Goal: Task Accomplishment & Management: Complete application form

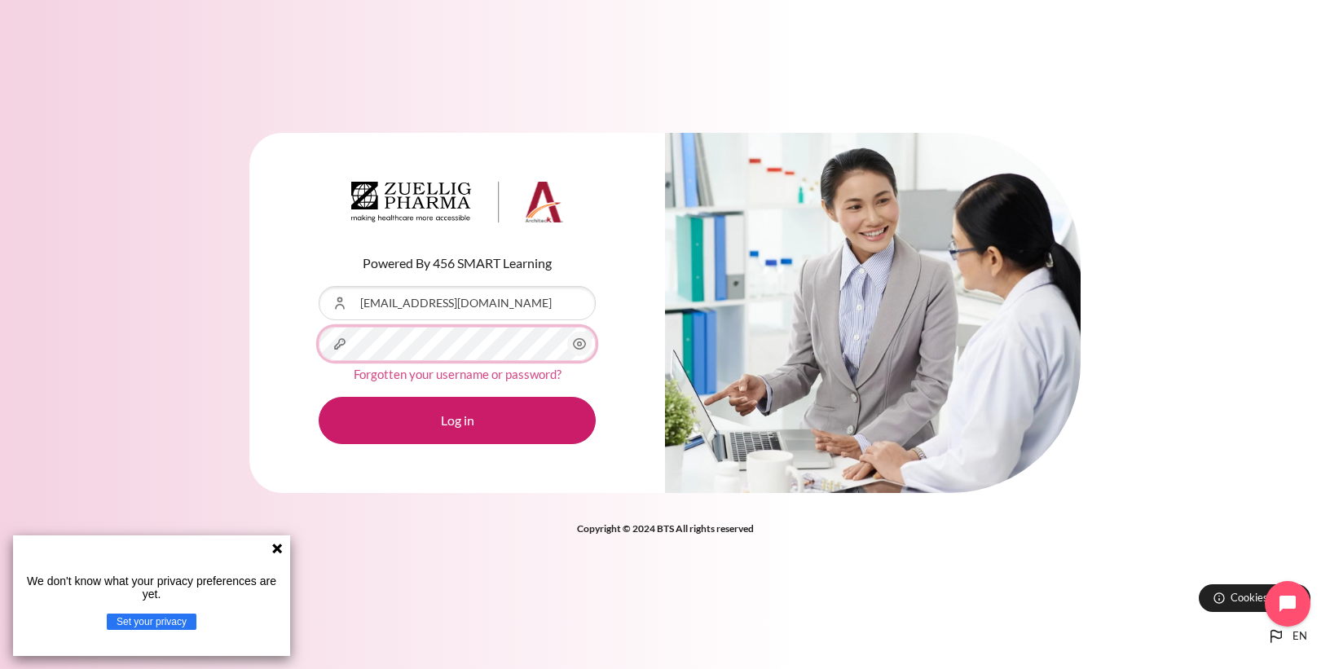
click at [319, 397] on button "Log in" at bounding box center [457, 420] width 277 height 47
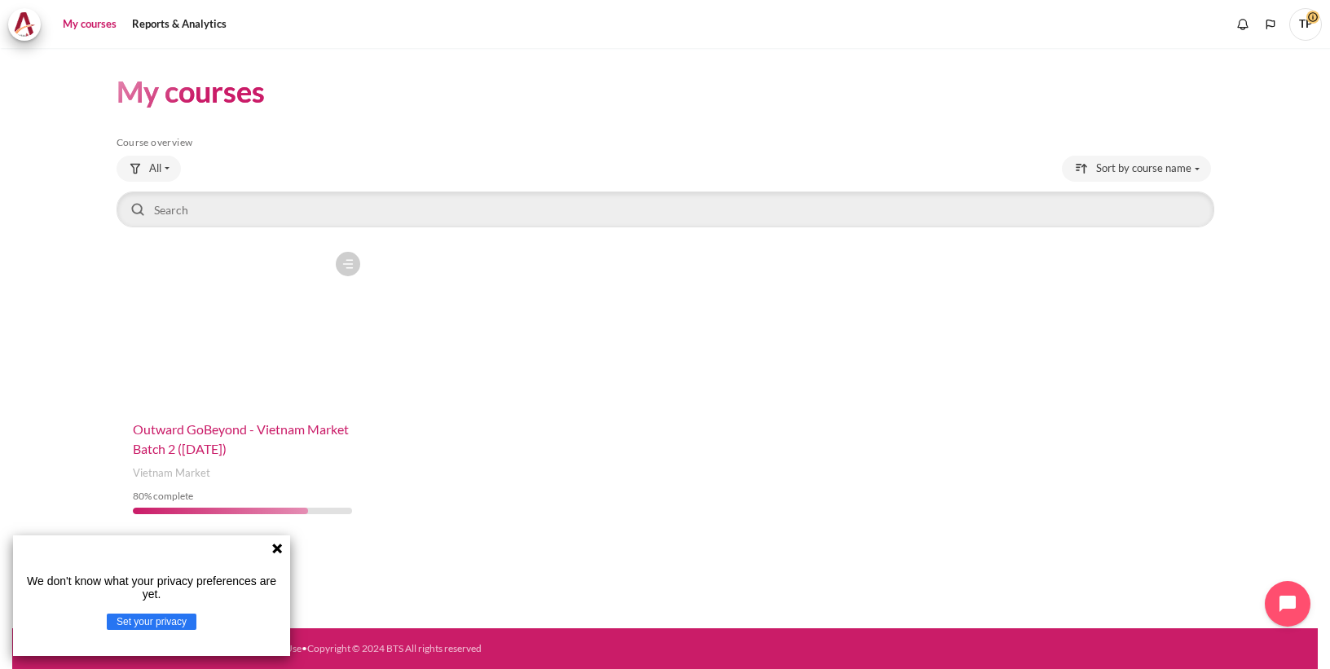
click at [245, 434] on span "Outward GoBeyond - Vietnam Market Batch 2 ([DATE])" at bounding box center [241, 438] width 216 height 35
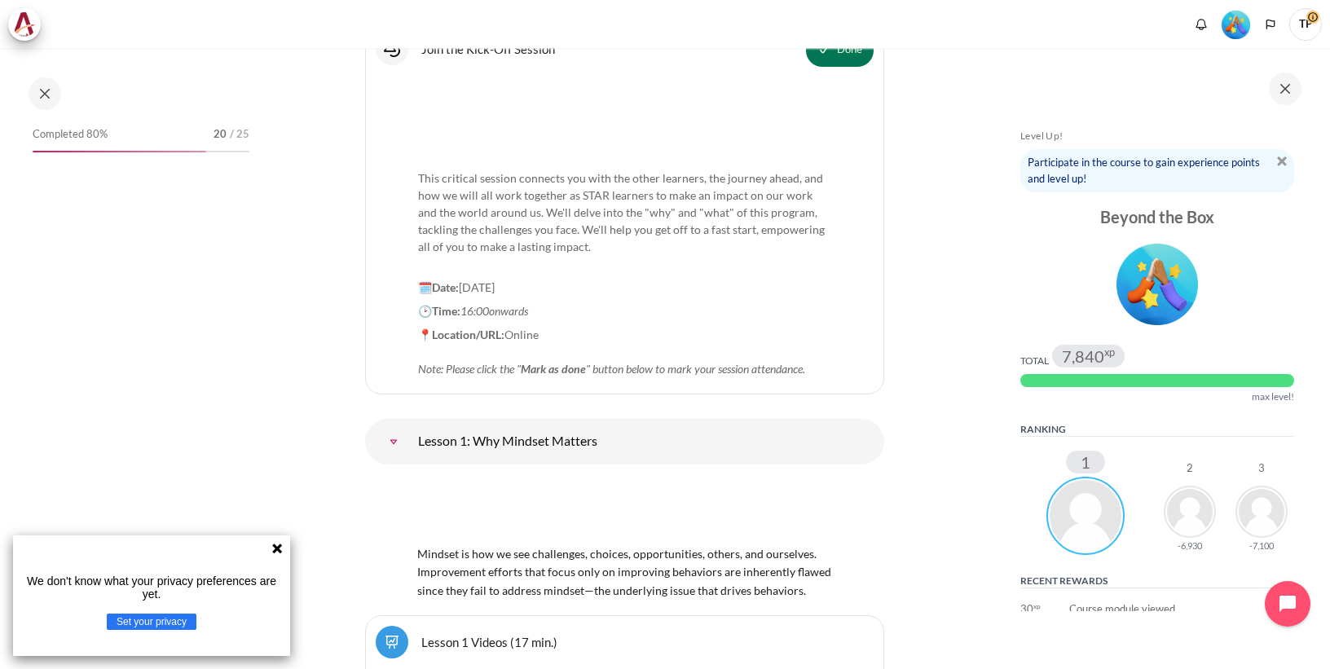
scroll to position [2067, 0]
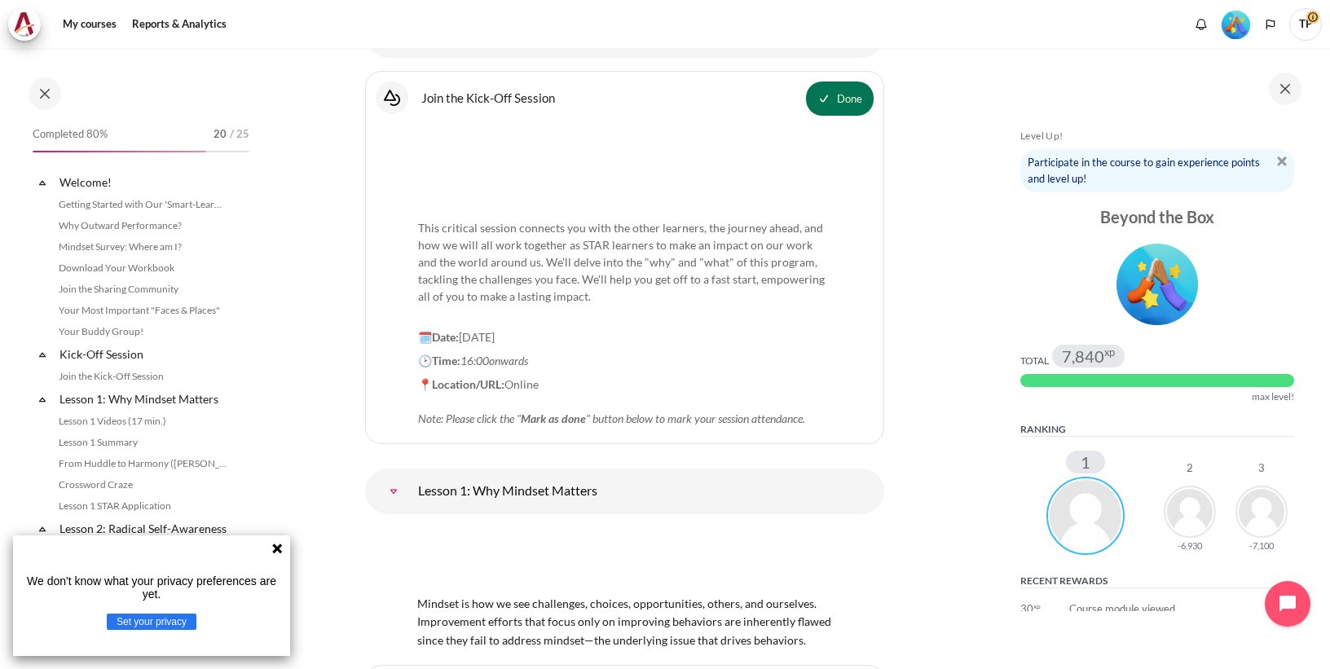
click at [273, 548] on icon at bounding box center [277, 548] width 13 height 13
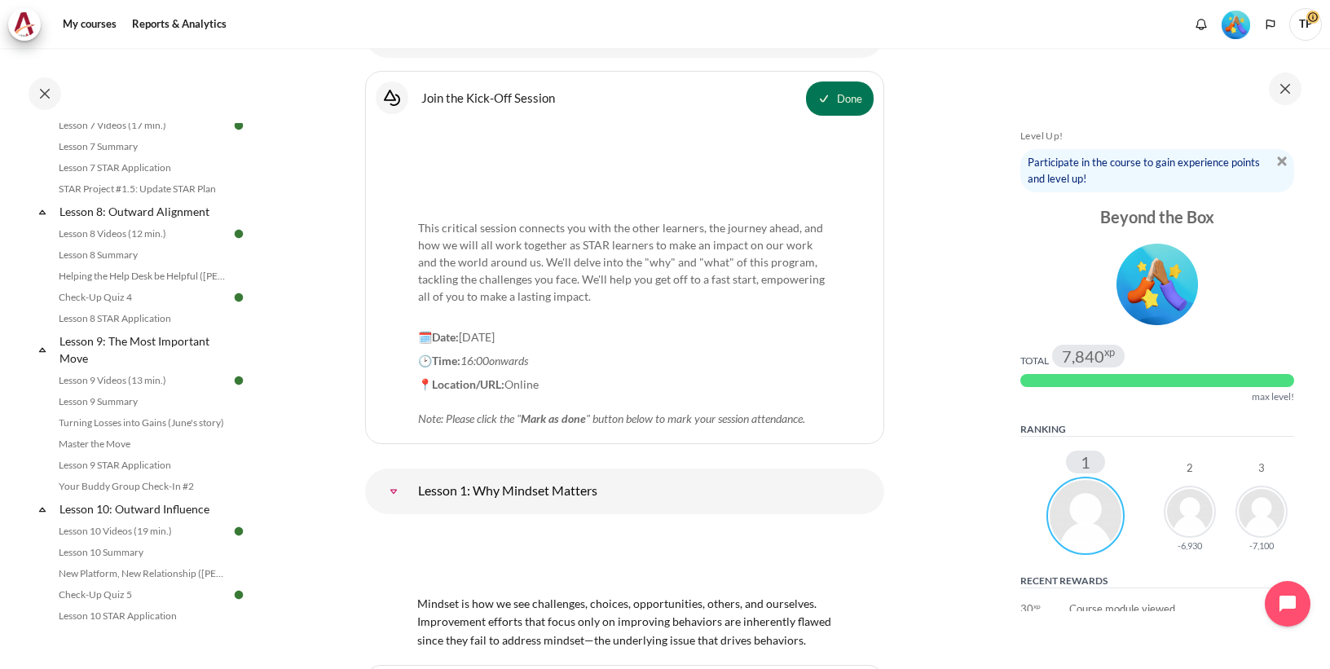
scroll to position [1369, 0]
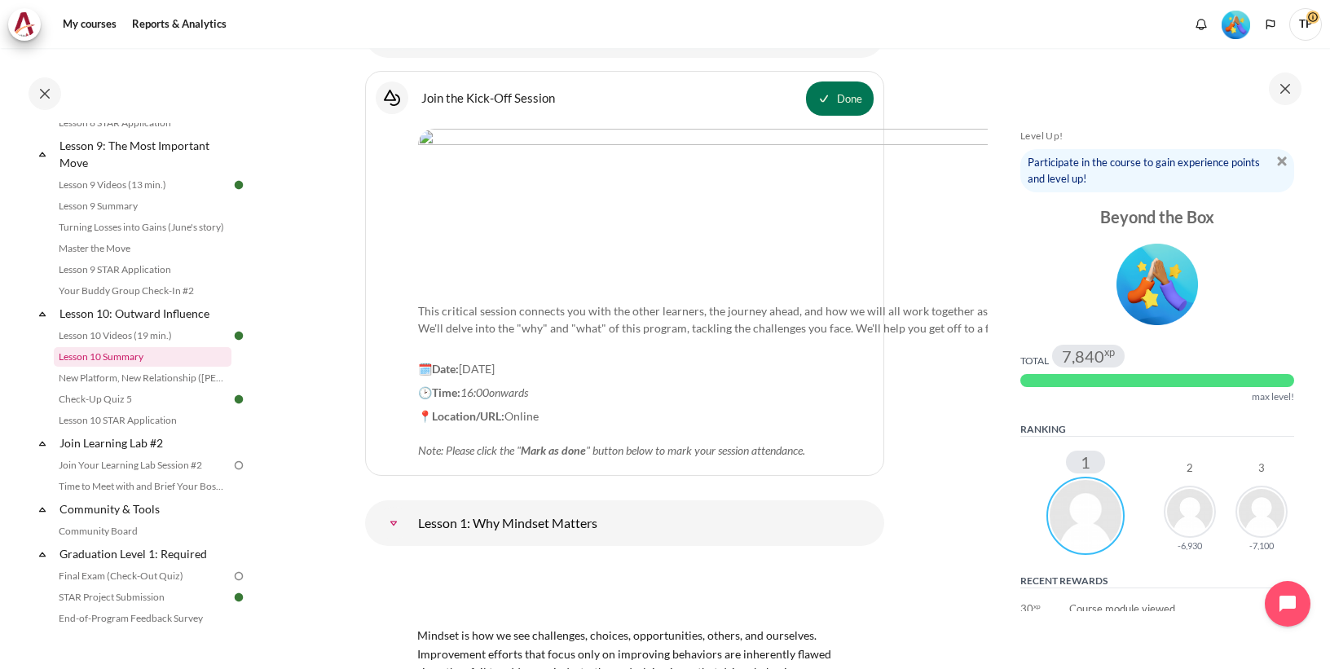
click at [111, 367] on link "Lesson 10 Summary" at bounding box center [143, 357] width 178 height 20
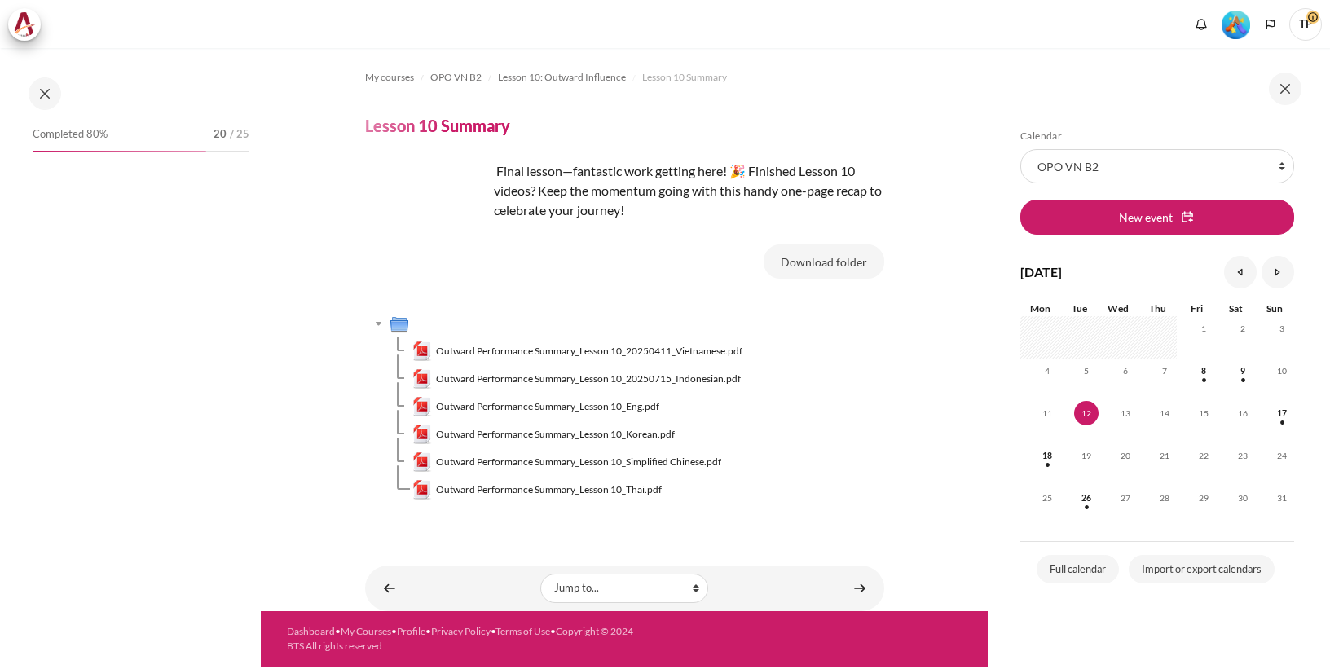
scroll to position [1369, 0]
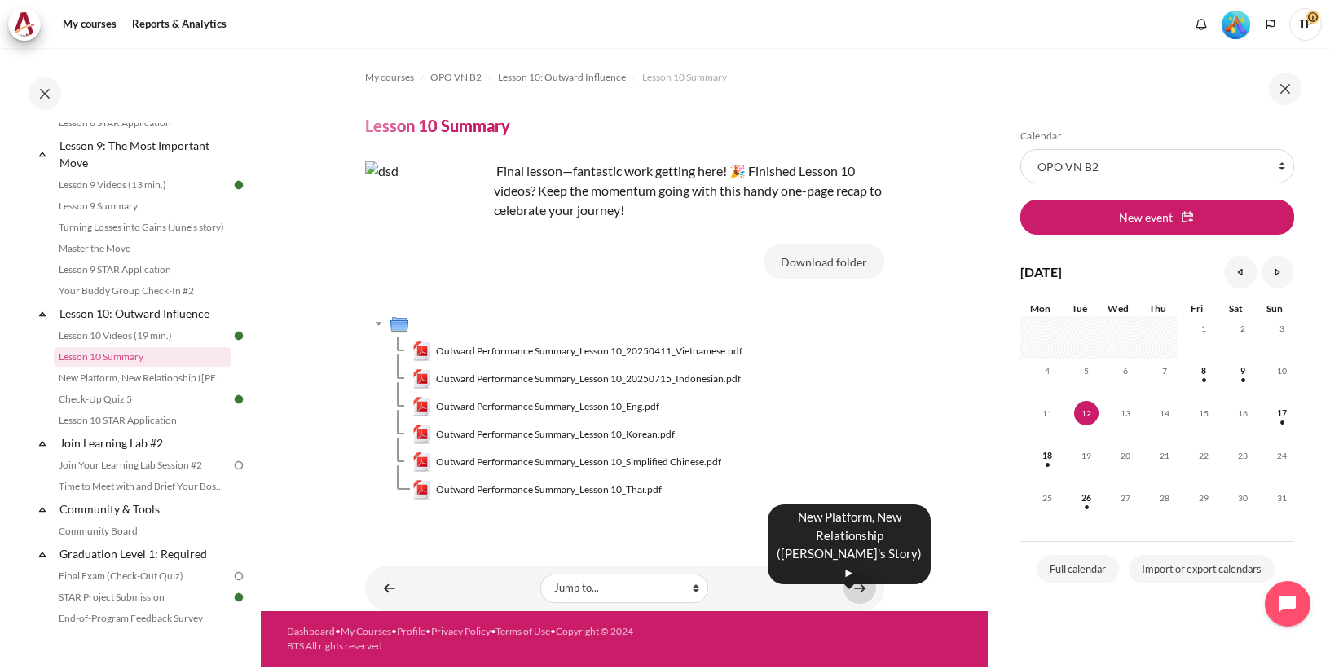
click at [862, 590] on link "Content" at bounding box center [860, 588] width 33 height 32
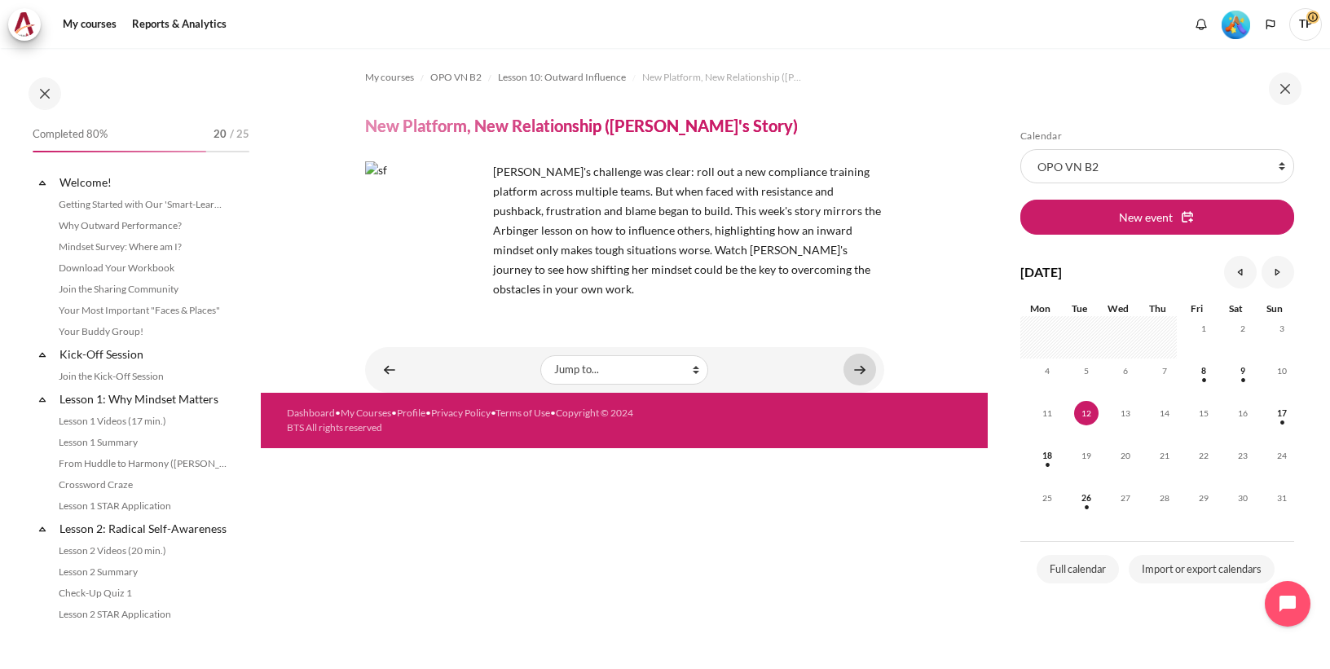
scroll to position [1391, 0]
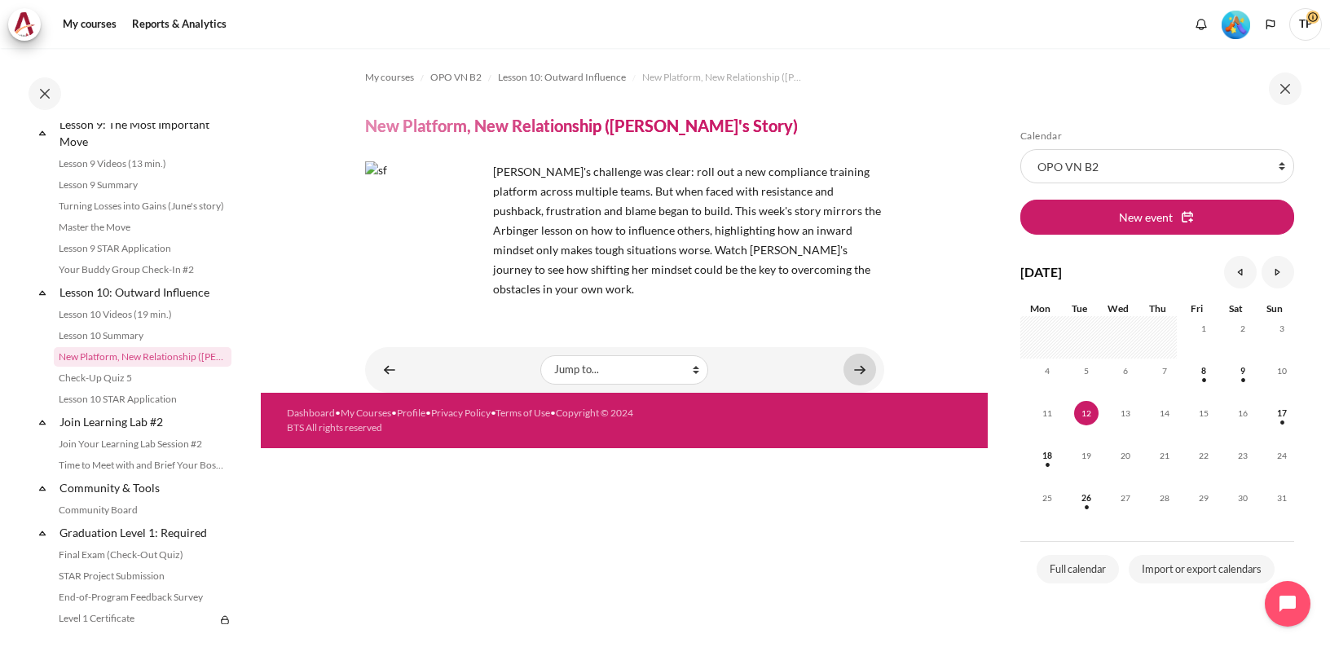
click at [856, 354] on link "Content" at bounding box center [860, 370] width 33 height 32
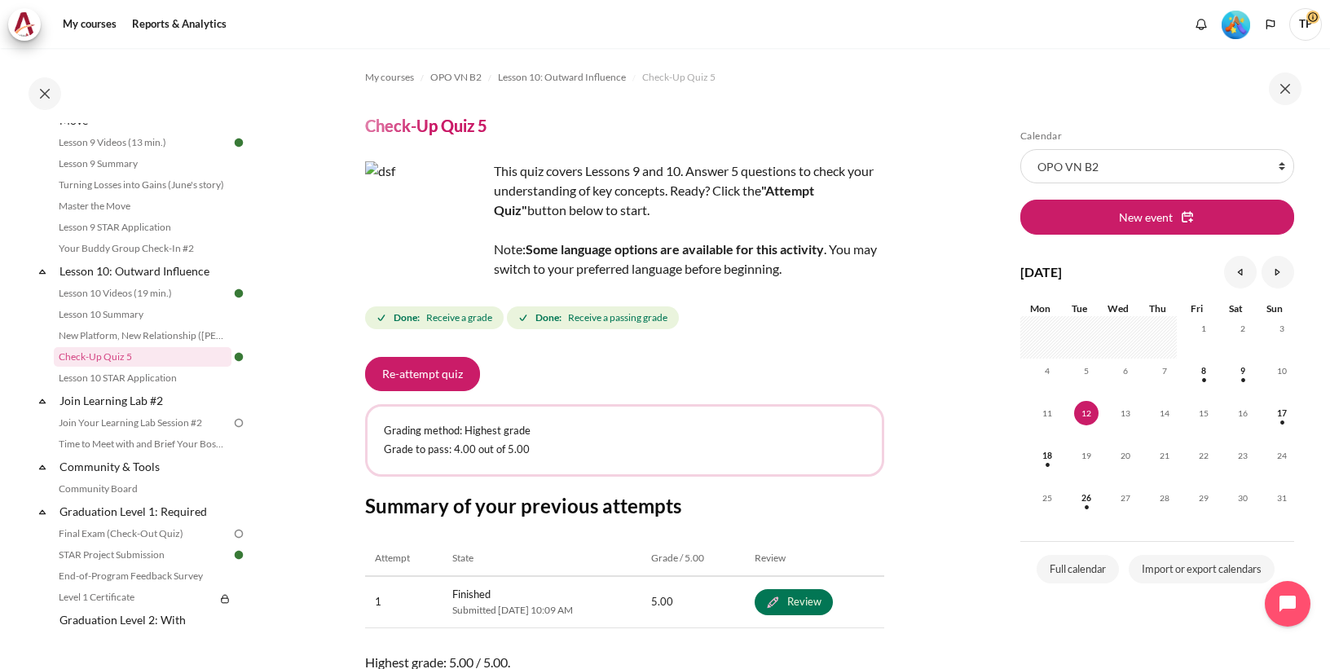
scroll to position [150, 0]
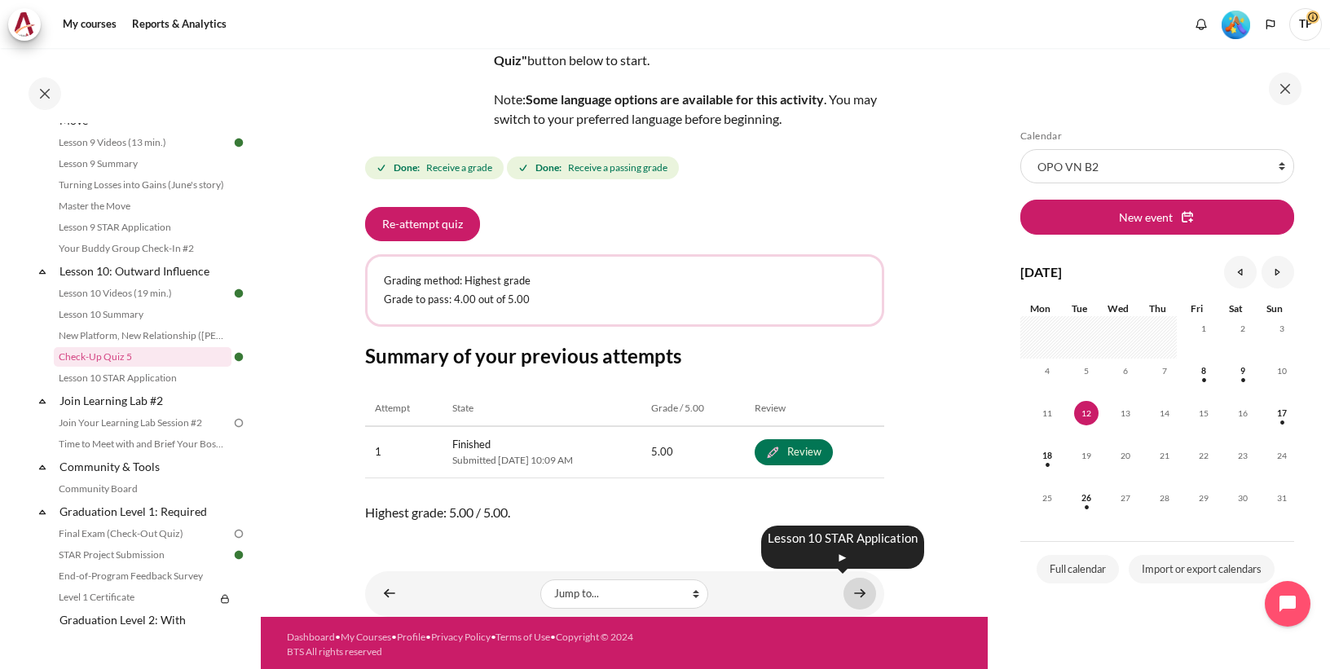
click at [848, 590] on link "Content" at bounding box center [860, 594] width 33 height 32
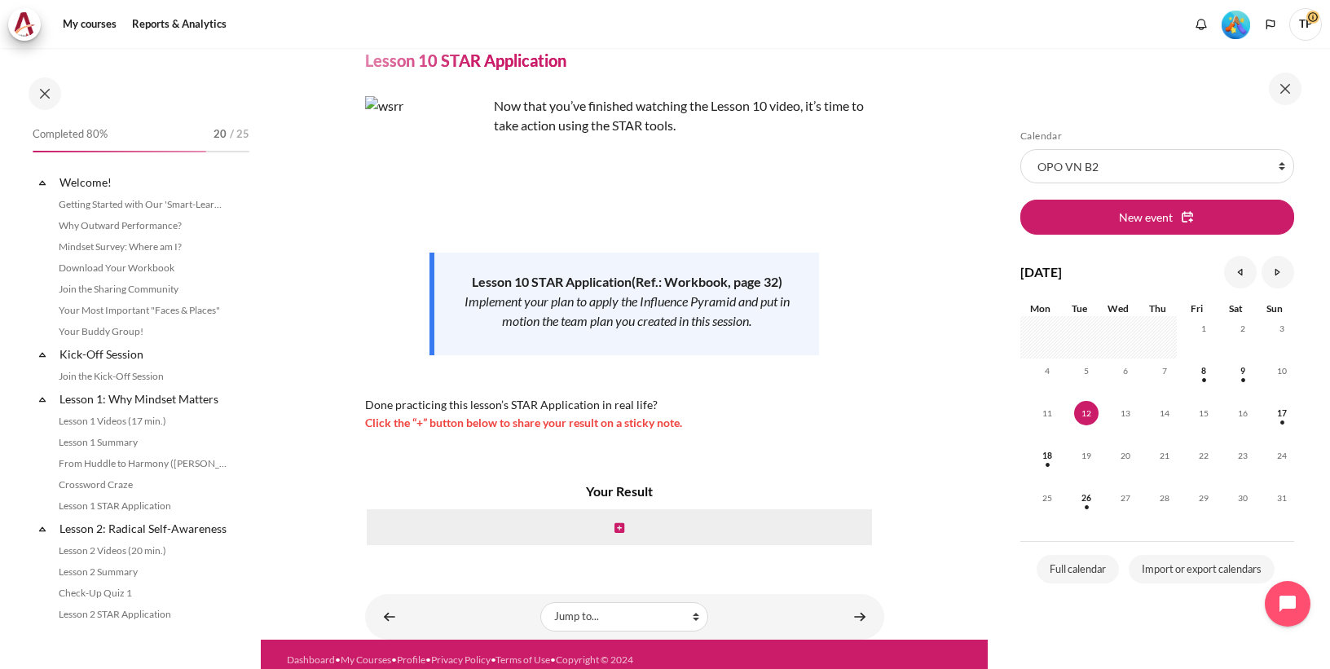
scroll to position [1433, 0]
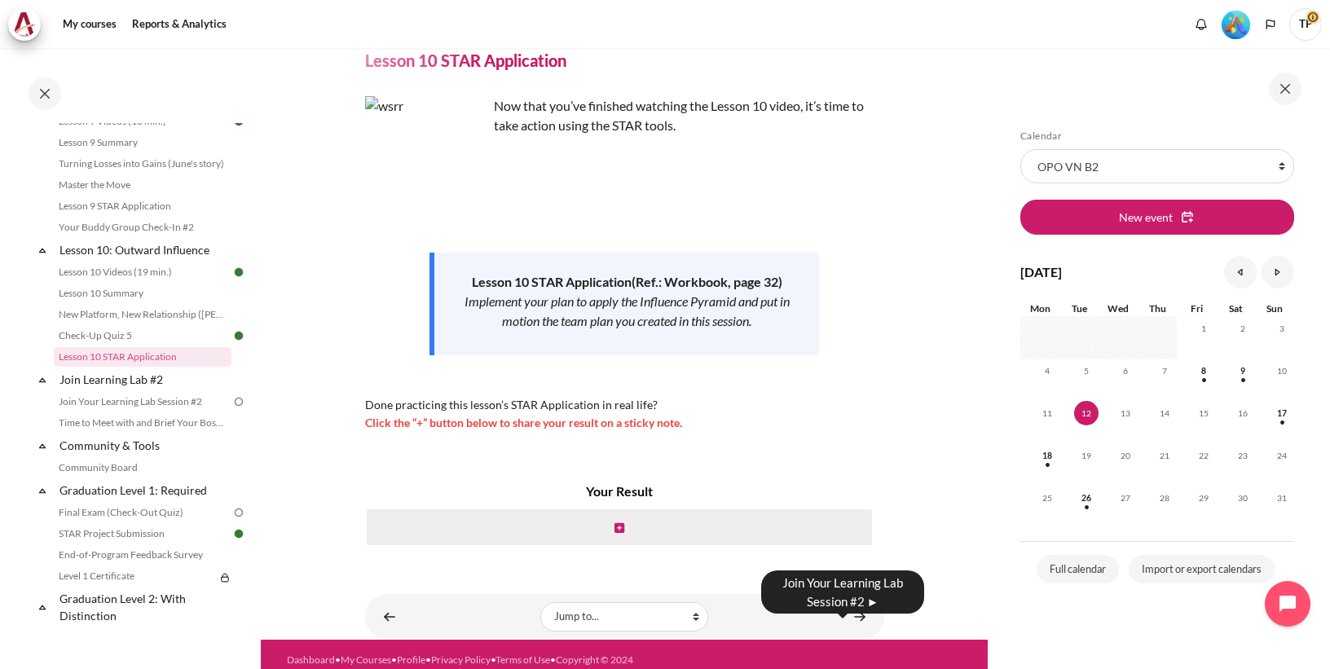
click at [849, 618] on div "Join Your Learning Lab Session #2 ►" at bounding box center [842, 593] width 163 height 54
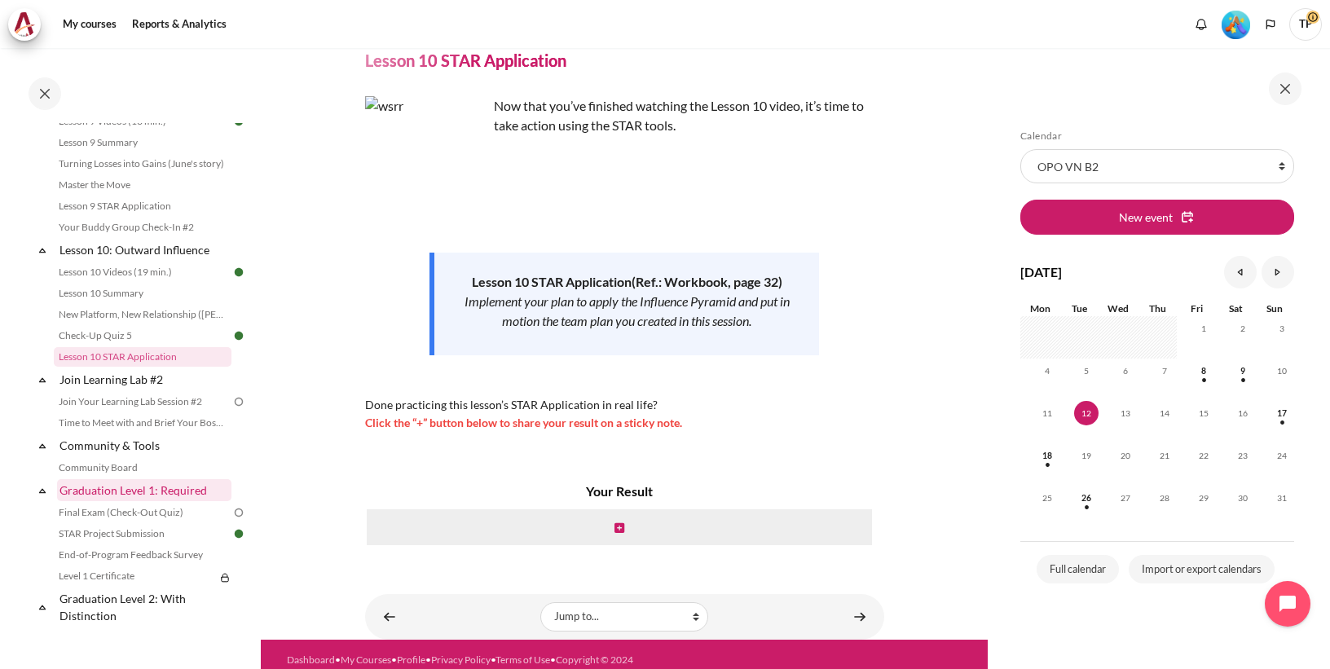
scroll to position [1563, 0]
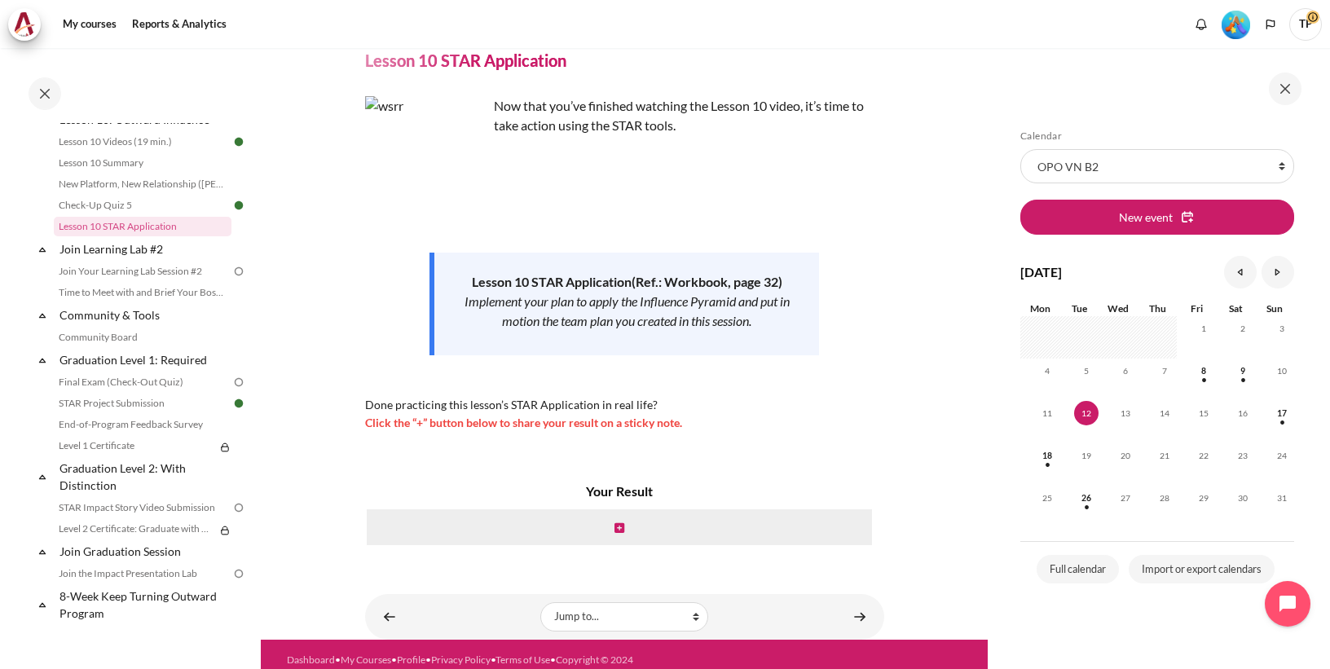
click at [855, 618] on body "Skip to main content Open course index Completed 80% 20 / 25 Expand Collapse" at bounding box center [665, 334] width 1330 height 669
click at [871, 603] on div "Join Your Learning Lab Session #2 ►" at bounding box center [842, 592] width 163 height 43
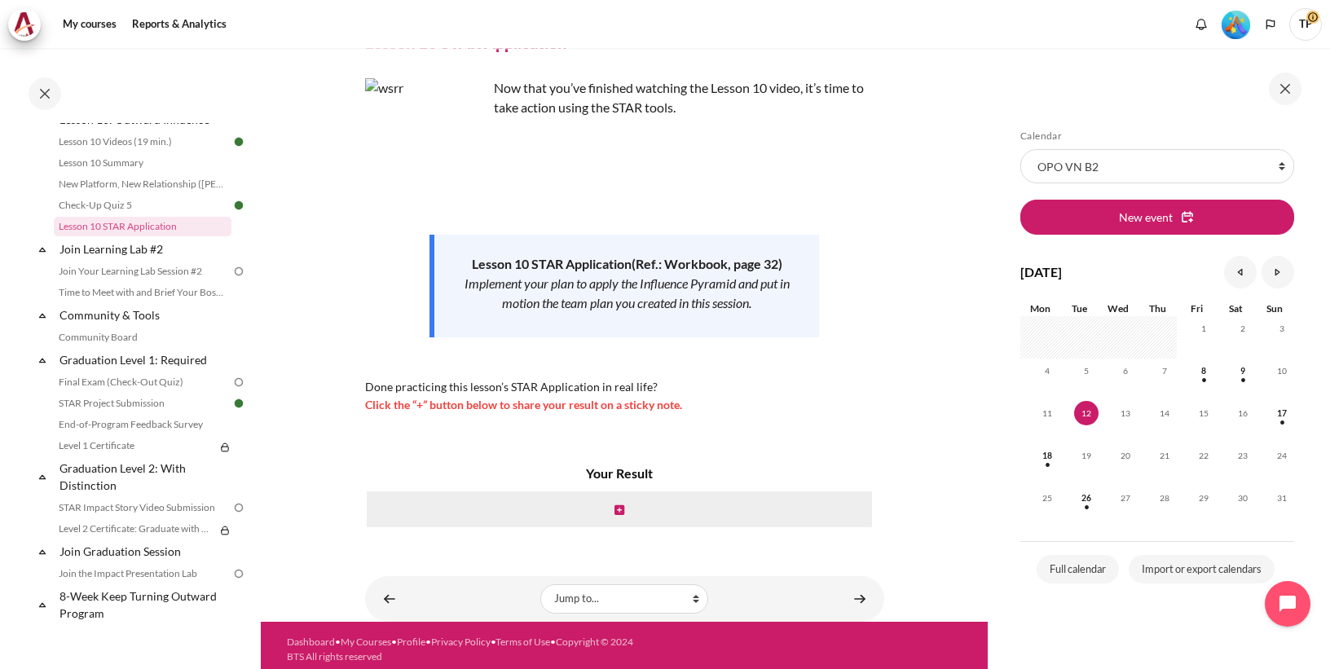
scroll to position [90, 0]
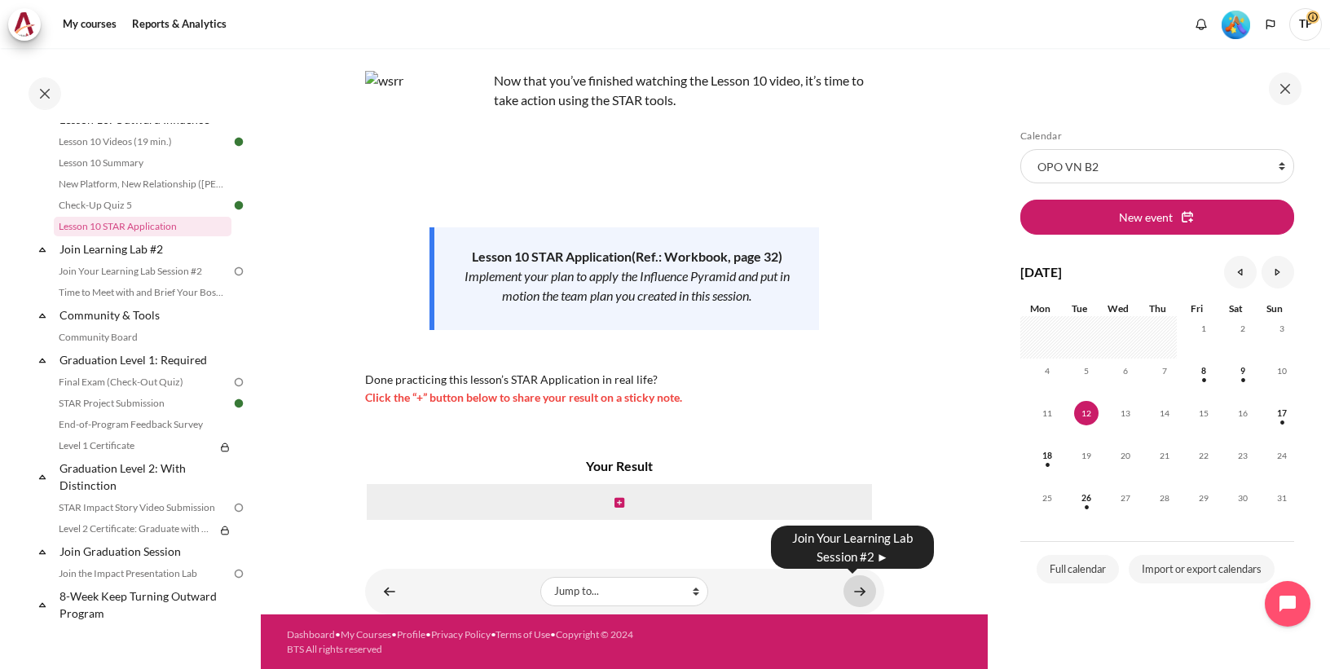
click at [853, 593] on link "Content" at bounding box center [860, 591] width 33 height 32
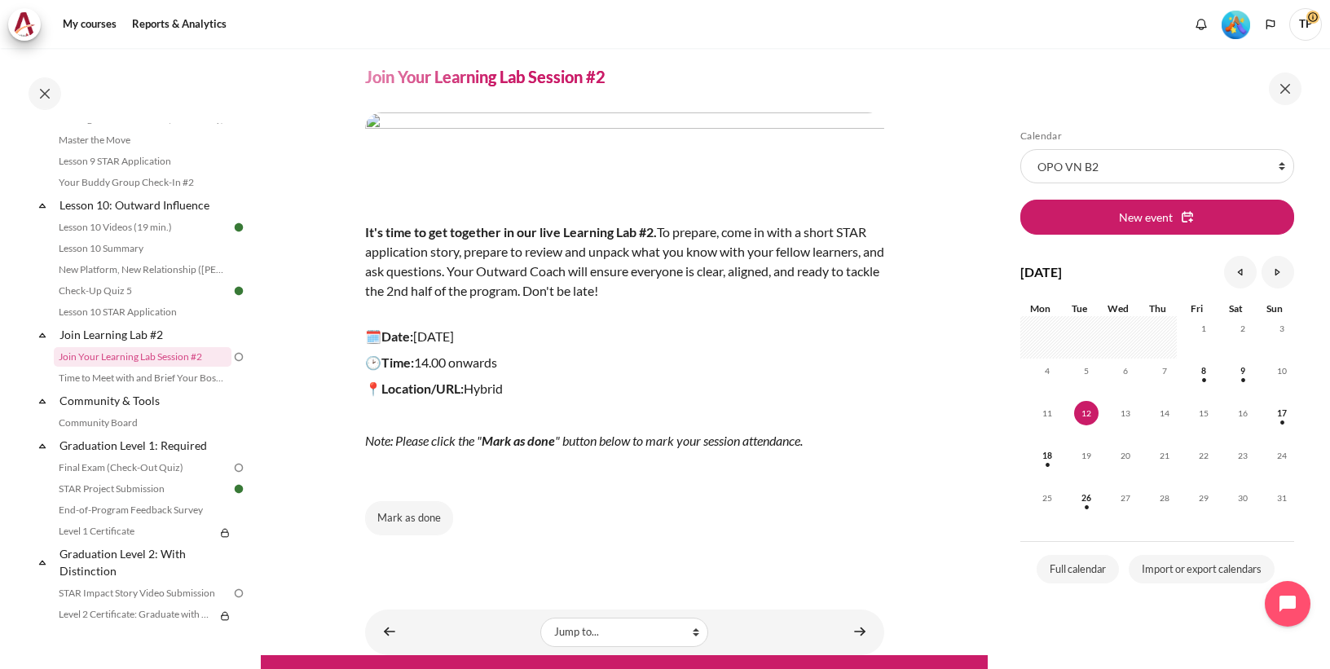
scroll to position [88, 0]
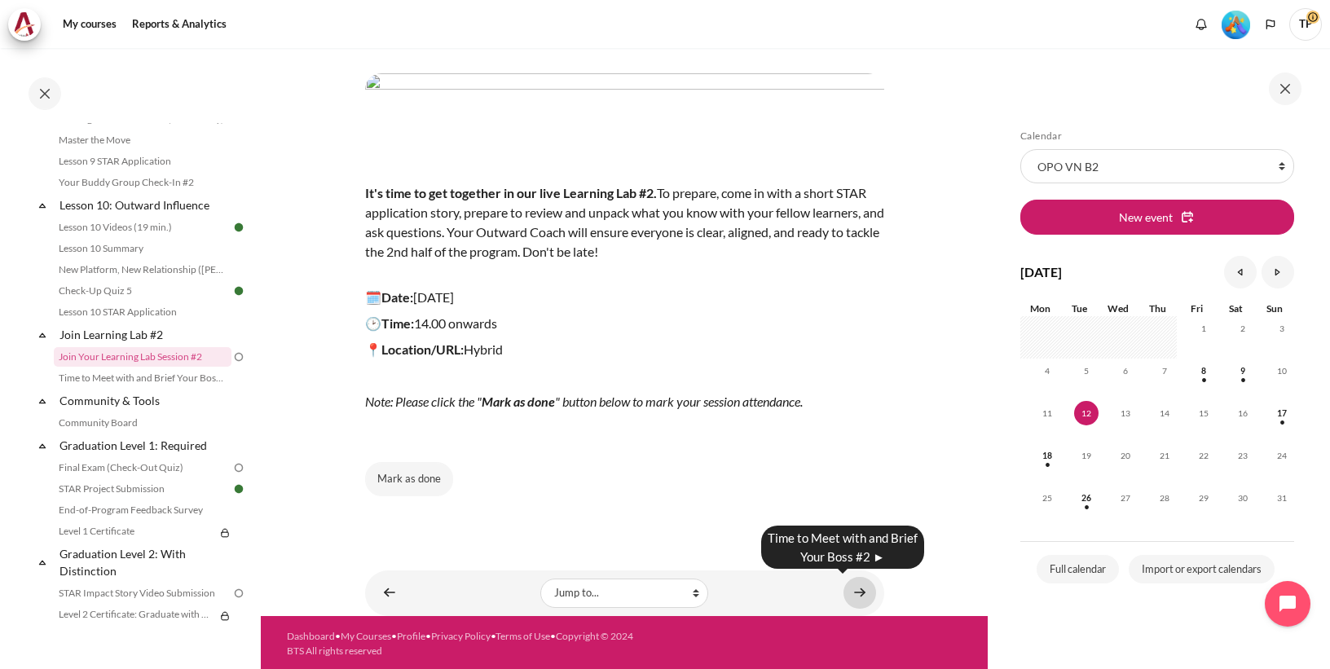
click at [853, 589] on link "Content" at bounding box center [860, 593] width 33 height 32
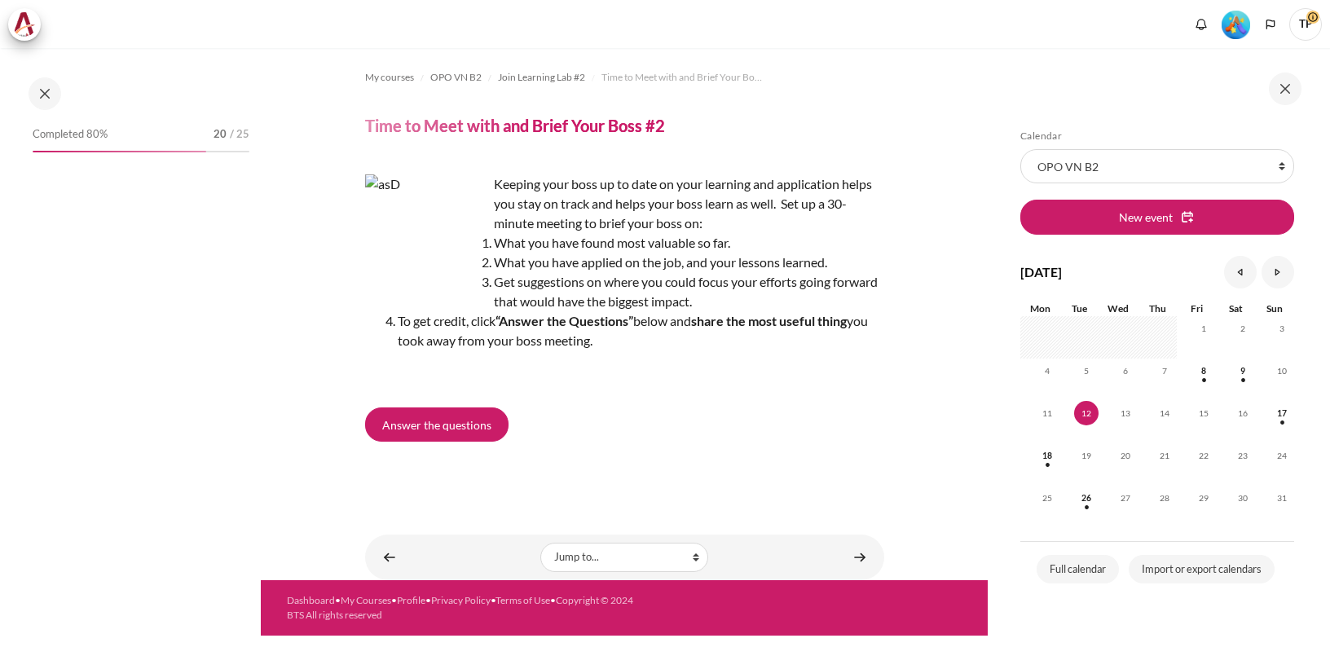
scroll to position [1499, 0]
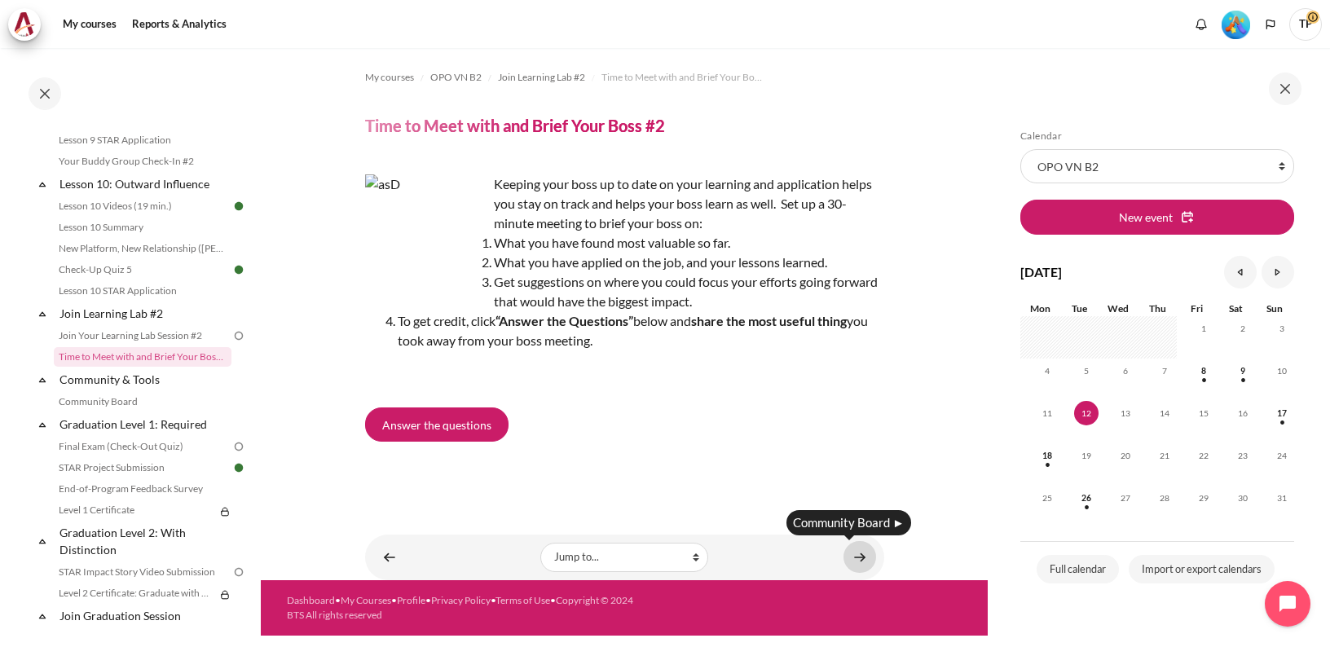
click at [854, 556] on link "Content" at bounding box center [860, 557] width 33 height 32
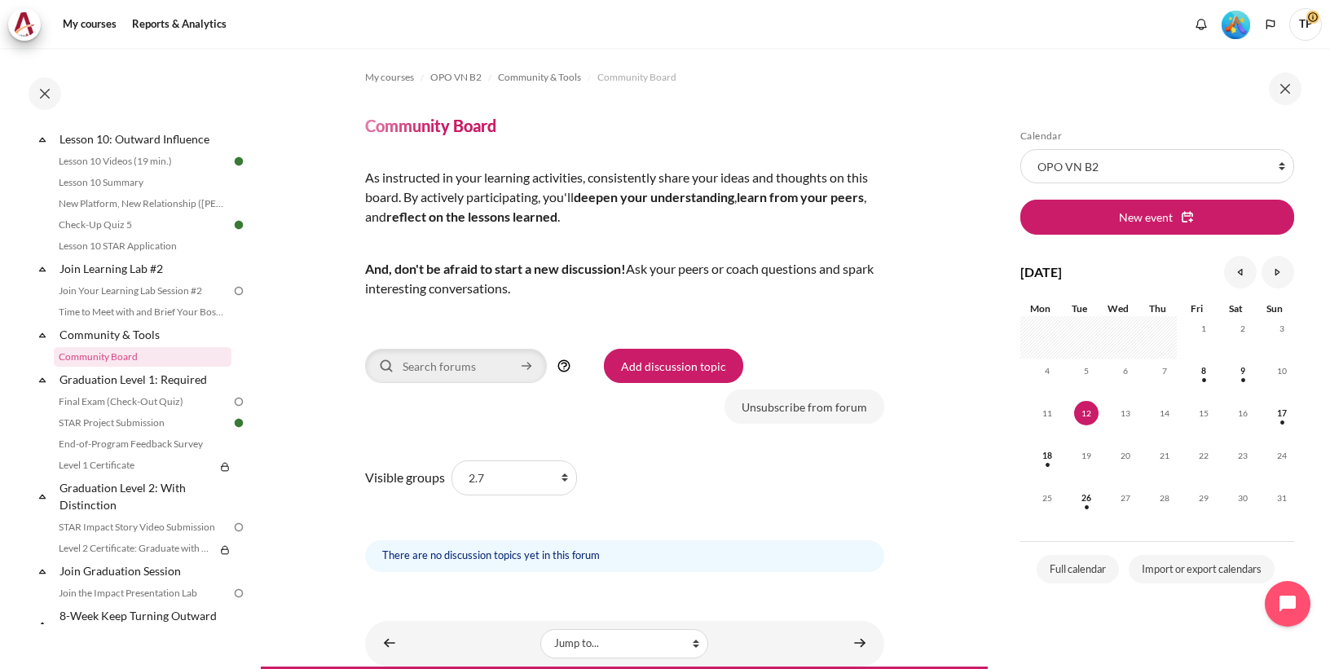
scroll to position [51, 0]
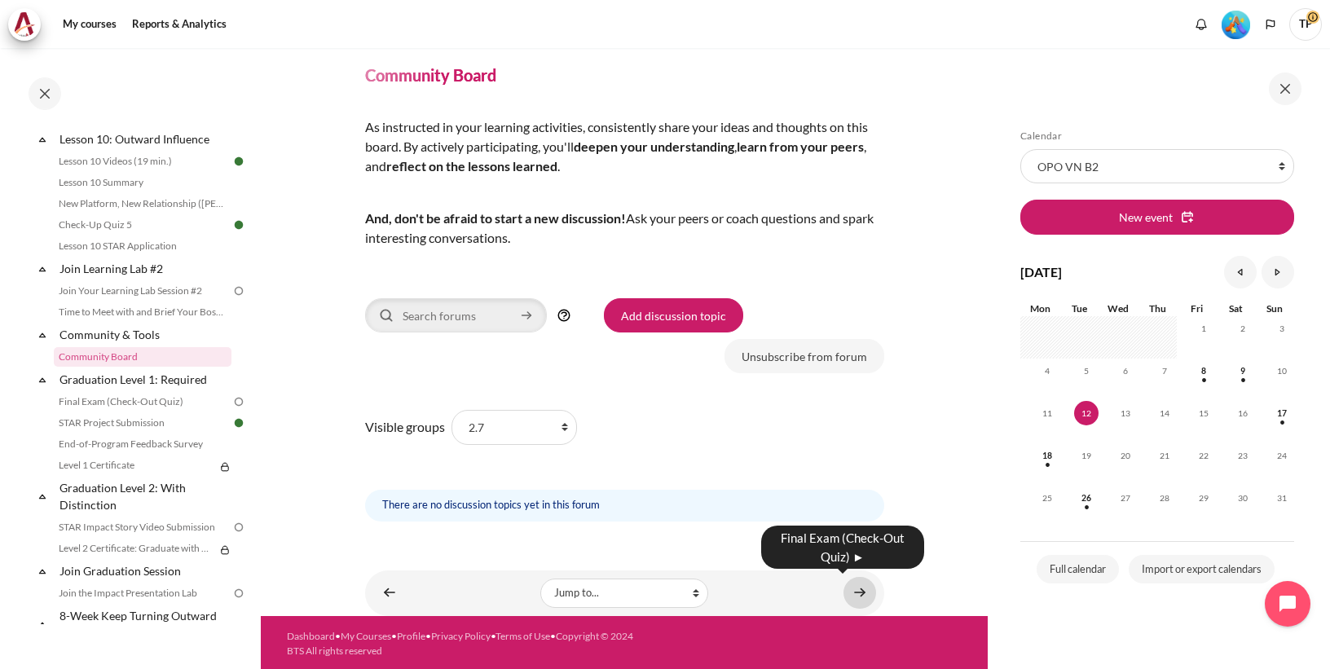
click at [844, 586] on link "Content" at bounding box center [860, 593] width 33 height 32
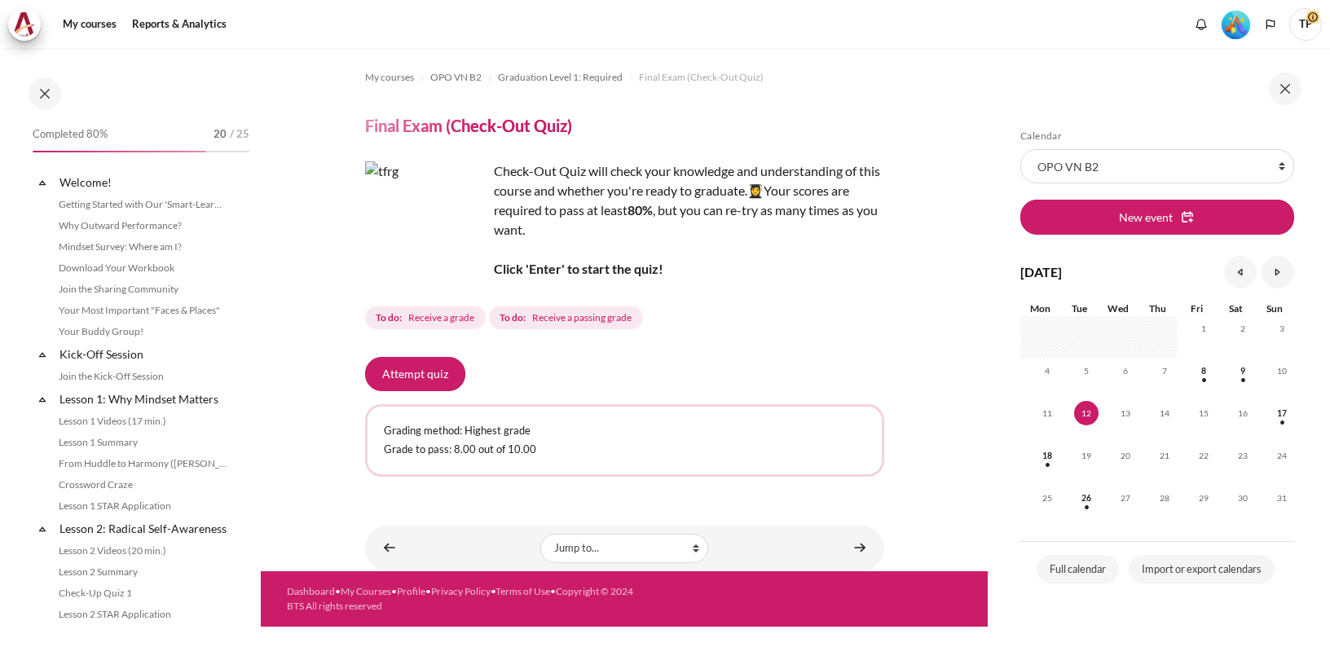
scroll to position [1589, 0]
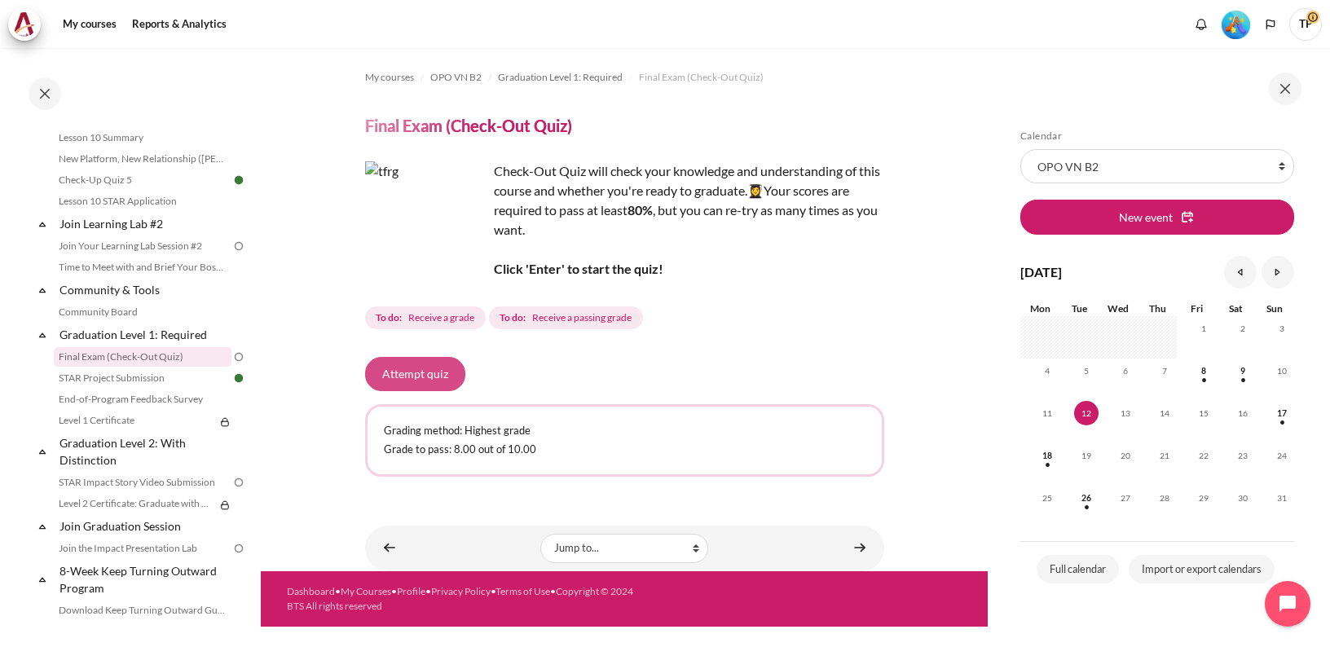
click at [420, 372] on button "Attempt quiz" at bounding box center [415, 374] width 100 height 34
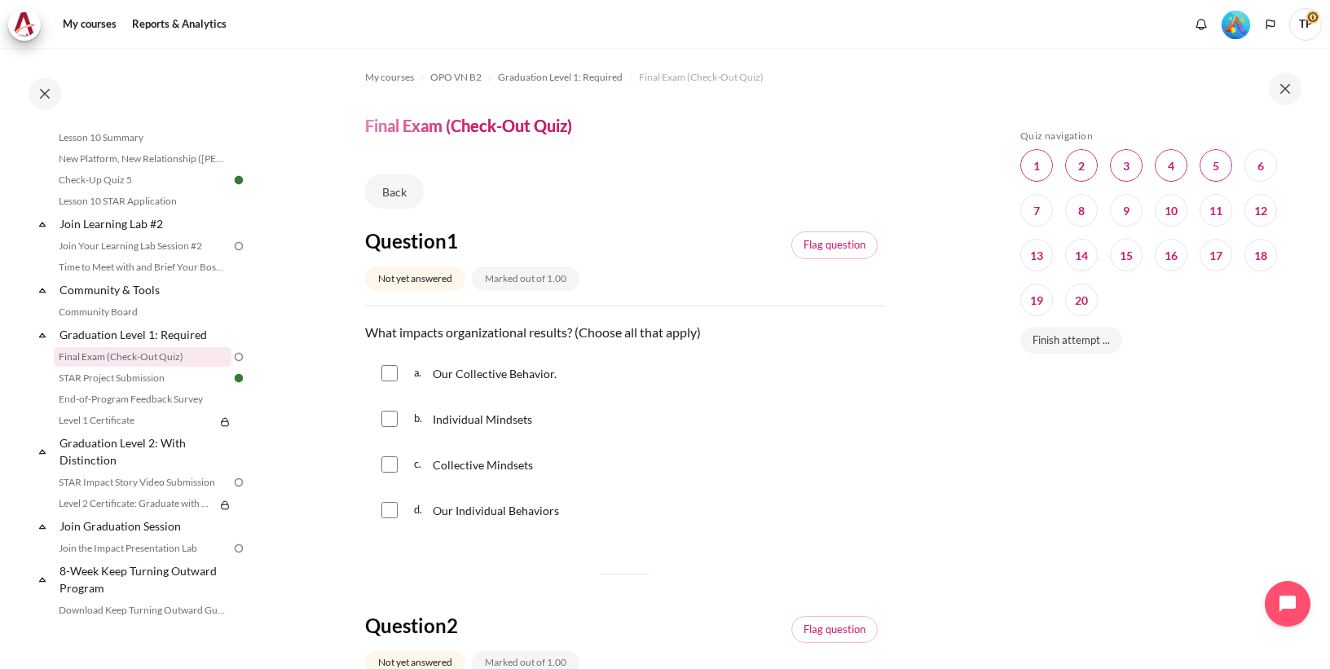
scroll to position [1589, 0]
click at [388, 373] on input "Content" at bounding box center [389, 373] width 16 height 16
checkbox input "true"
click at [392, 469] on input "Content" at bounding box center [389, 464] width 16 height 16
checkbox input "true"
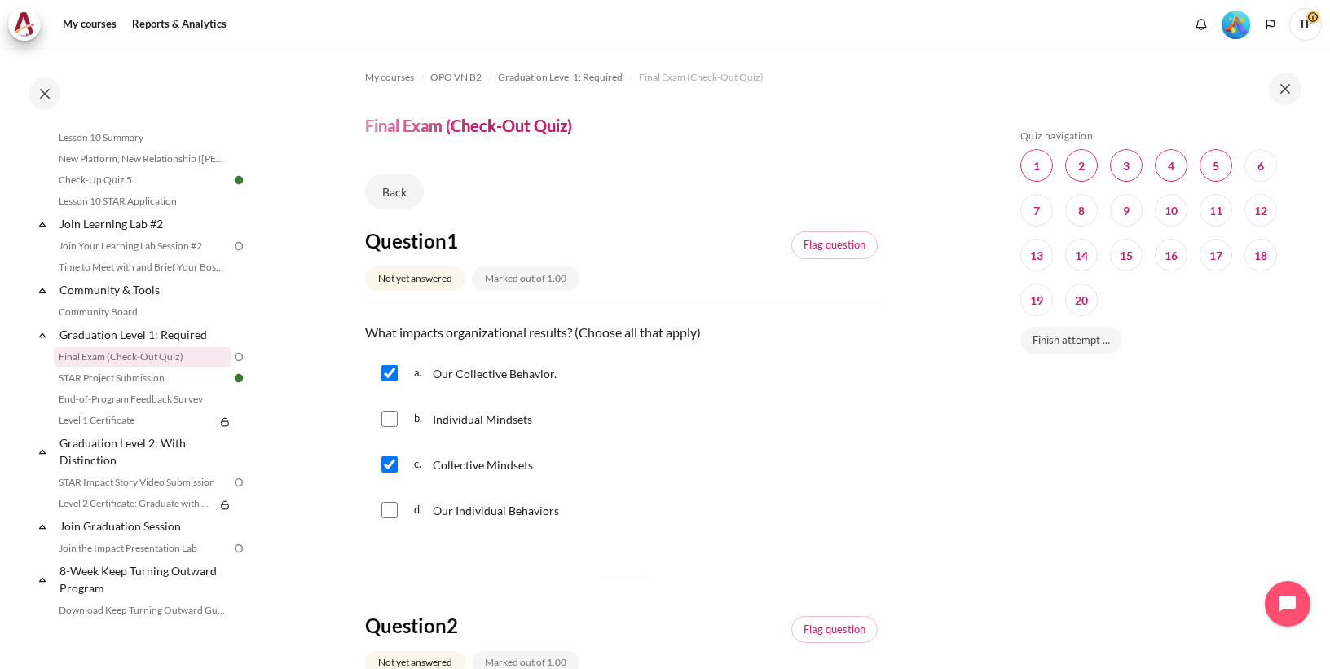
click at [392, 510] on input "Content" at bounding box center [389, 510] width 16 height 16
checkbox input "true"
click at [392, 376] on input "Content" at bounding box center [389, 373] width 16 height 16
checkbox input "false"
click at [391, 467] on input "Content" at bounding box center [389, 464] width 16 height 16
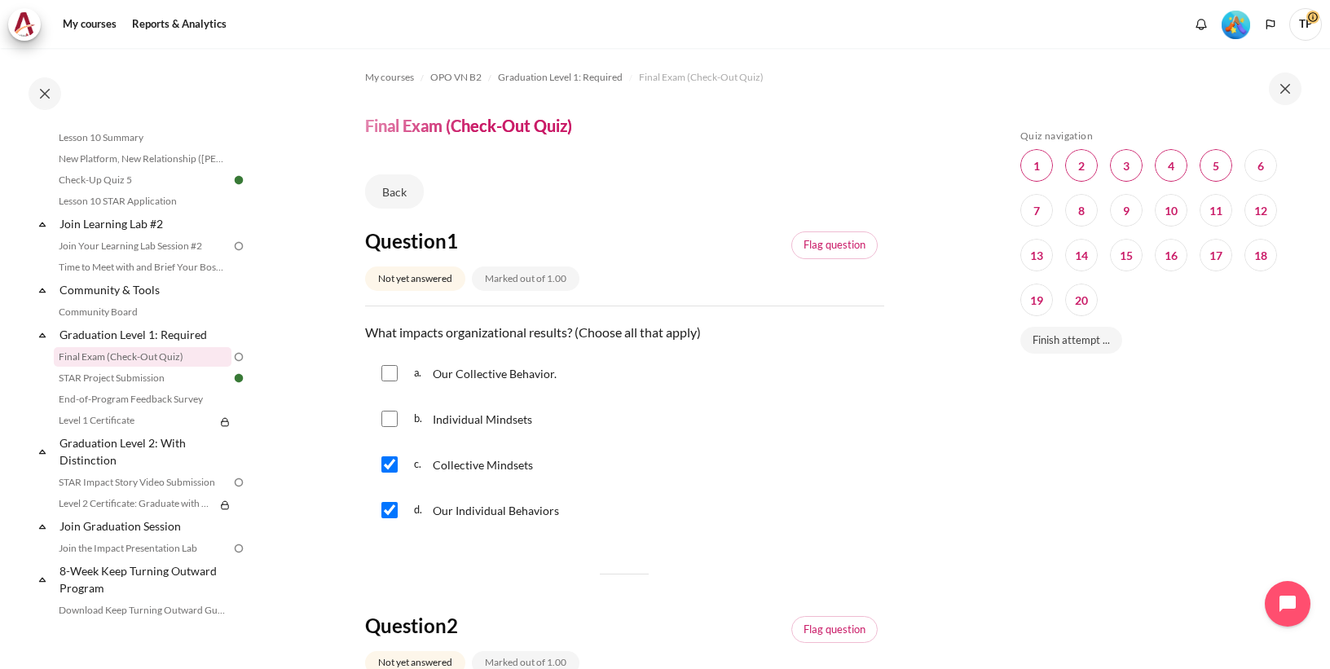
checkbox input "false"
click at [387, 509] on input "Content" at bounding box center [389, 510] width 16 height 16
checkbox input "false"
click at [390, 421] on input "Content" at bounding box center [389, 419] width 16 height 16
checkbox input "true"
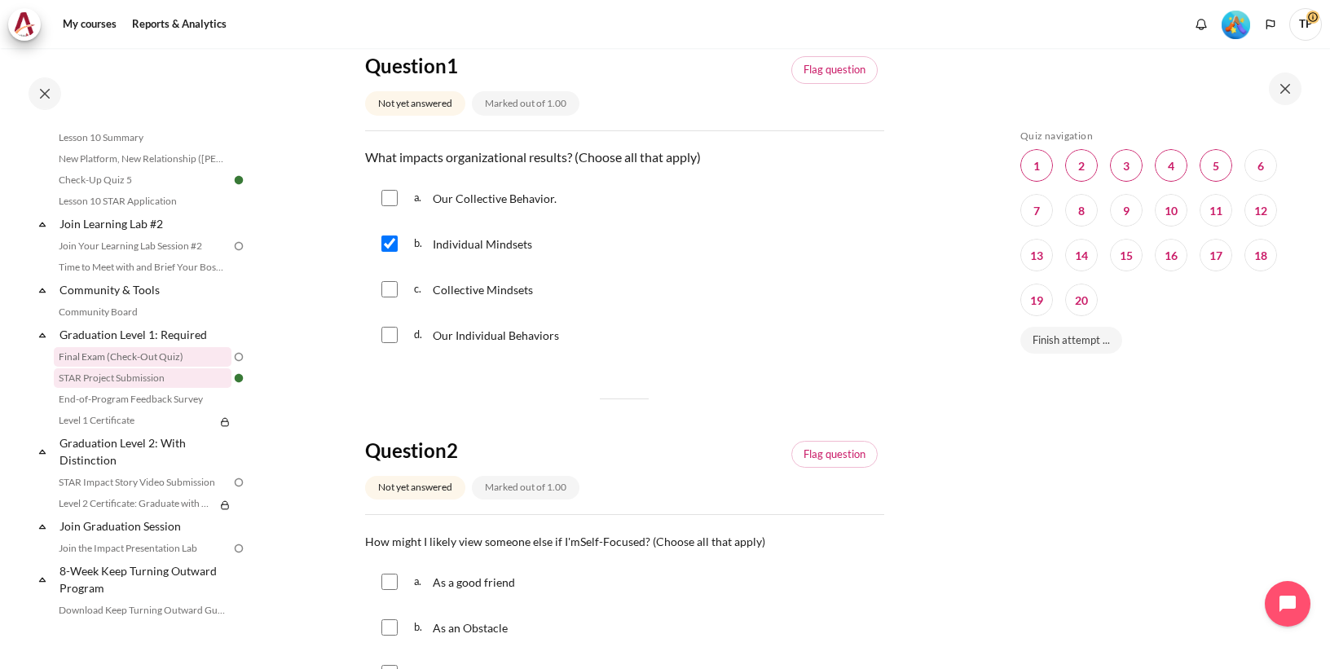
scroll to position [196, 0]
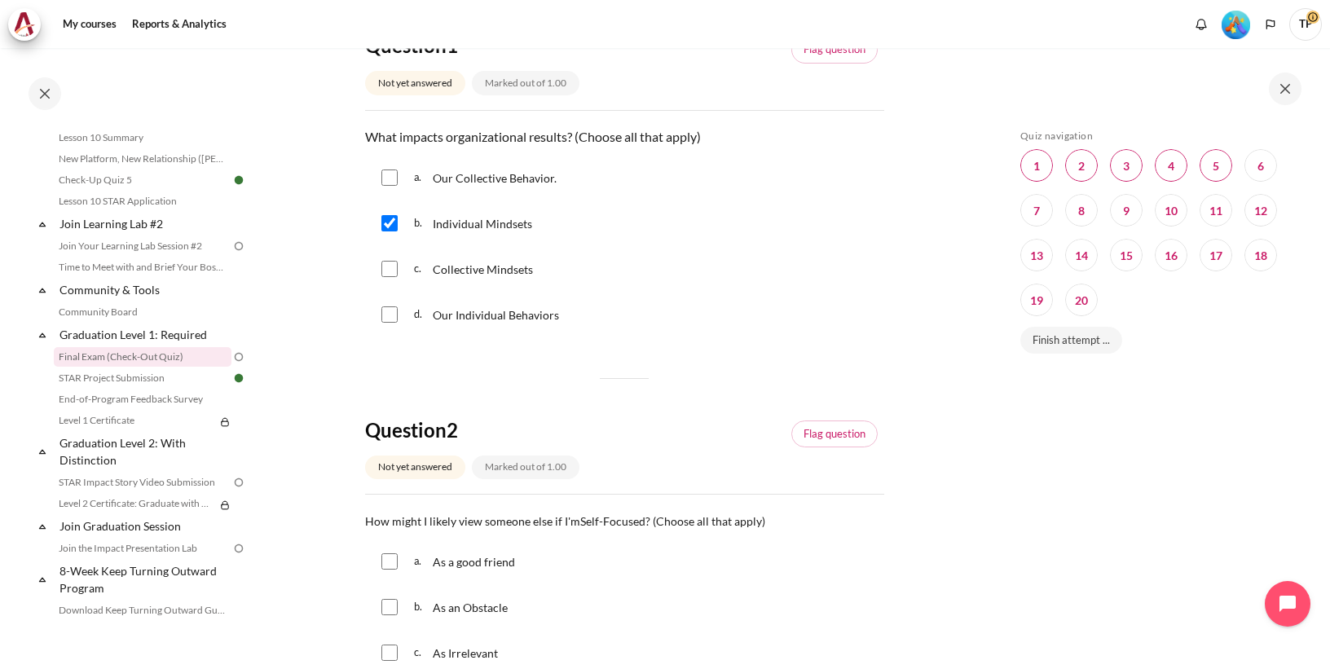
drag, startPoint x: 391, startPoint y: 178, endPoint x: 401, endPoint y: 203, distance: 27.1
click at [391, 178] on input "Content" at bounding box center [389, 178] width 16 height 16
checkbox input "true"
click at [392, 270] on input "Content" at bounding box center [389, 269] width 16 height 16
checkbox input "true"
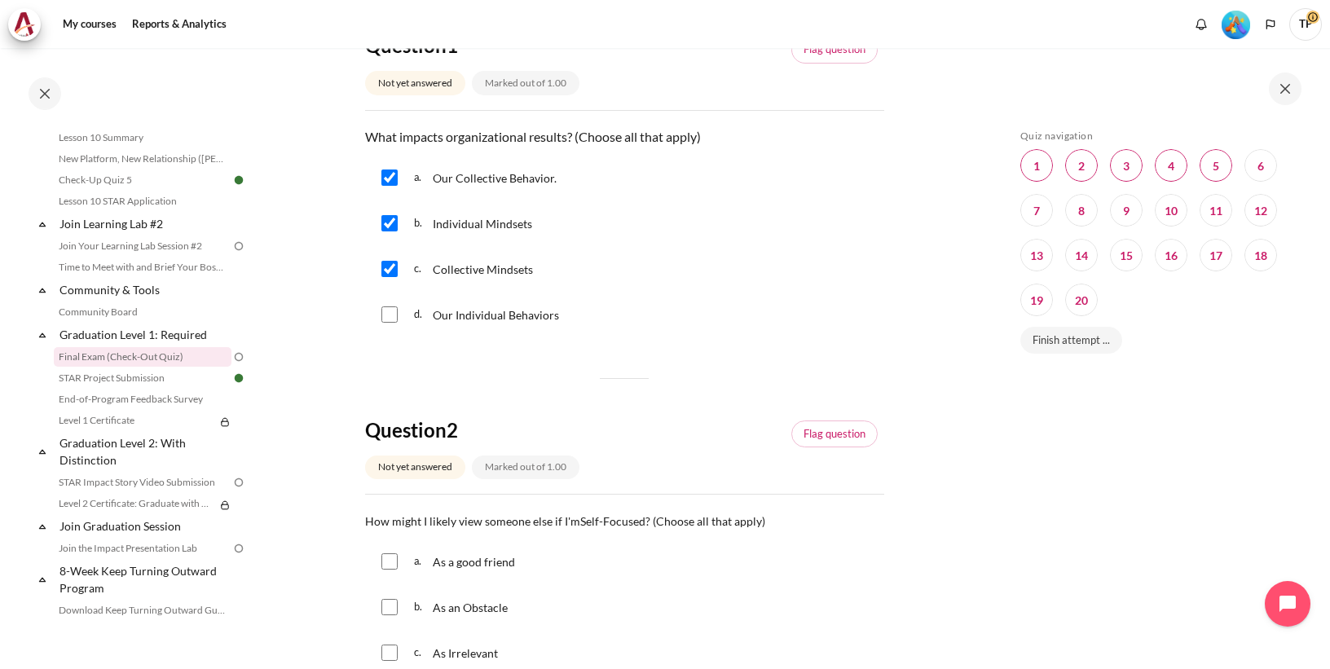
click at [395, 315] on input "Content" at bounding box center [389, 314] width 16 height 16
checkbox input "true"
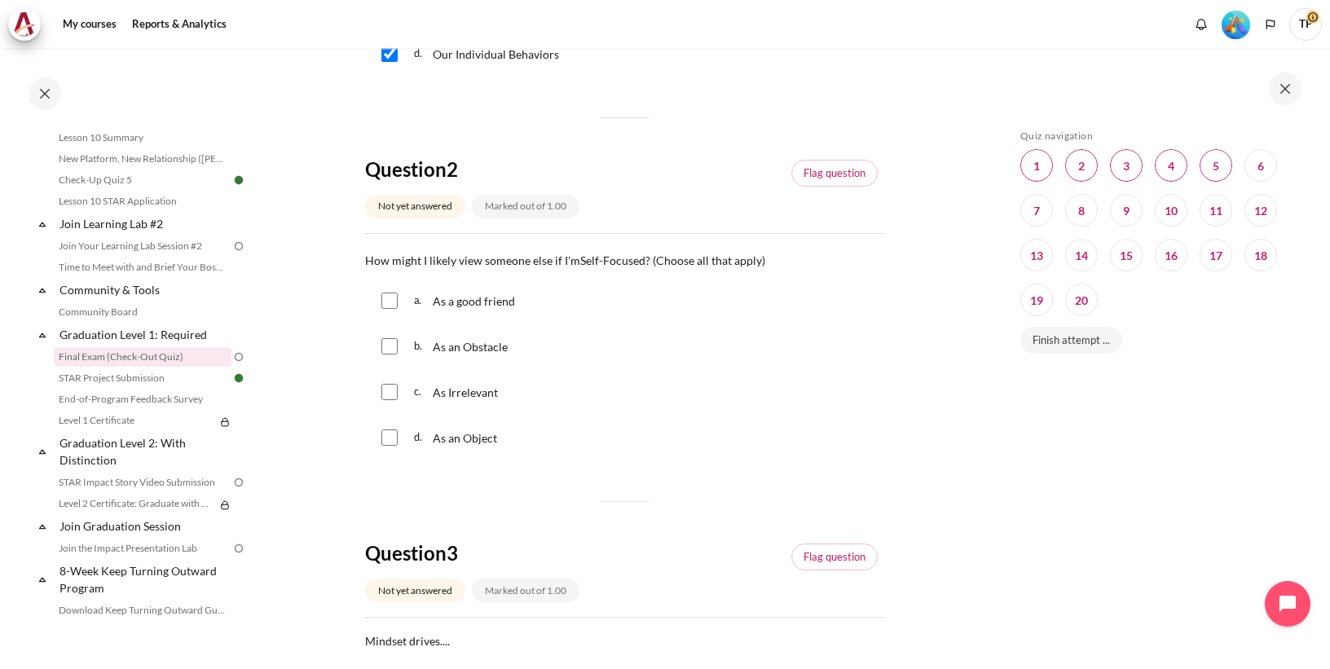
click at [387, 346] on input "Content" at bounding box center [389, 346] width 16 height 16
checkbox input "true"
click at [389, 395] on input "Content" at bounding box center [389, 392] width 16 height 16
checkbox input "true"
click at [388, 438] on input "Content" at bounding box center [389, 438] width 16 height 16
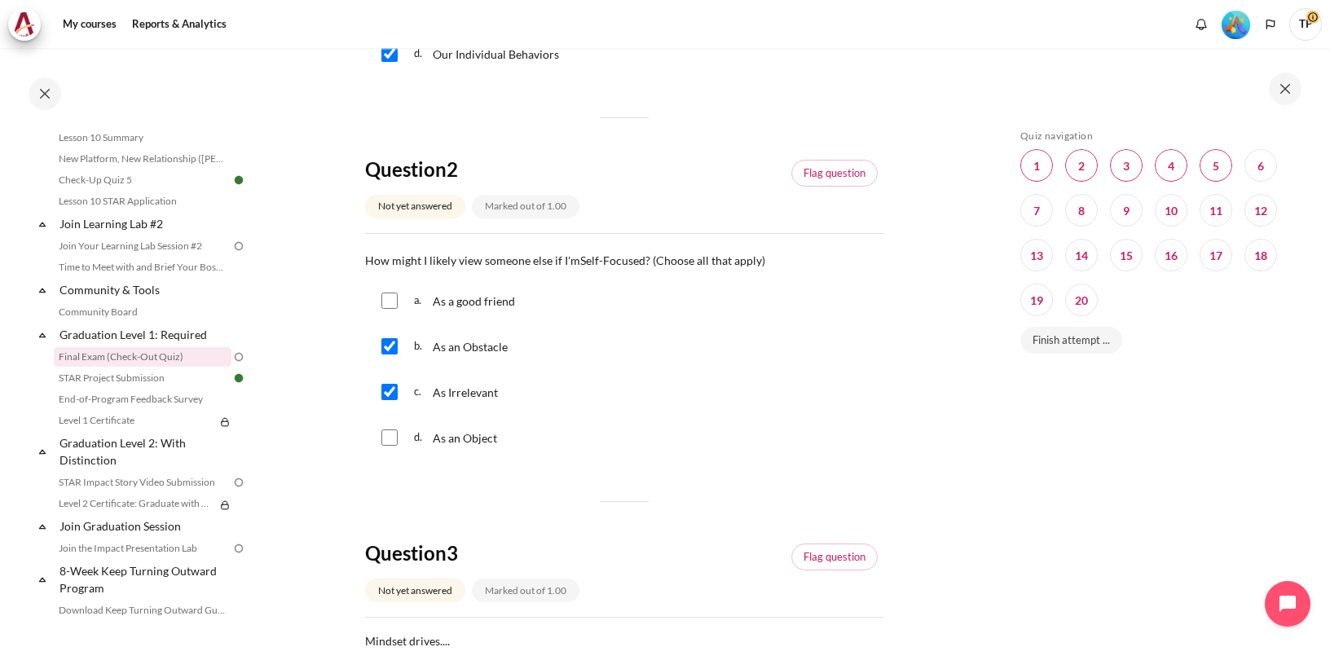
checkbox input "true"
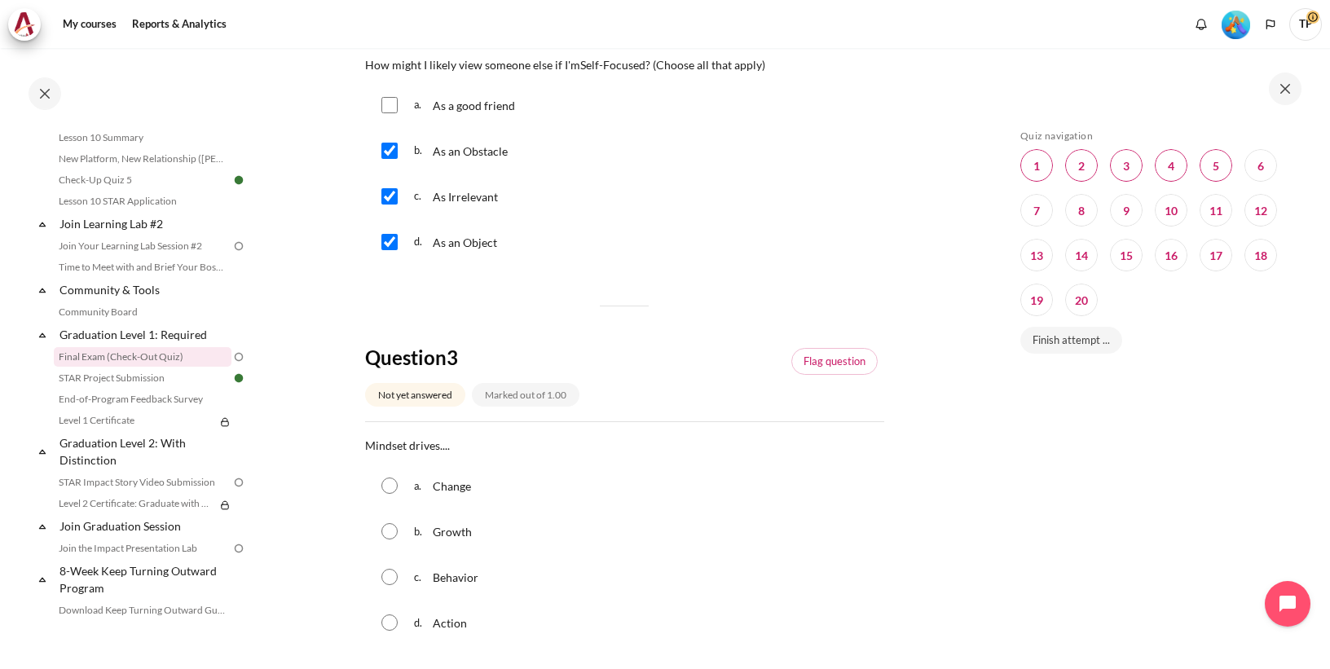
scroll to position [717, 0]
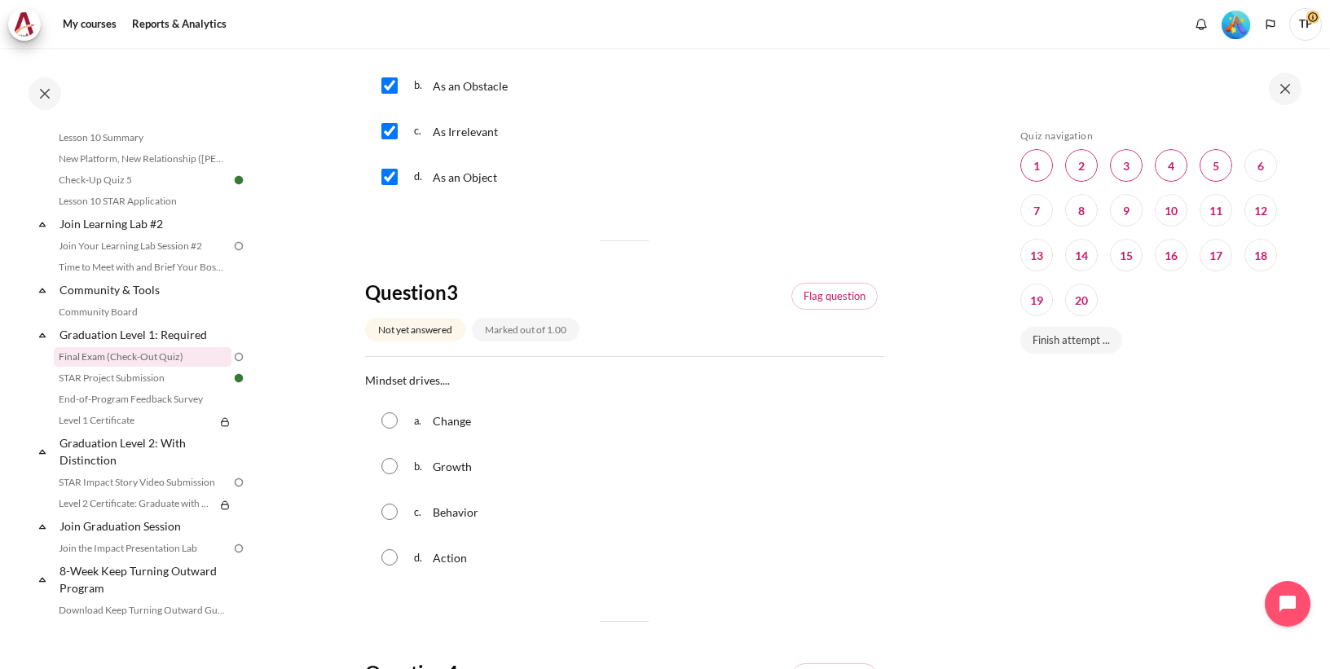
click at [389, 509] on input "Content" at bounding box center [389, 512] width 16 height 16
radio input "true"
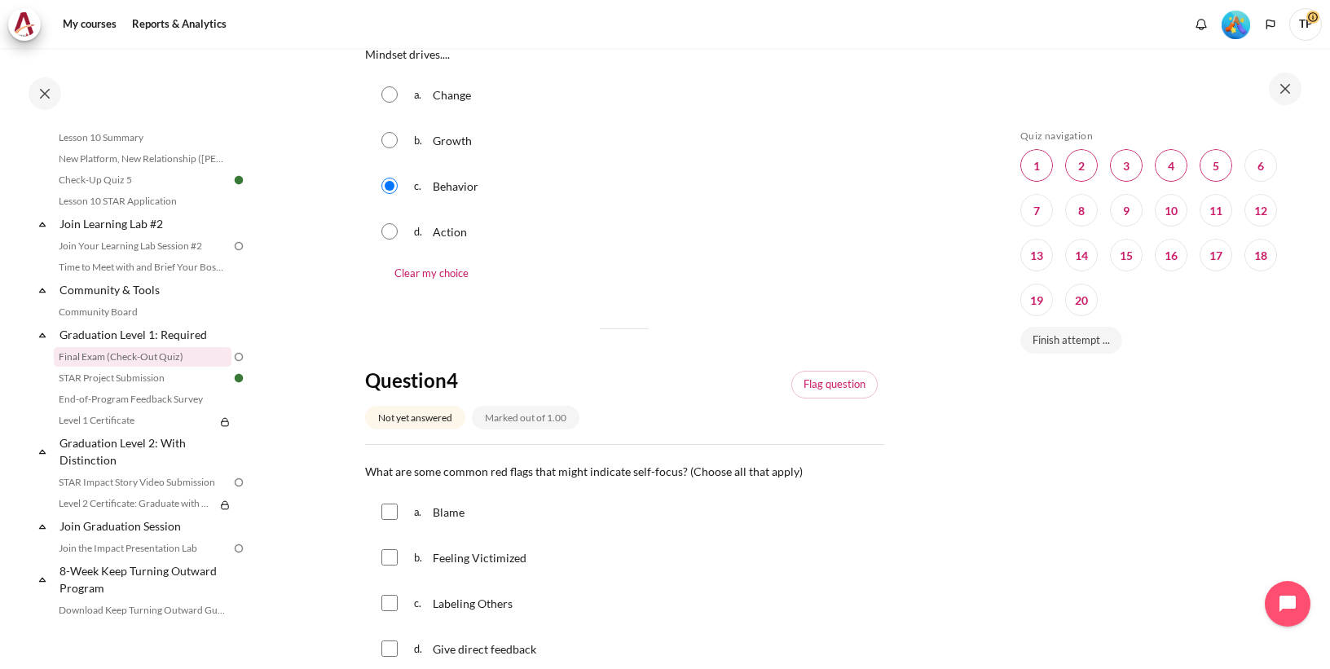
scroll to position [1109, 0]
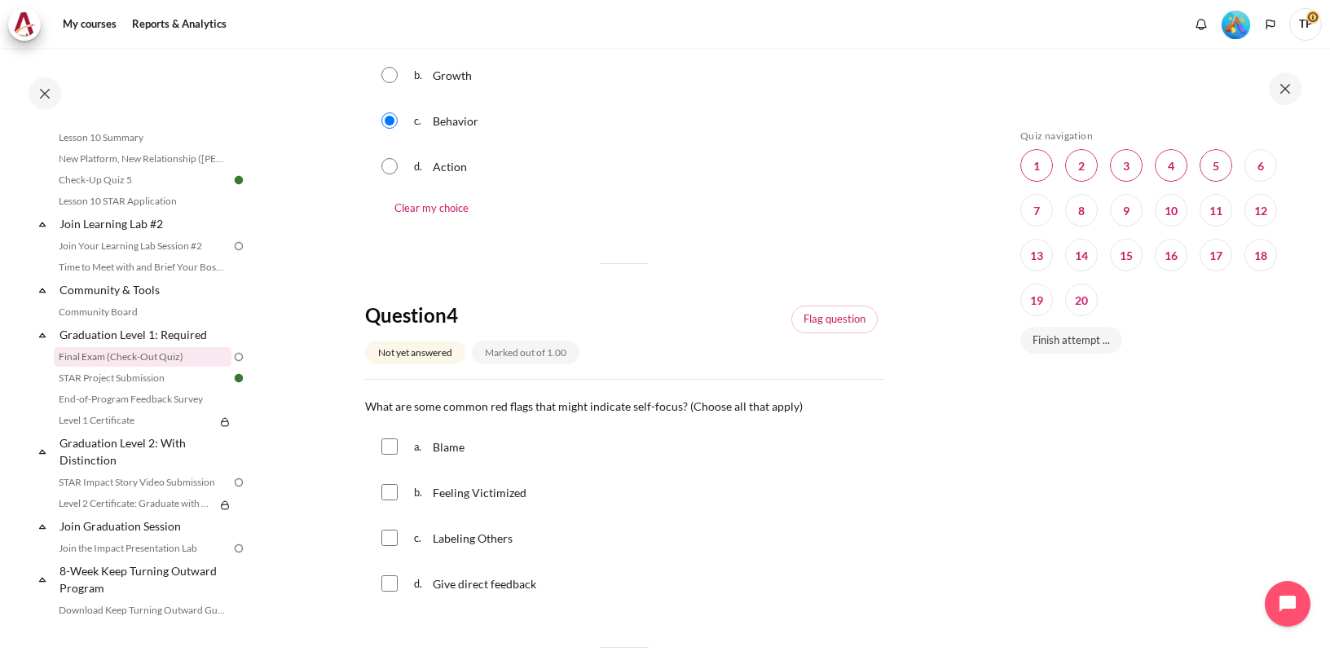
click at [389, 494] on input "Content" at bounding box center [389, 492] width 16 height 16
checkbox input "true"
click at [390, 447] on input "Content" at bounding box center [389, 447] width 16 height 16
checkbox input "true"
click at [391, 538] on input "Content" at bounding box center [389, 538] width 16 height 16
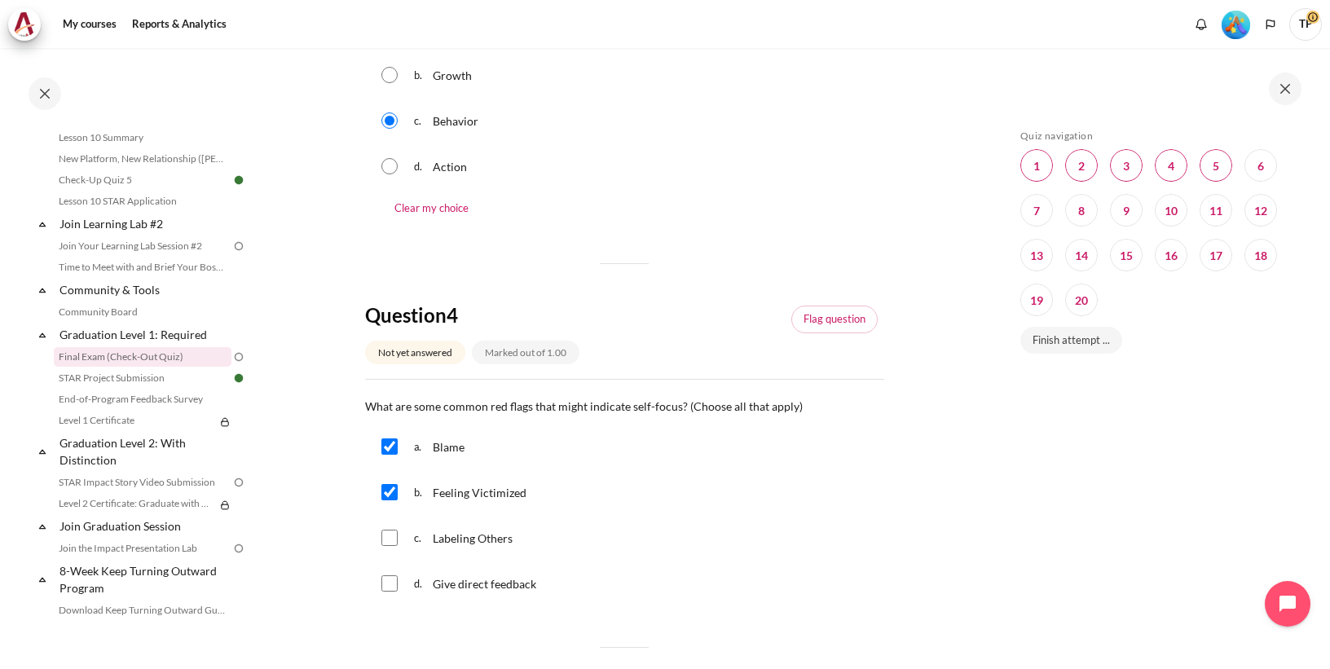
checkbox input "true"
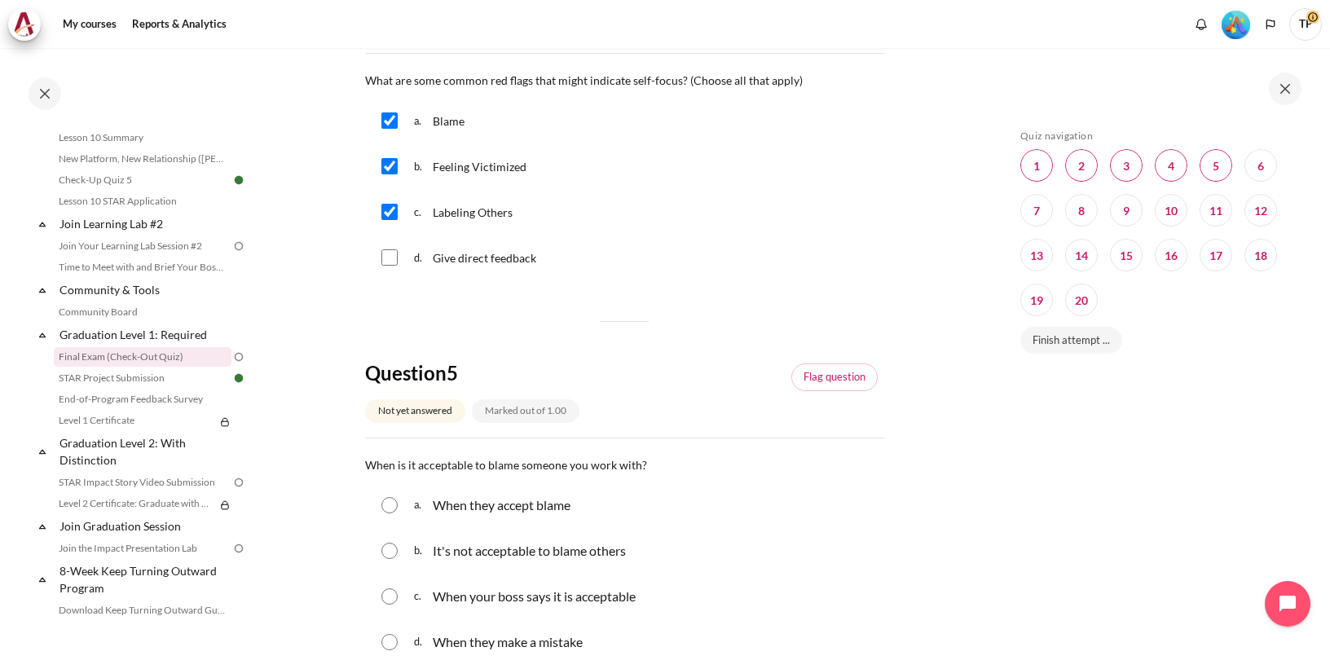
scroll to position [1500, 0]
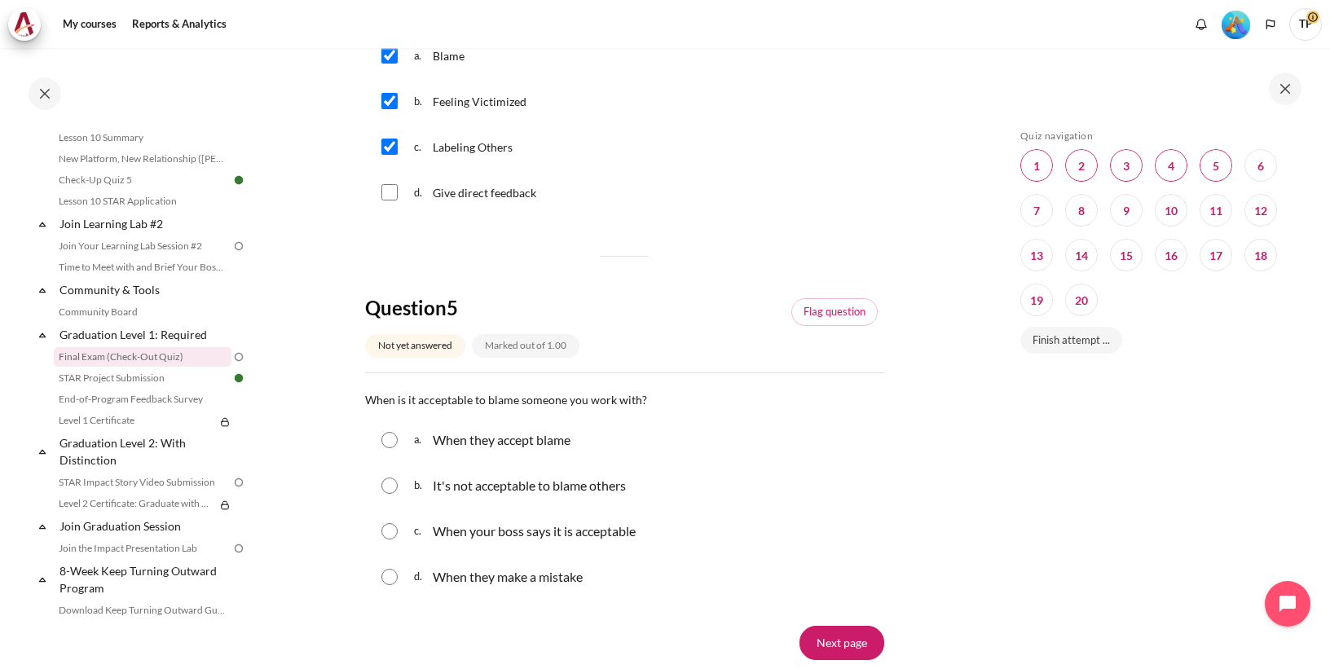
click at [390, 486] on input "Content" at bounding box center [389, 486] width 16 height 16
radio input "true"
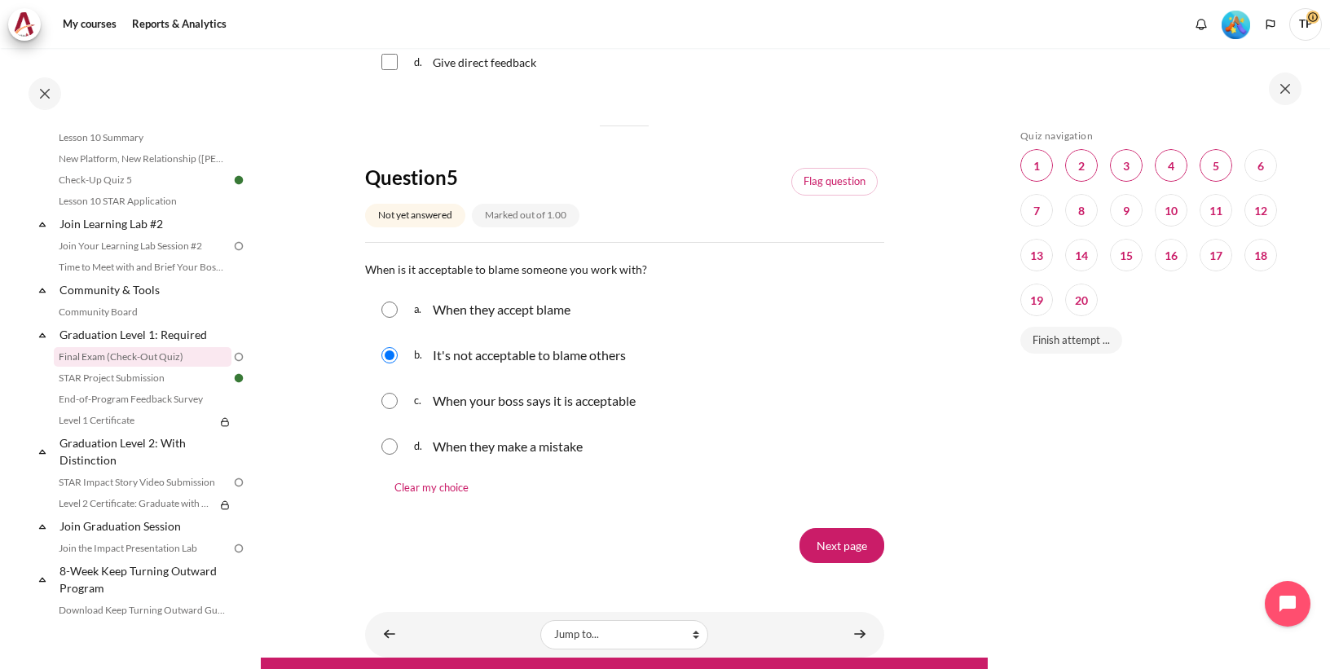
scroll to position [1671, 0]
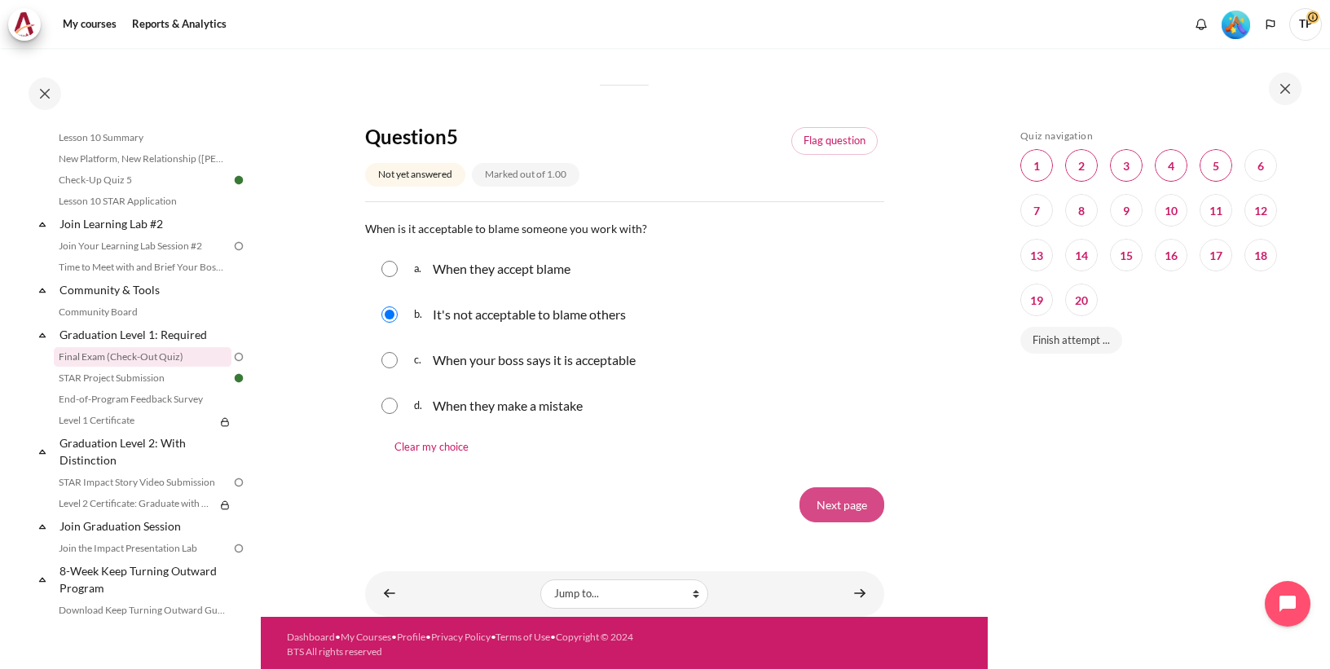
click at [832, 509] on input "Next page" at bounding box center [842, 504] width 85 height 34
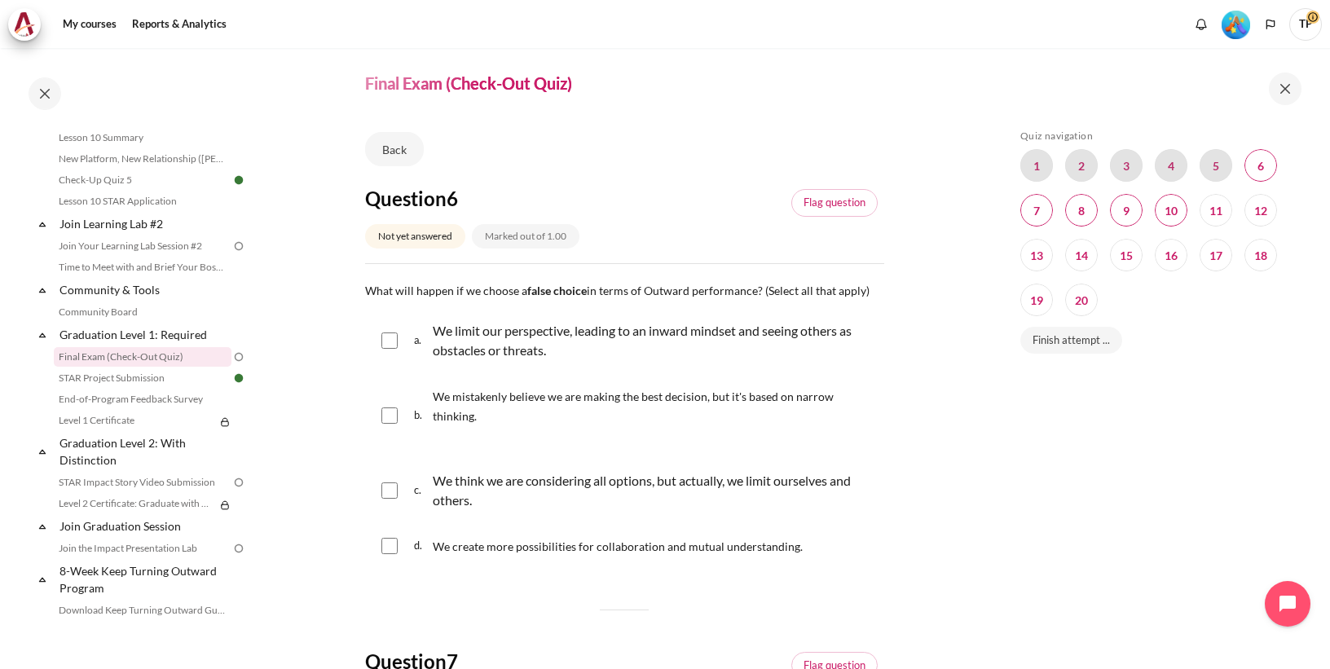
scroll to position [65, 0]
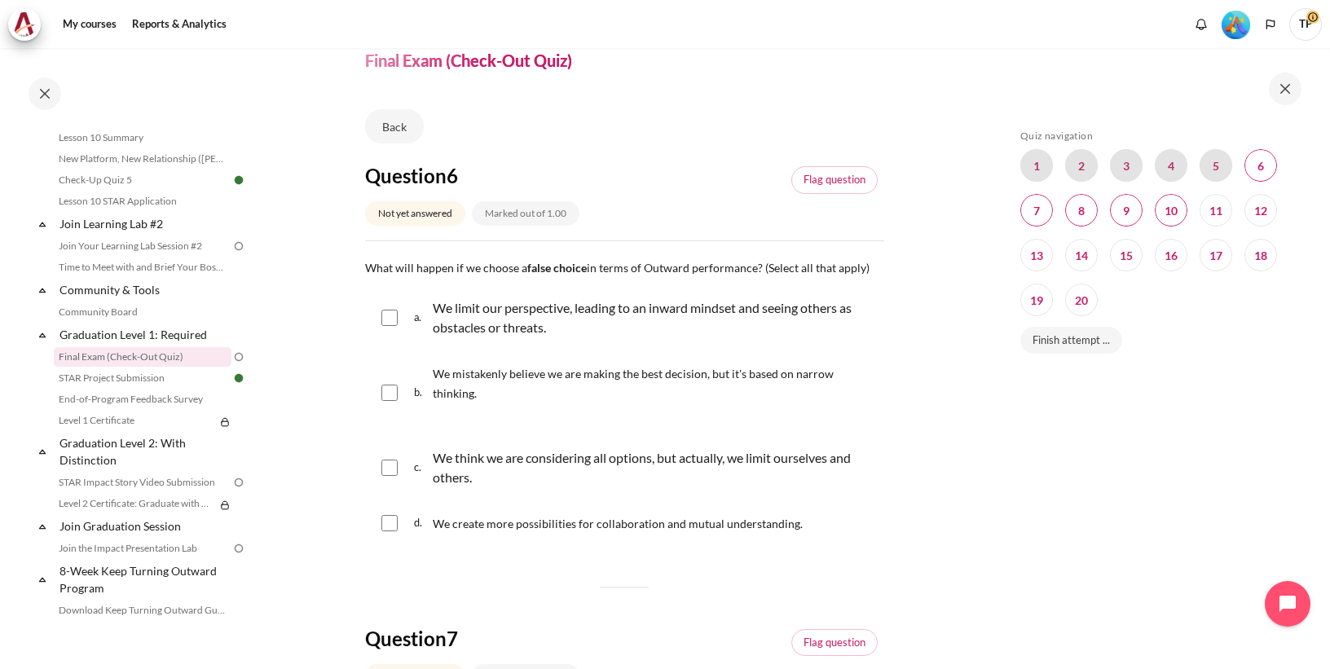
click at [389, 319] on input "Content" at bounding box center [389, 318] width 16 height 16
checkbox input "true"
click at [387, 389] on input "Content" at bounding box center [389, 393] width 16 height 16
checkbox input "true"
click at [388, 472] on input "Content" at bounding box center [389, 468] width 16 height 16
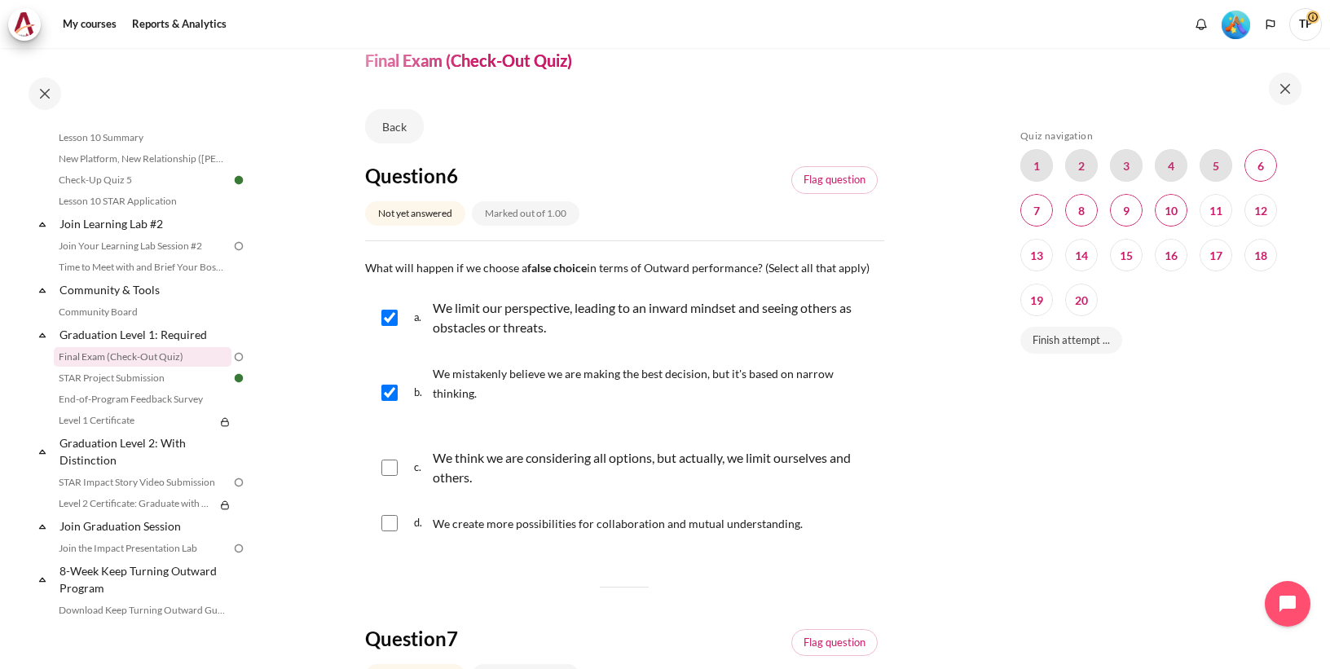
checkbox input "true"
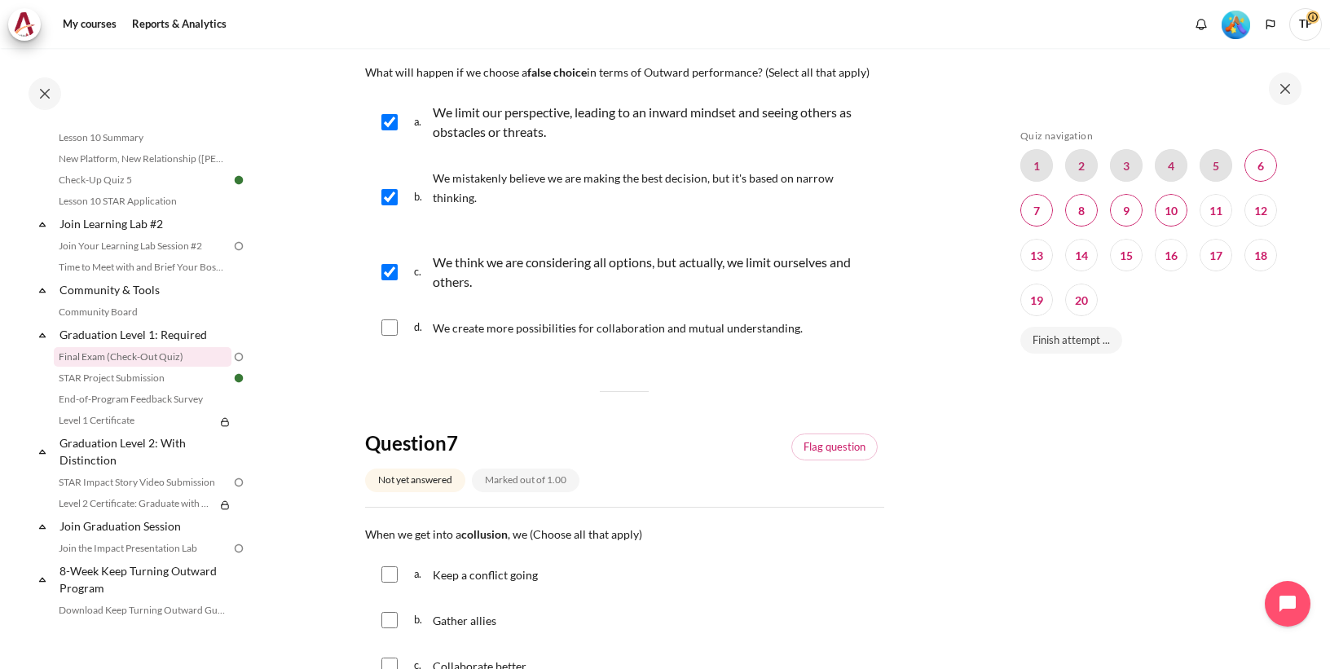
scroll to position [391, 0]
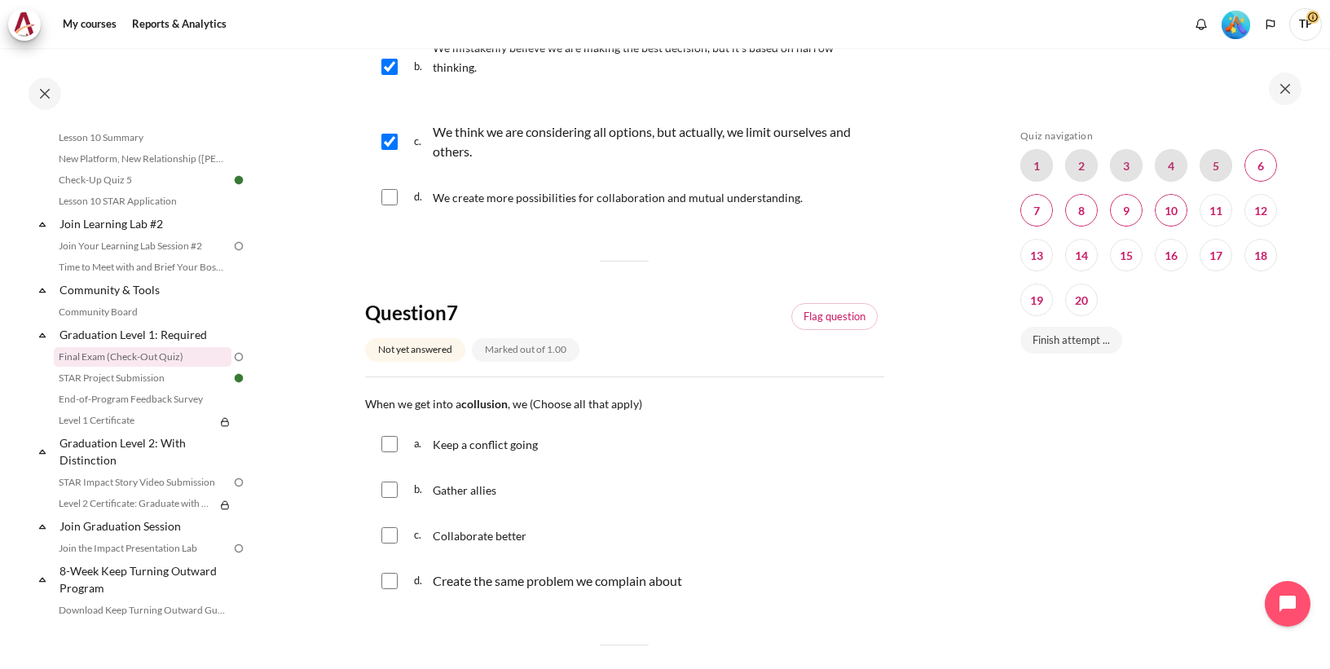
click at [392, 443] on input "Content" at bounding box center [389, 444] width 16 height 16
checkbox input "true"
click at [387, 489] on input "Content" at bounding box center [389, 490] width 16 height 16
checkbox input "true"
click at [389, 580] on input "Content" at bounding box center [389, 581] width 16 height 16
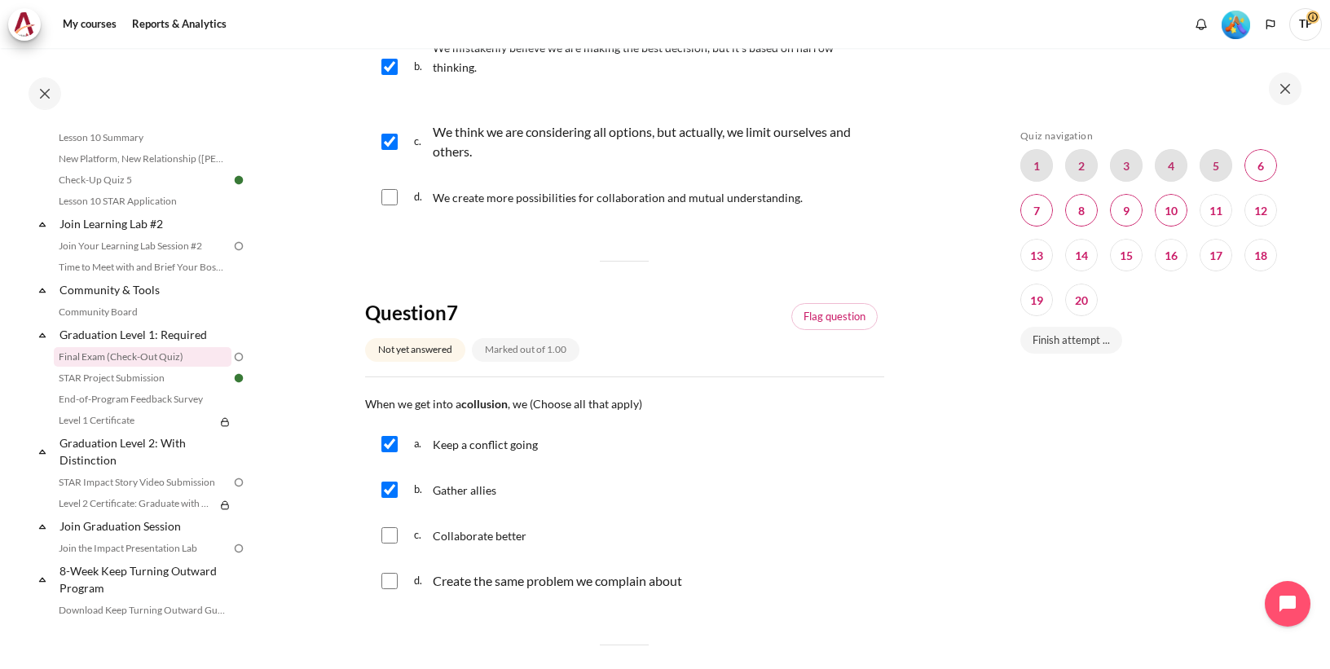
checkbox input "true"
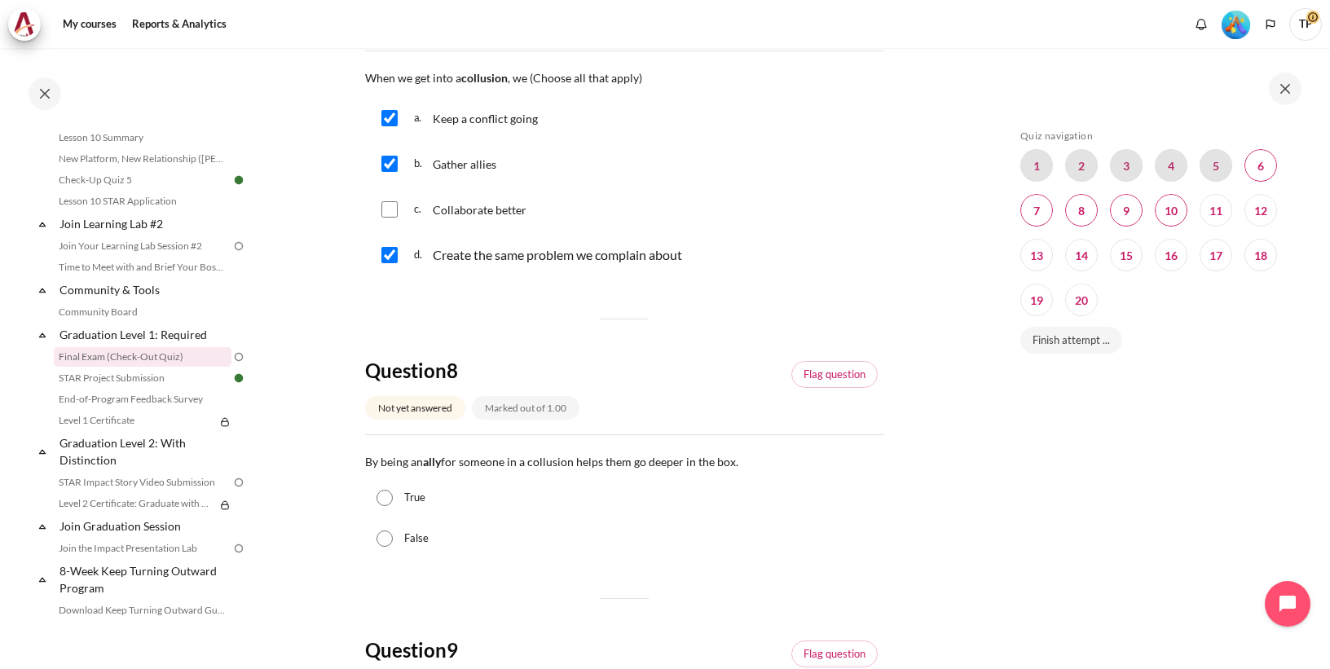
scroll to position [783, 0]
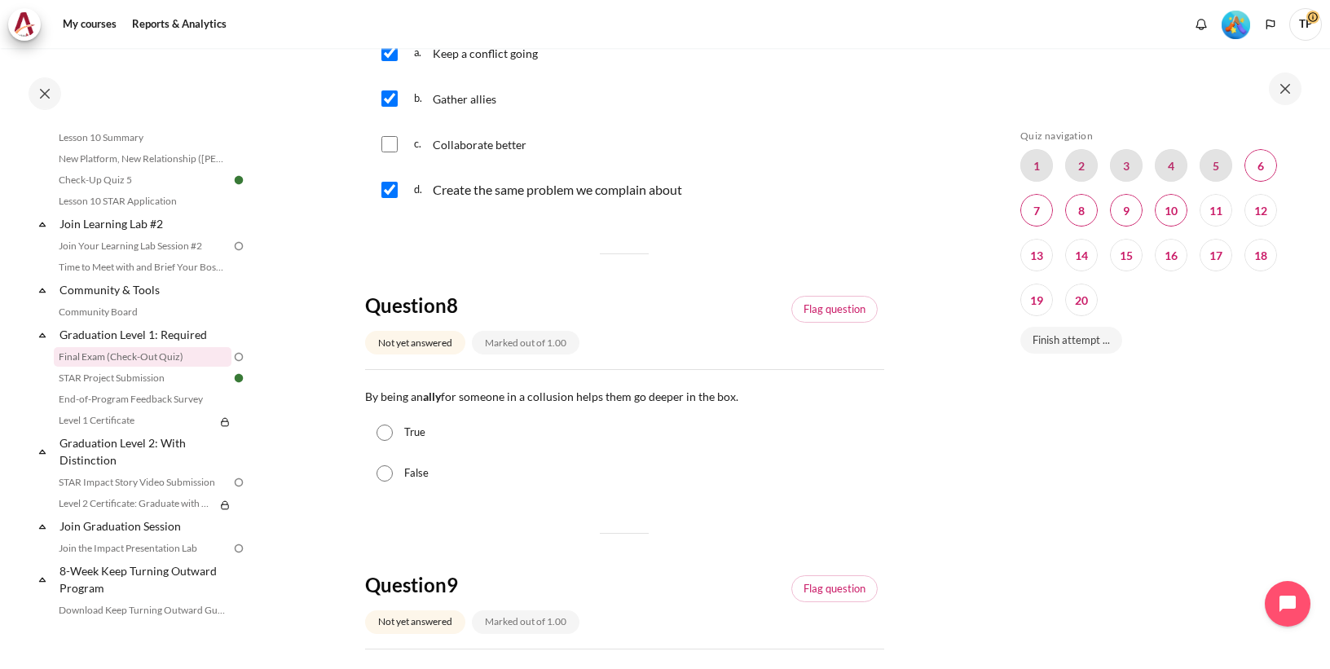
click at [410, 477] on label "False" at bounding box center [416, 473] width 24 height 16
click at [393, 477] on input "False" at bounding box center [385, 473] width 16 height 16
radio input "true"
click at [408, 434] on label "True" at bounding box center [414, 433] width 21 height 16
click at [393, 434] on input "True" at bounding box center [385, 433] width 16 height 16
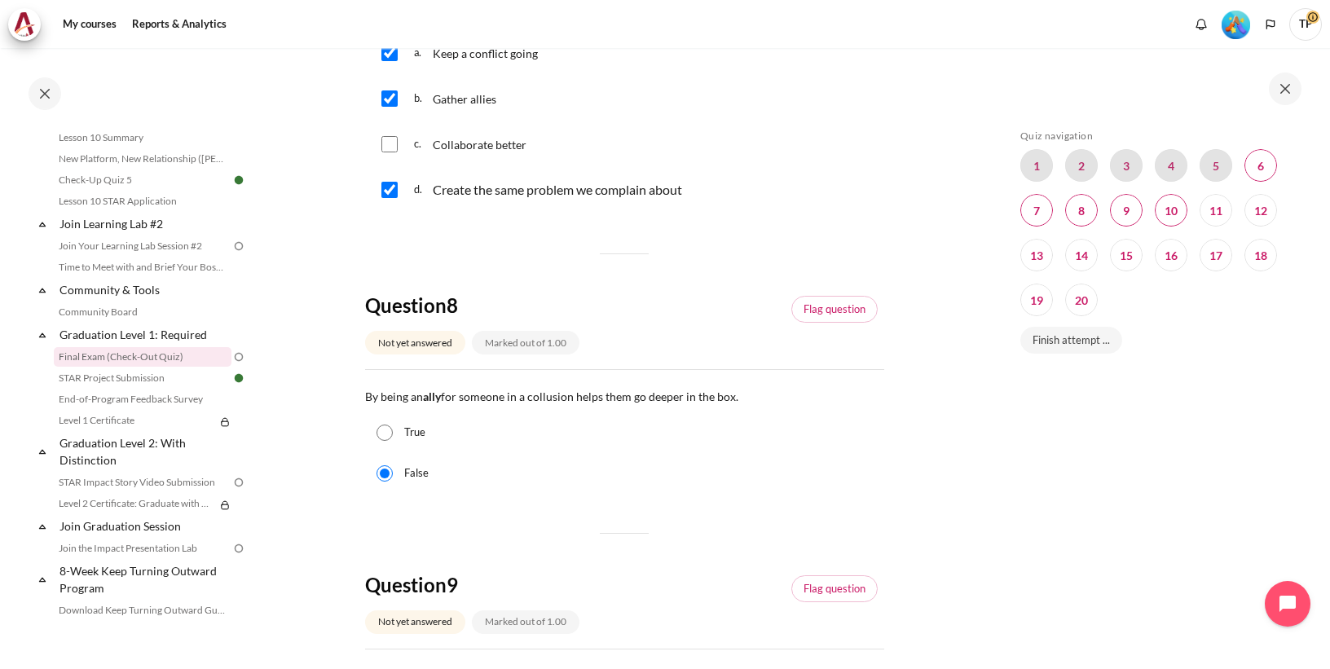
radio input "true"
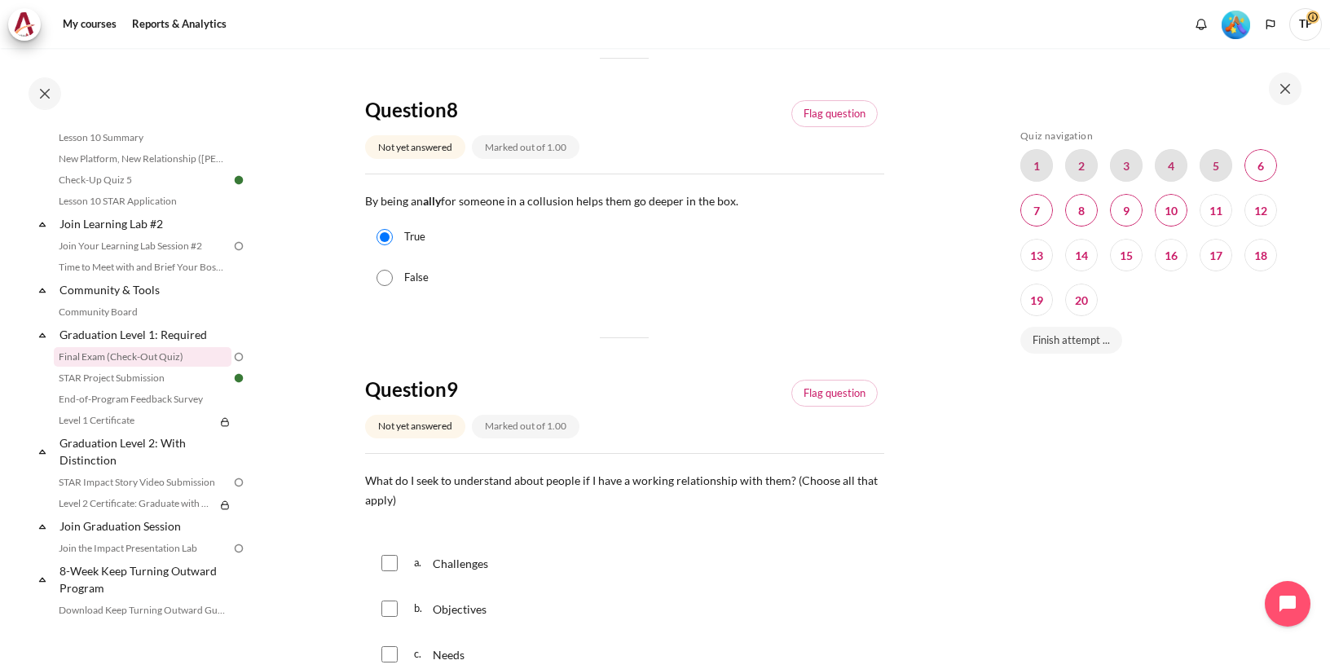
scroll to position [1109, 0]
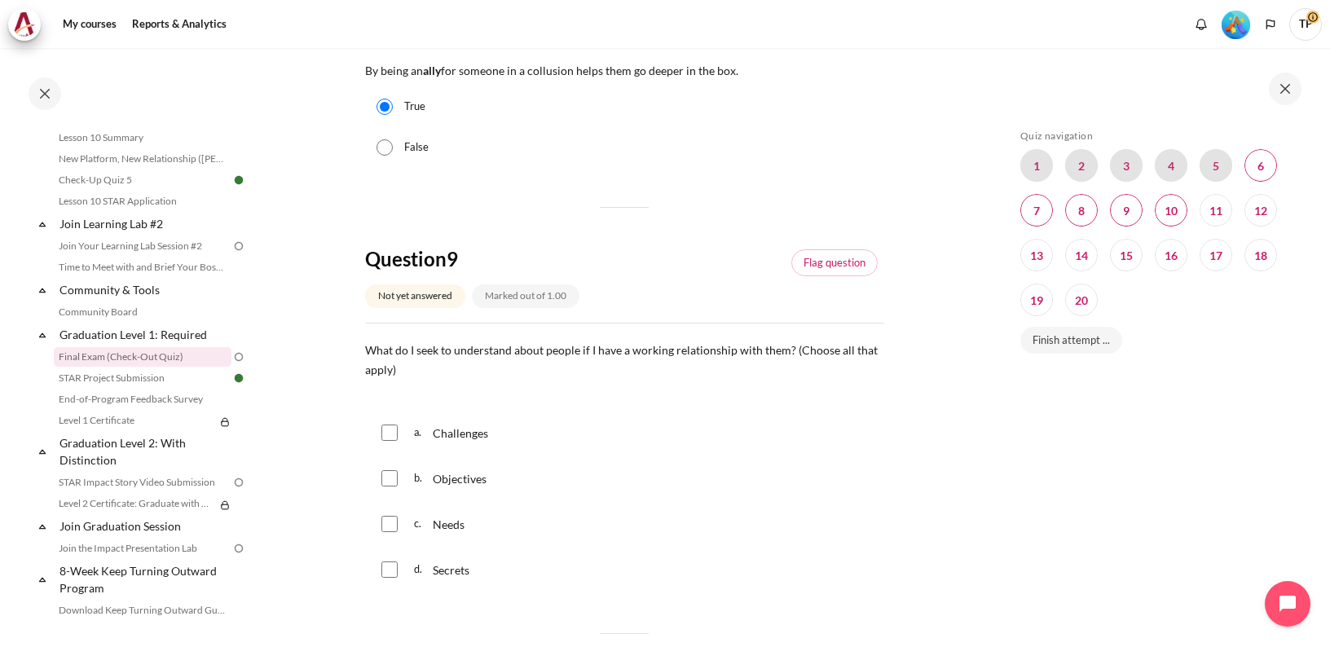
click at [387, 430] on input "Content" at bounding box center [389, 433] width 16 height 16
checkbox input "true"
click at [387, 476] on input "Content" at bounding box center [389, 478] width 16 height 16
checkbox input "true"
click at [386, 522] on input "Content" at bounding box center [389, 524] width 16 height 16
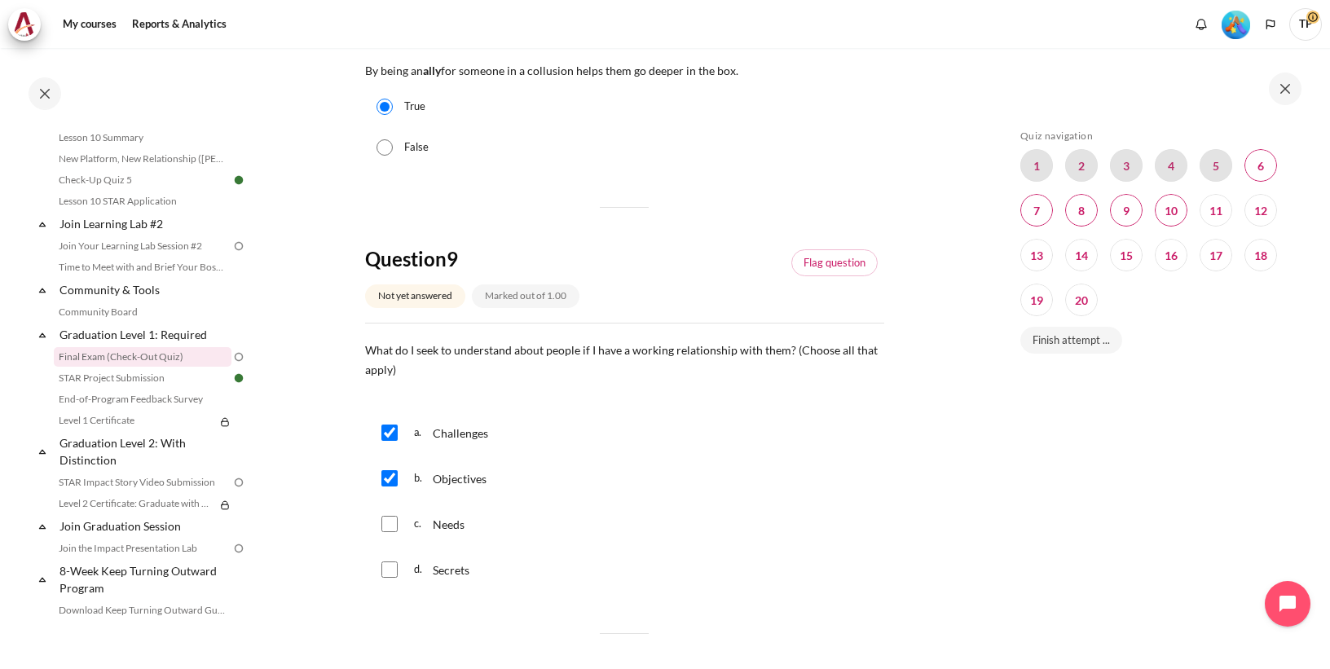
checkbox input "true"
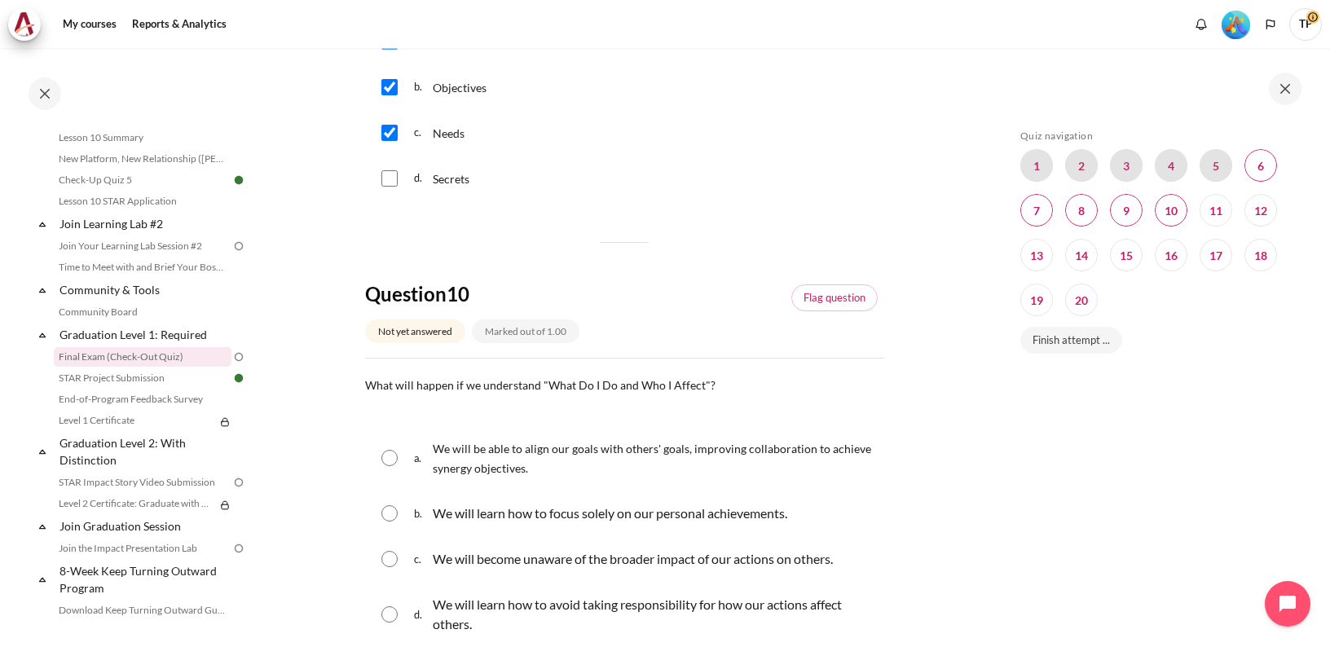
scroll to position [1565, 0]
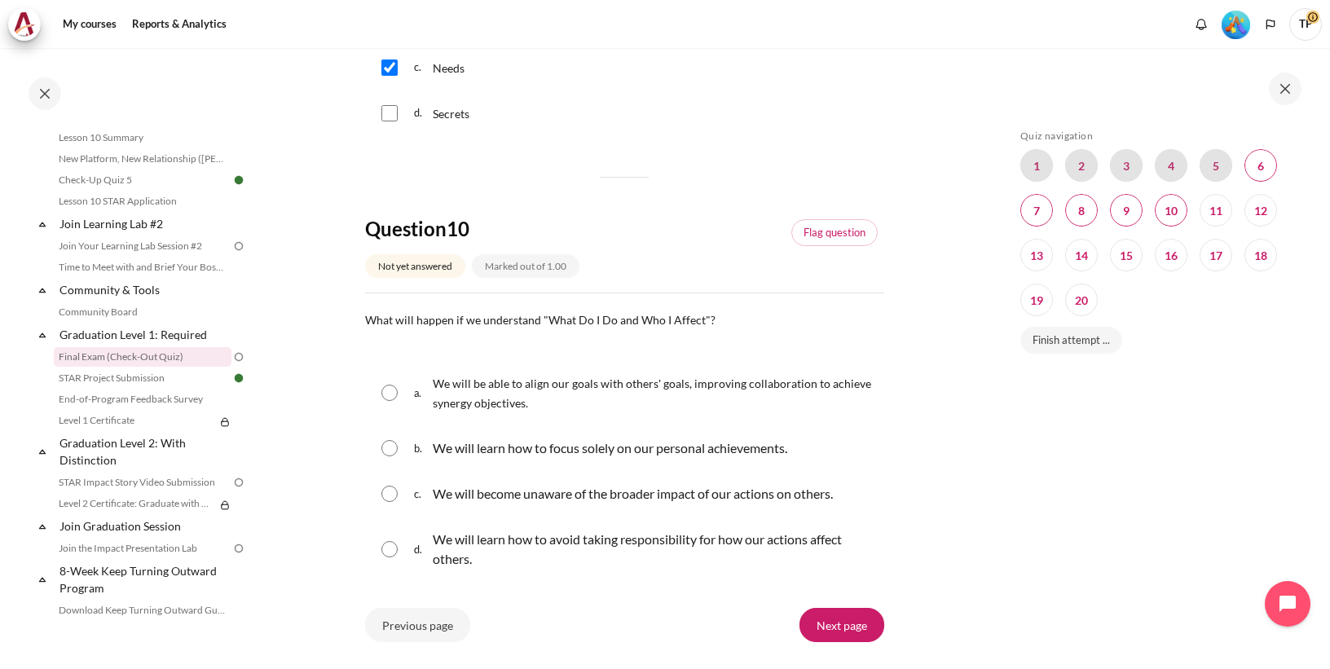
click at [390, 391] on input "Content" at bounding box center [389, 393] width 16 height 16
radio input "true"
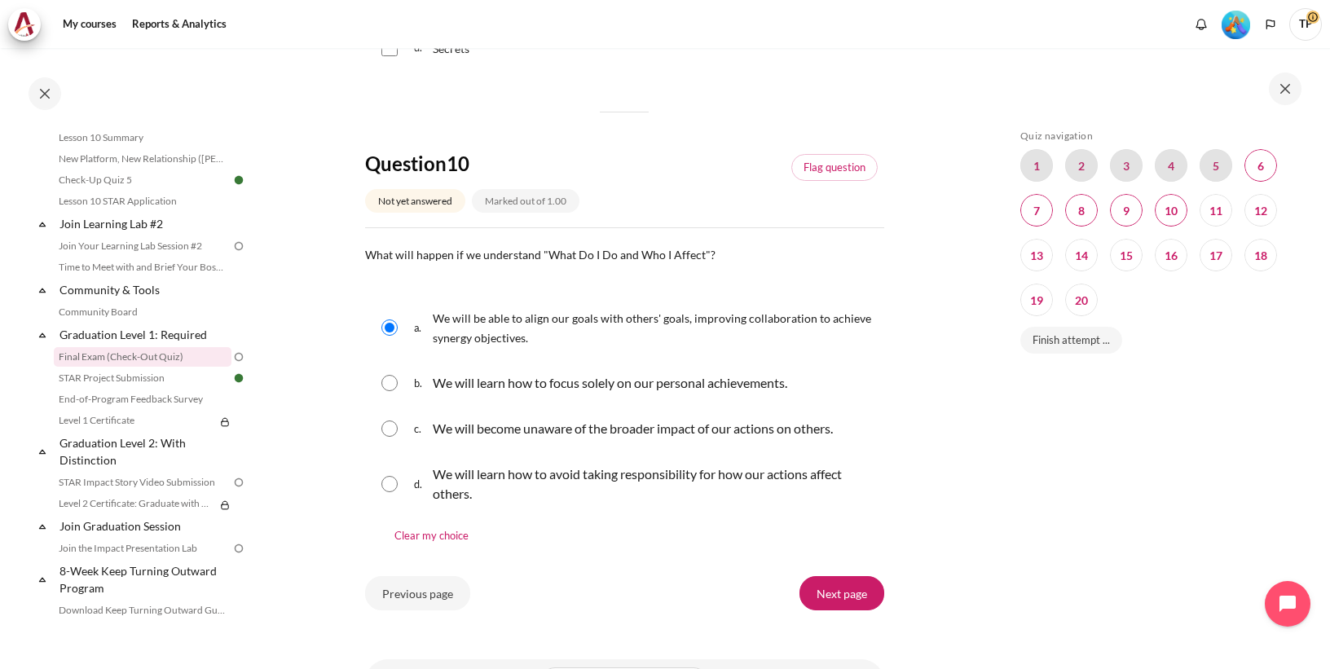
scroll to position [1718, 0]
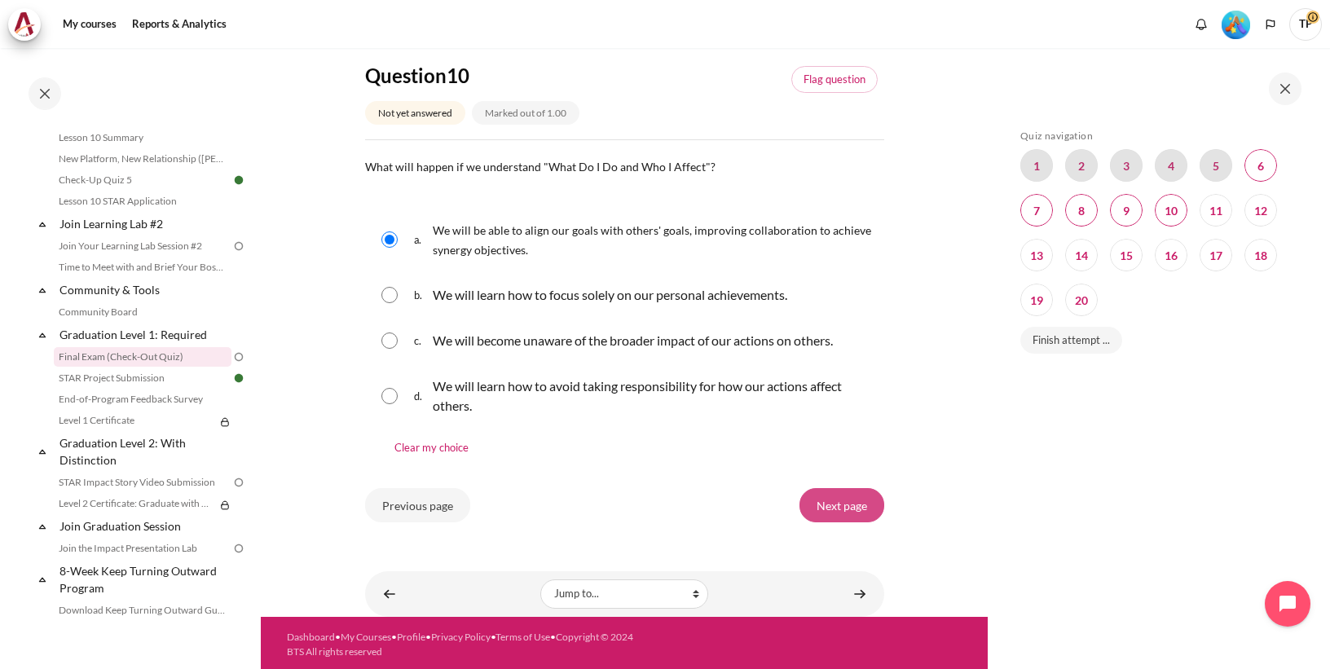
click at [831, 507] on input "Next page" at bounding box center [842, 505] width 85 height 34
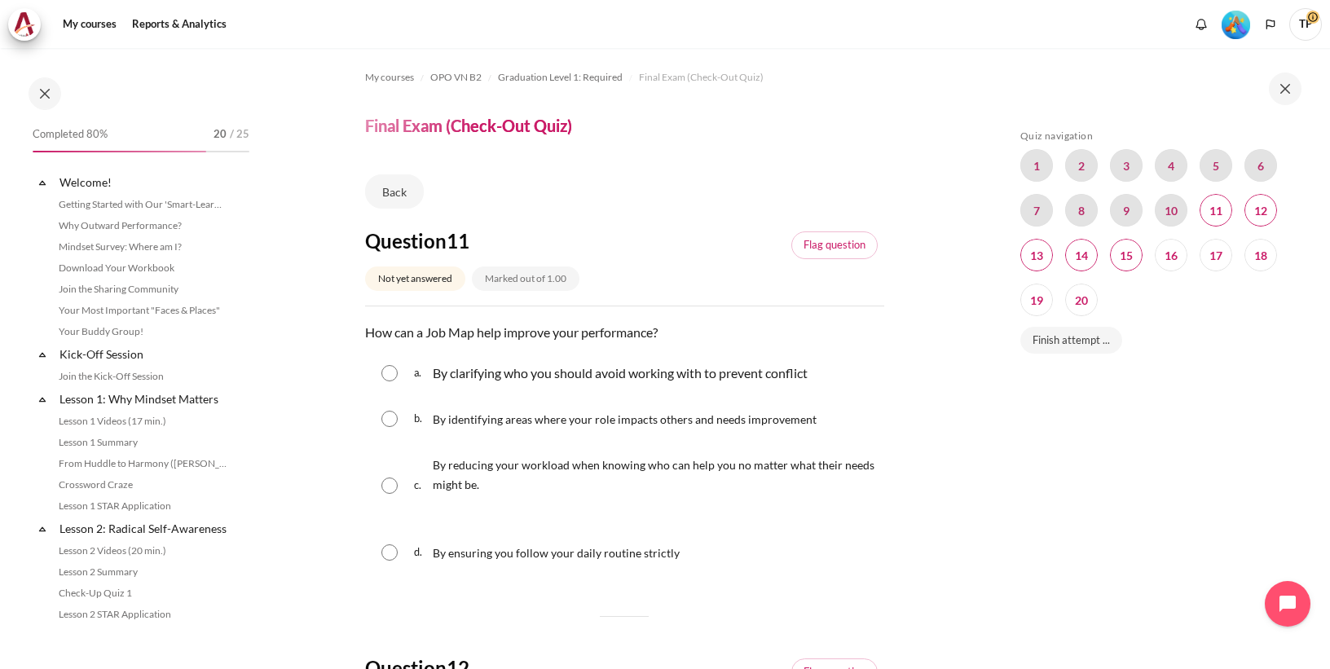
scroll to position [1589, 0]
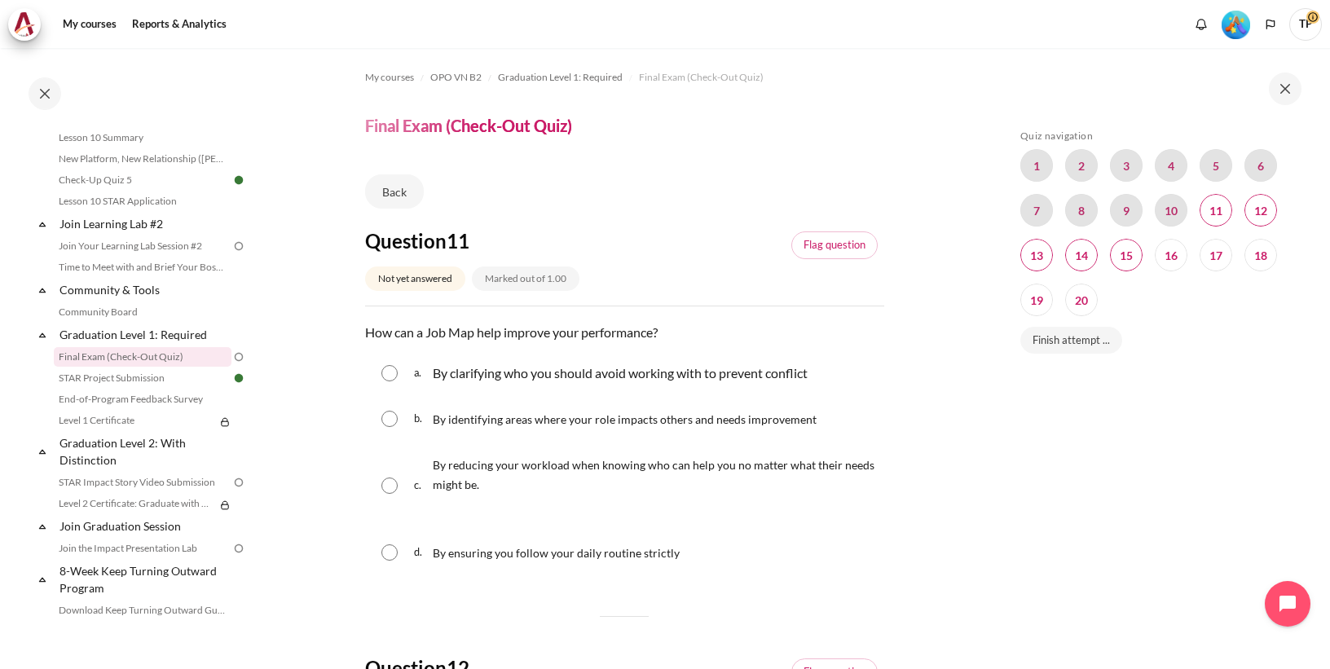
click at [384, 417] on input "Content" at bounding box center [389, 419] width 16 height 16
radio input "true"
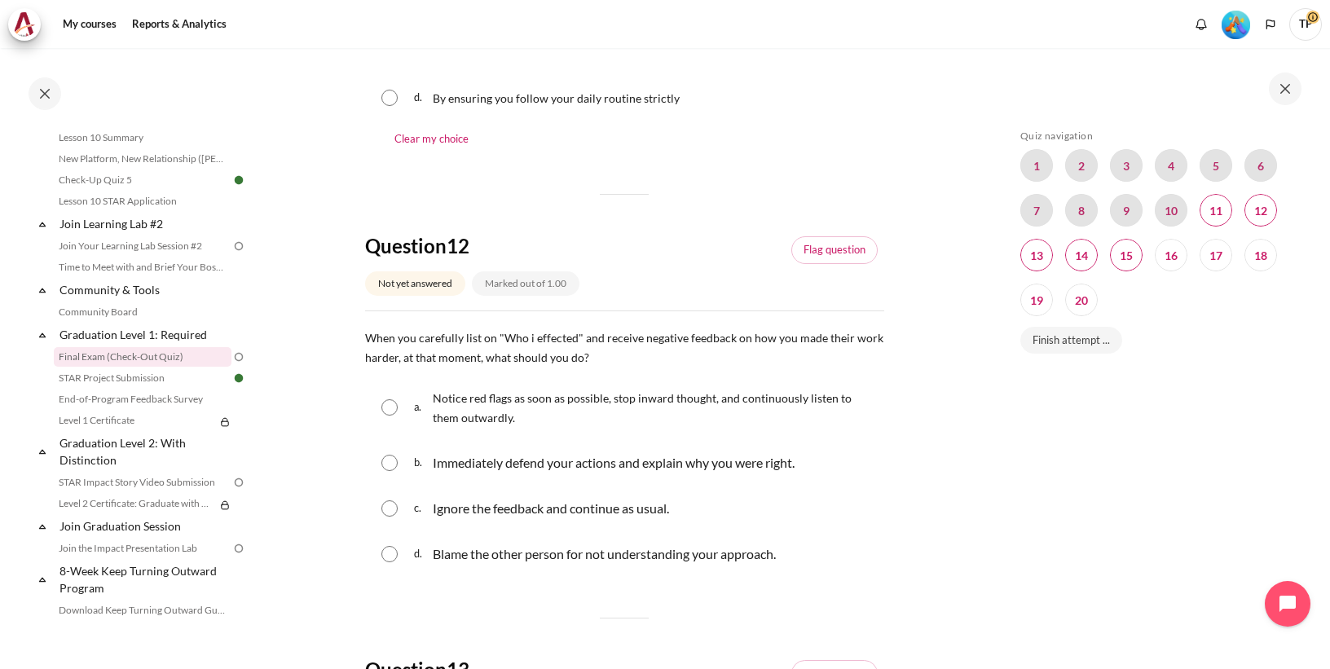
scroll to position [456, 0]
click at [388, 405] on input "Content" at bounding box center [389, 406] width 16 height 16
radio input "true"
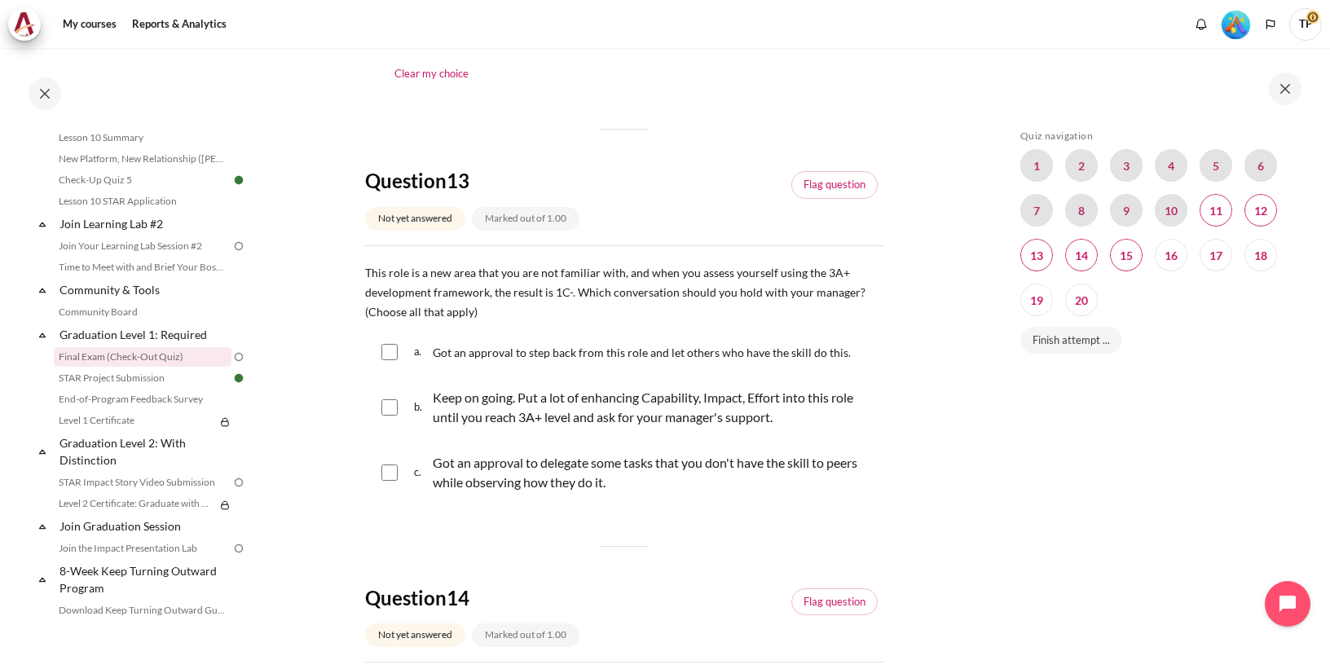
scroll to position [978, 0]
click at [386, 346] on input "Content" at bounding box center [389, 350] width 16 height 16
checkbox input "true"
click at [383, 478] on div "c. Got an approval to delegate some tasks that you don't have the skill to peer…" at bounding box center [624, 471] width 519 height 62
click at [385, 473] on input "Content" at bounding box center [389, 471] width 16 height 16
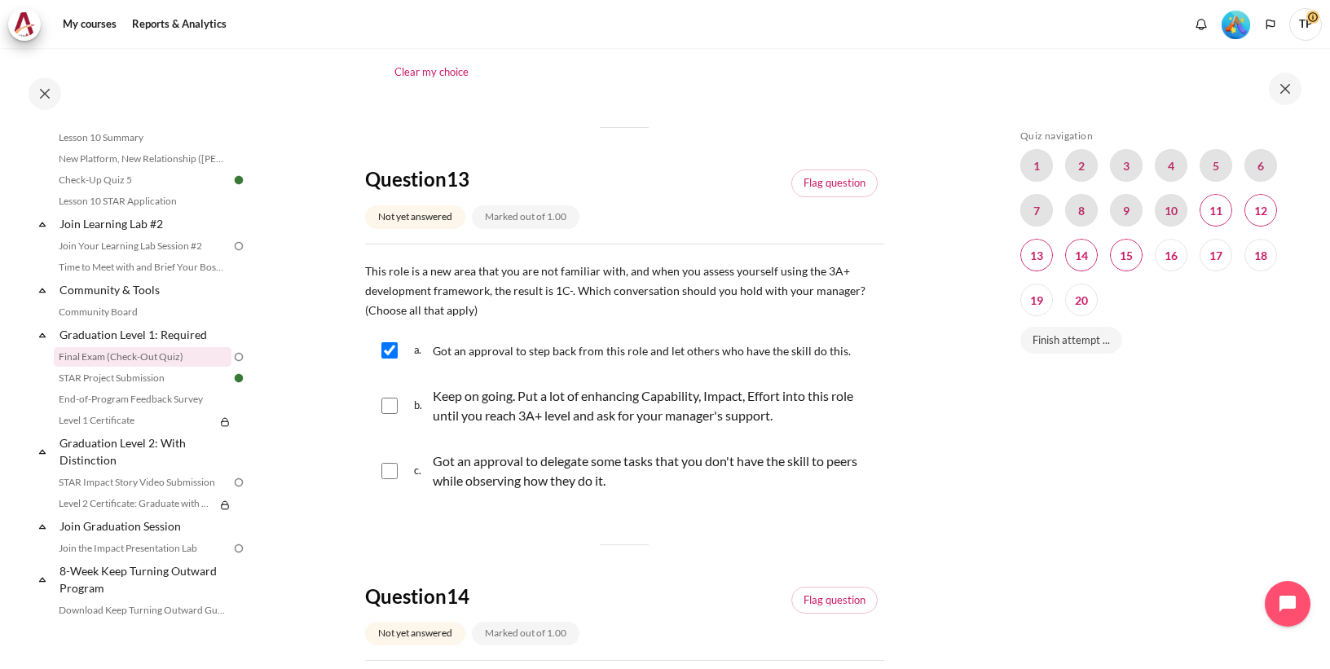
checkbox input "true"
click at [393, 408] on input "Content" at bounding box center [389, 406] width 16 height 16
checkbox input "true"
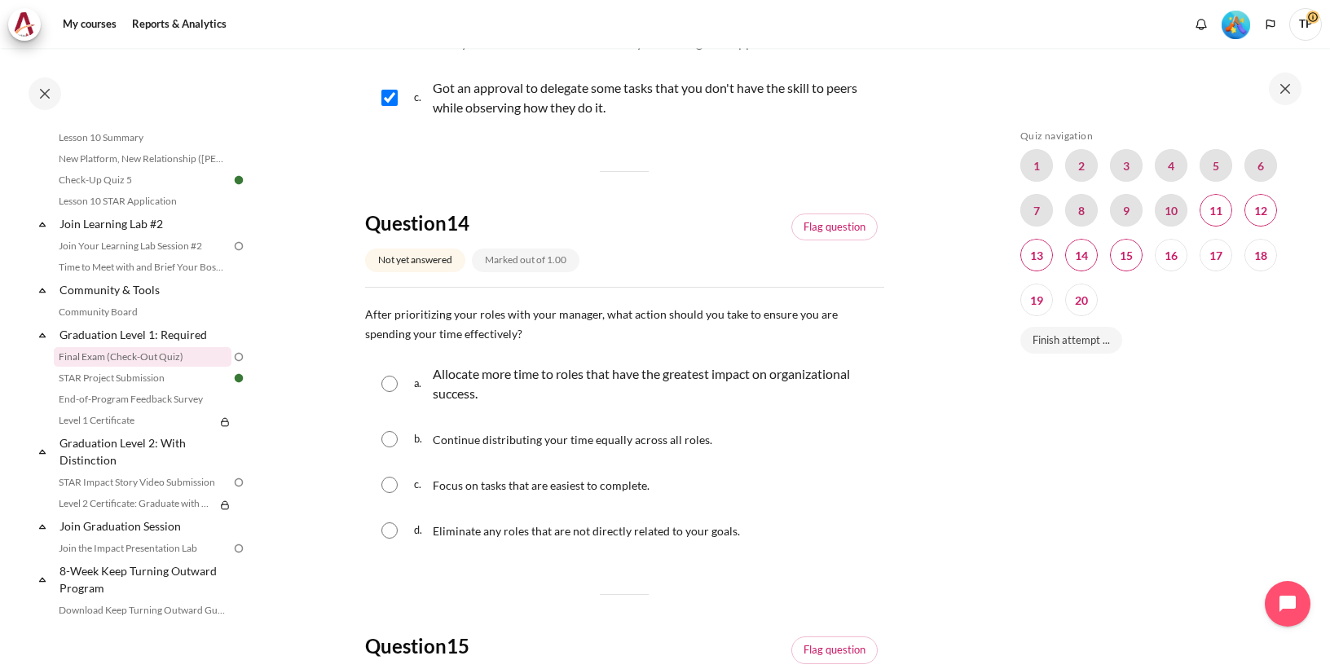
scroll to position [1435, 0]
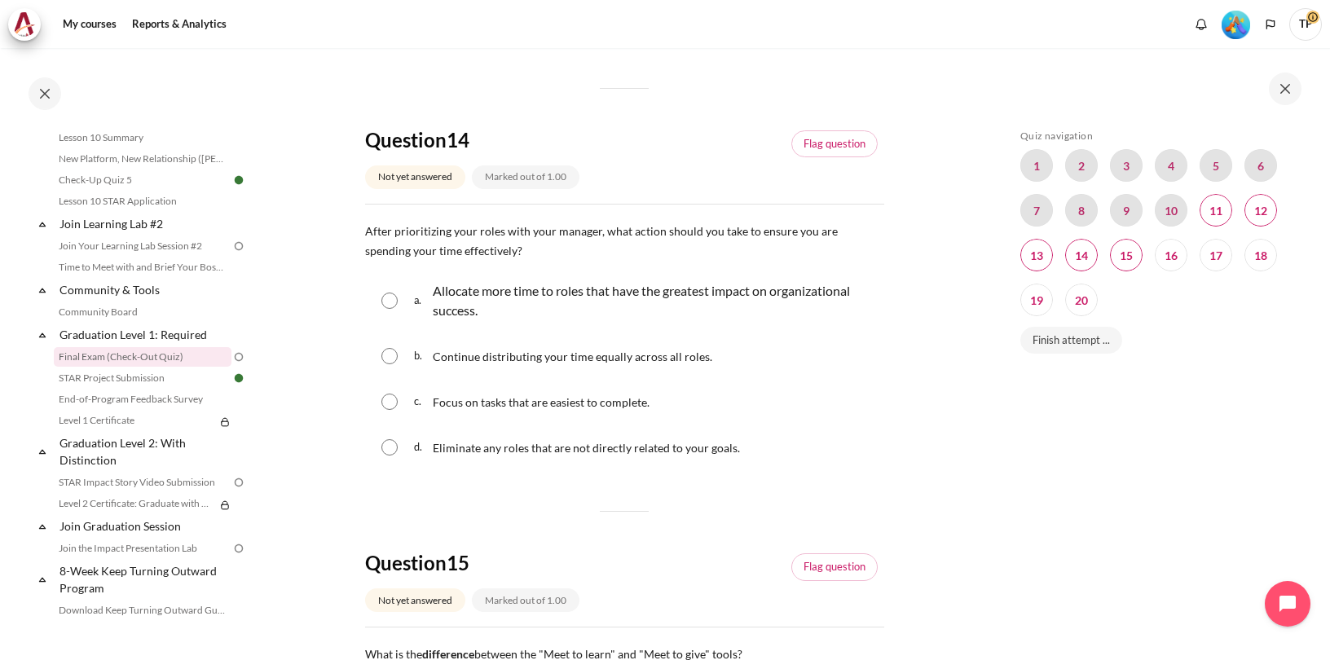
click at [390, 301] on input "Content" at bounding box center [389, 301] width 16 height 16
radio input "true"
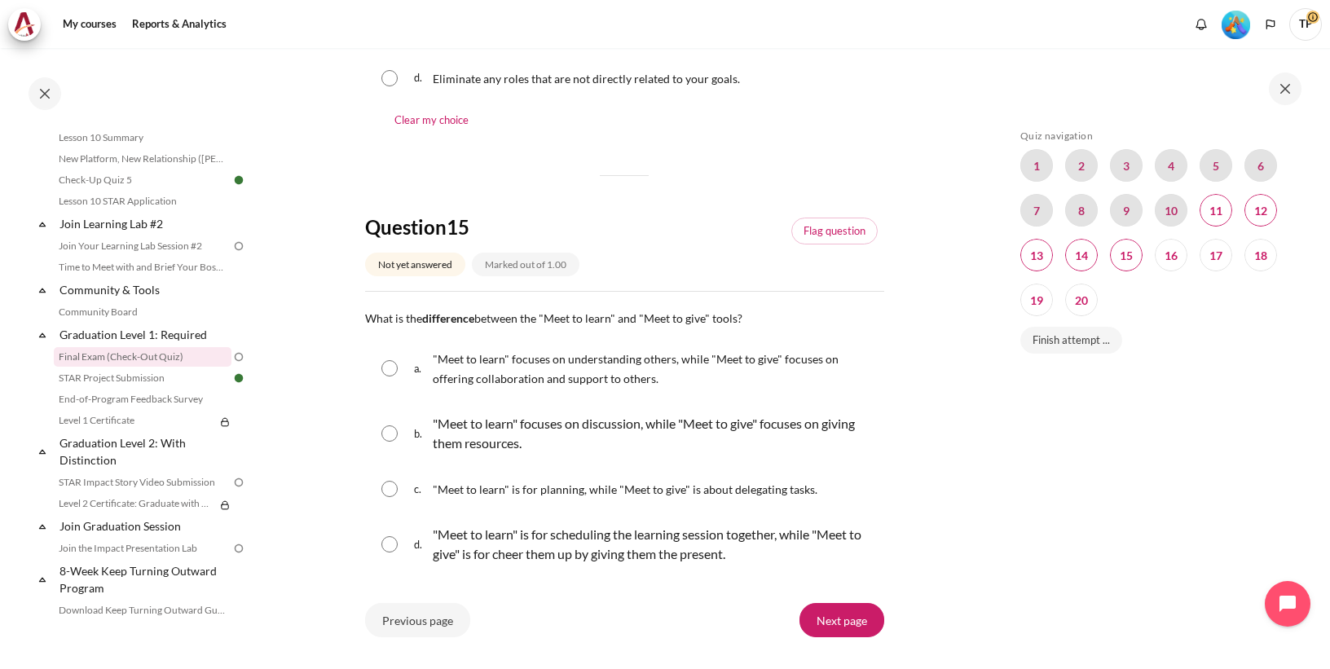
scroll to position [1826, 0]
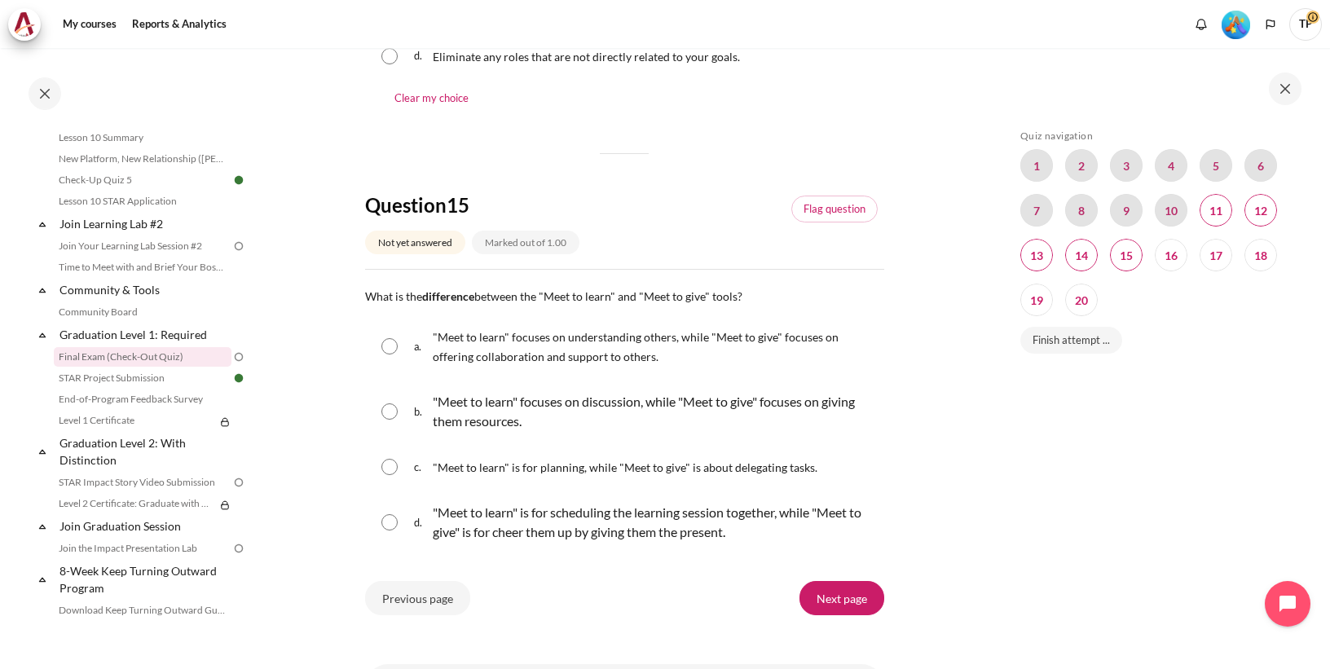
click at [384, 346] on input "Content" at bounding box center [389, 346] width 16 height 16
radio input "true"
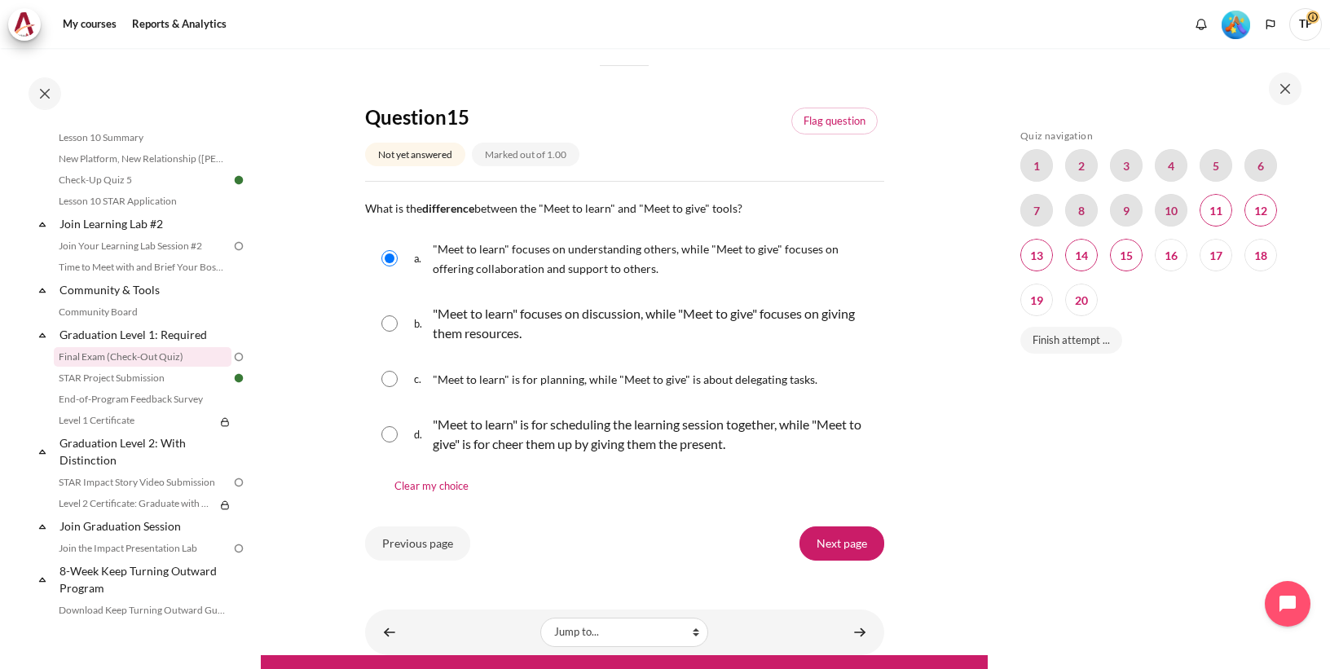
scroll to position [1952, 0]
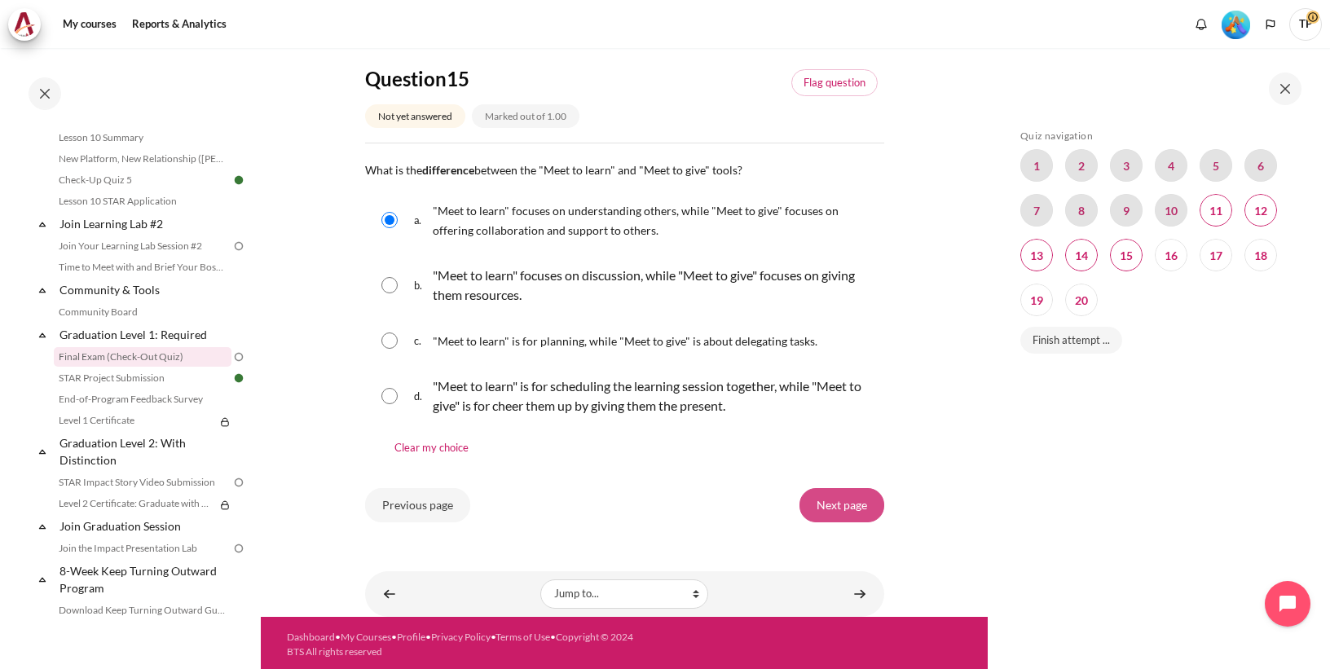
click at [844, 503] on input "Next page" at bounding box center [842, 505] width 85 height 34
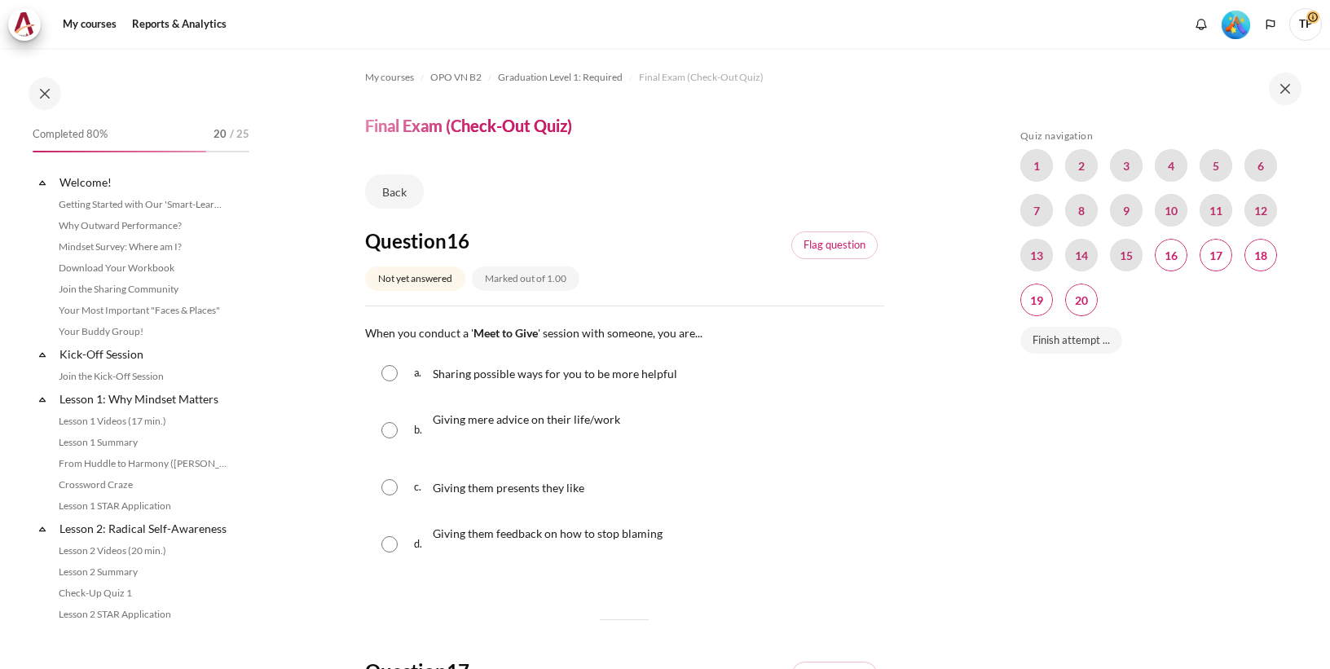
scroll to position [1589, 0]
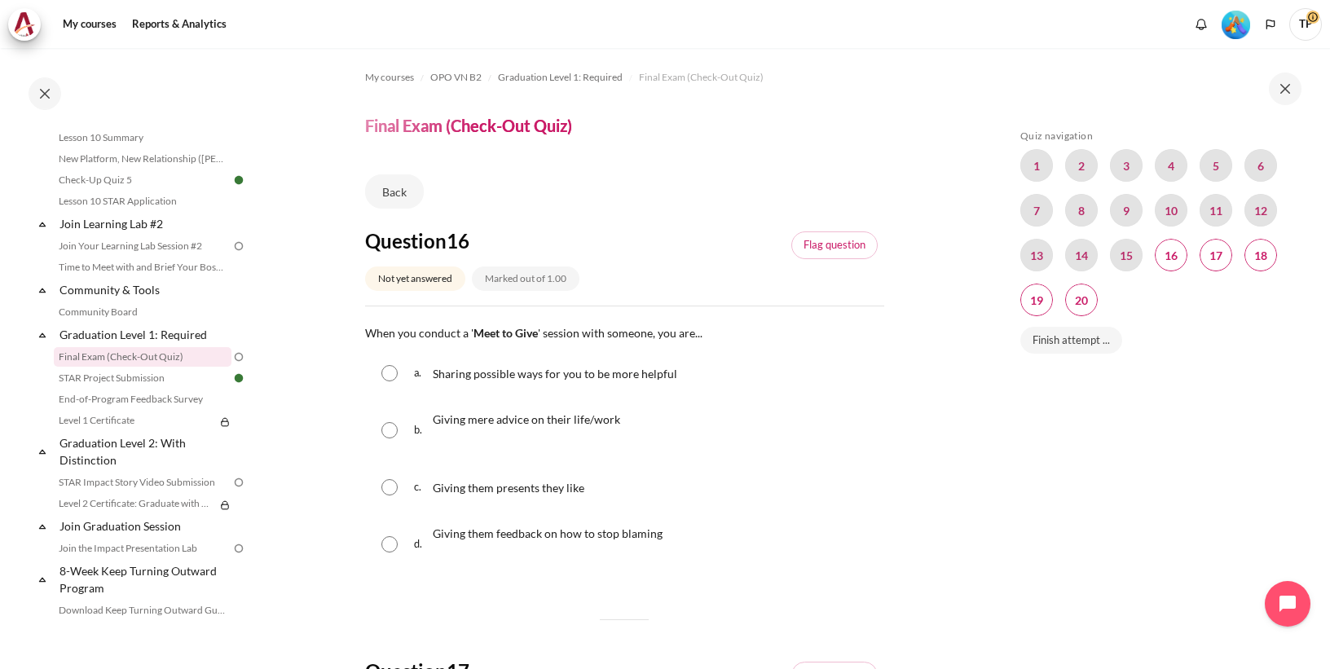
click at [386, 371] on input "Content" at bounding box center [389, 373] width 16 height 16
radio input "true"
click at [388, 545] on input "Content" at bounding box center [389, 544] width 16 height 16
radio input "true"
click at [386, 375] on input "Content" at bounding box center [389, 373] width 16 height 16
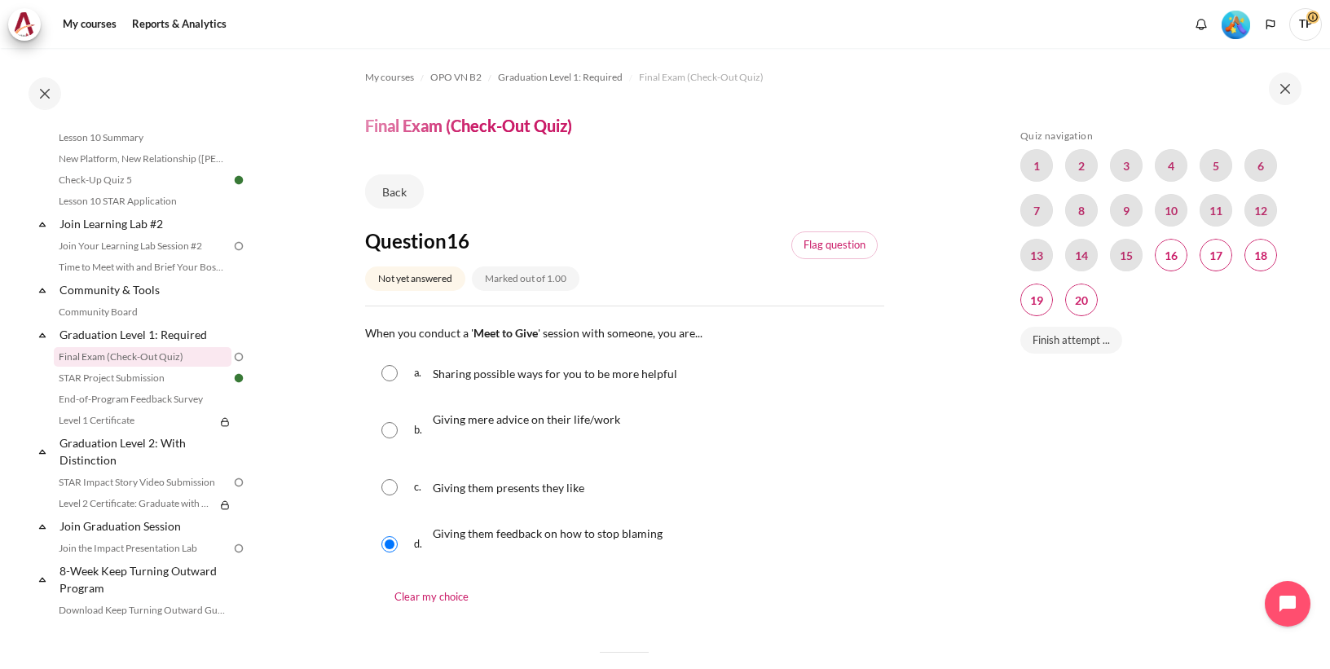
radio input "true"
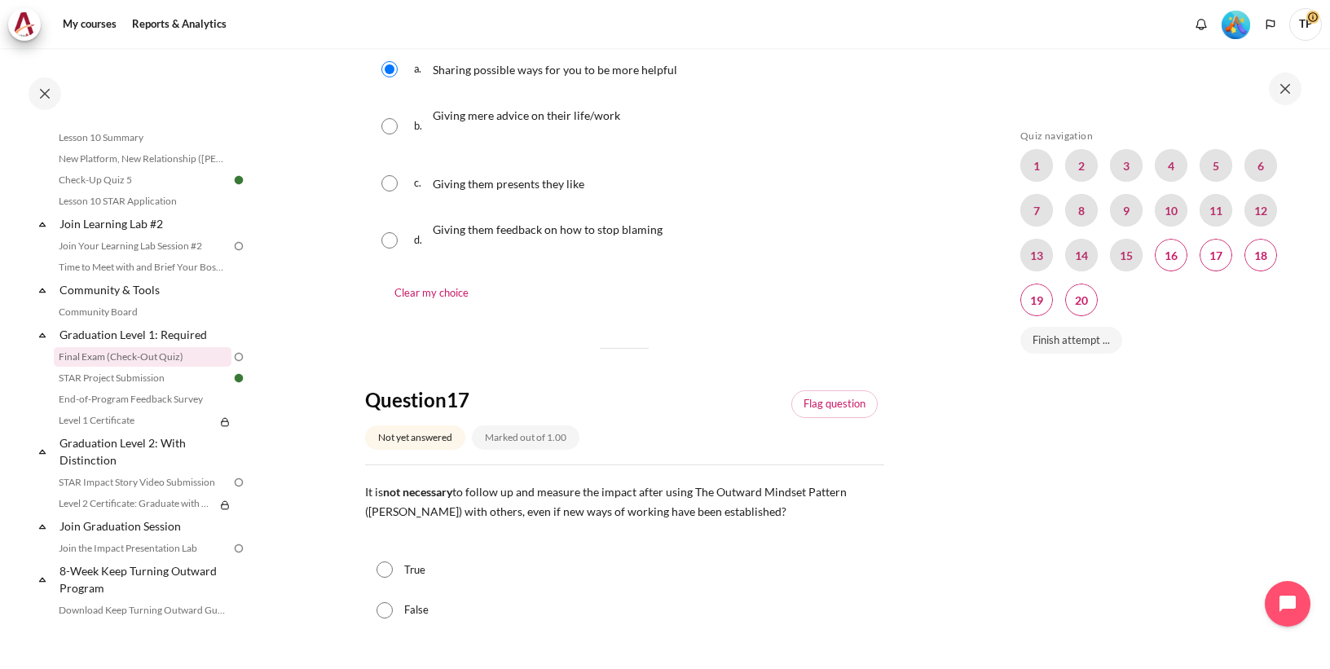
scroll to position [391, 0]
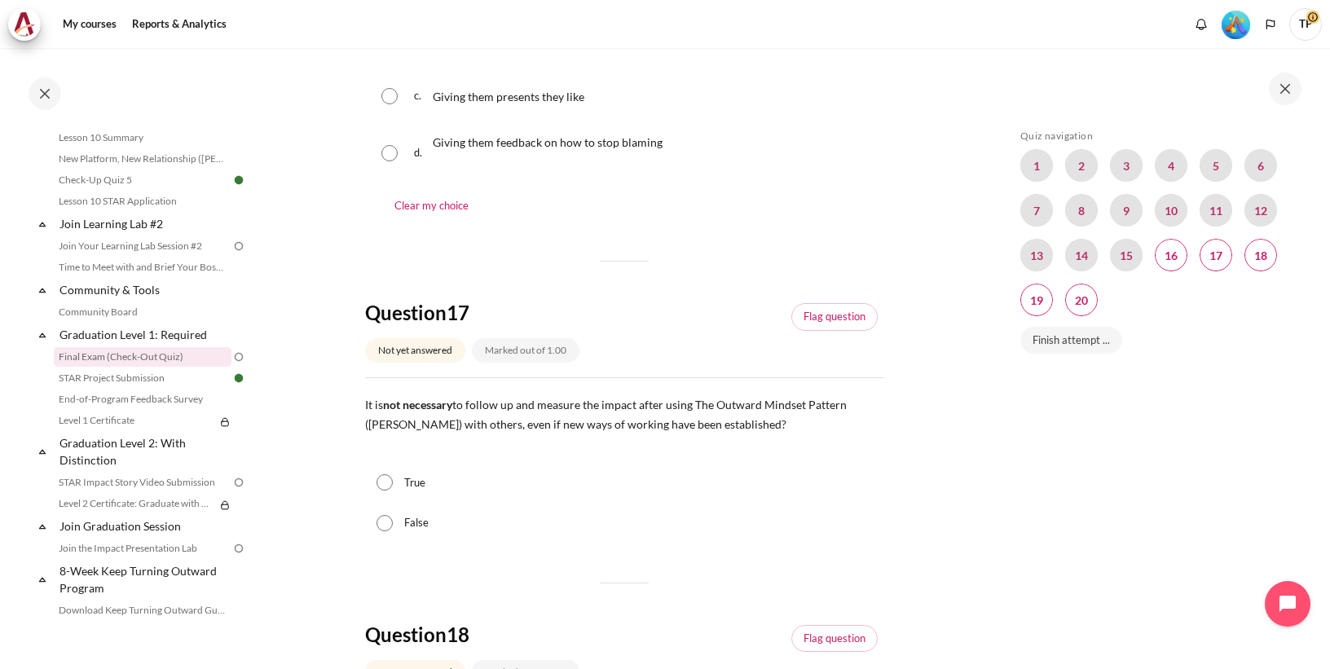
click at [412, 525] on label "False" at bounding box center [416, 523] width 24 height 16
click at [393, 525] on input "False" at bounding box center [385, 523] width 16 height 16
radio input "true"
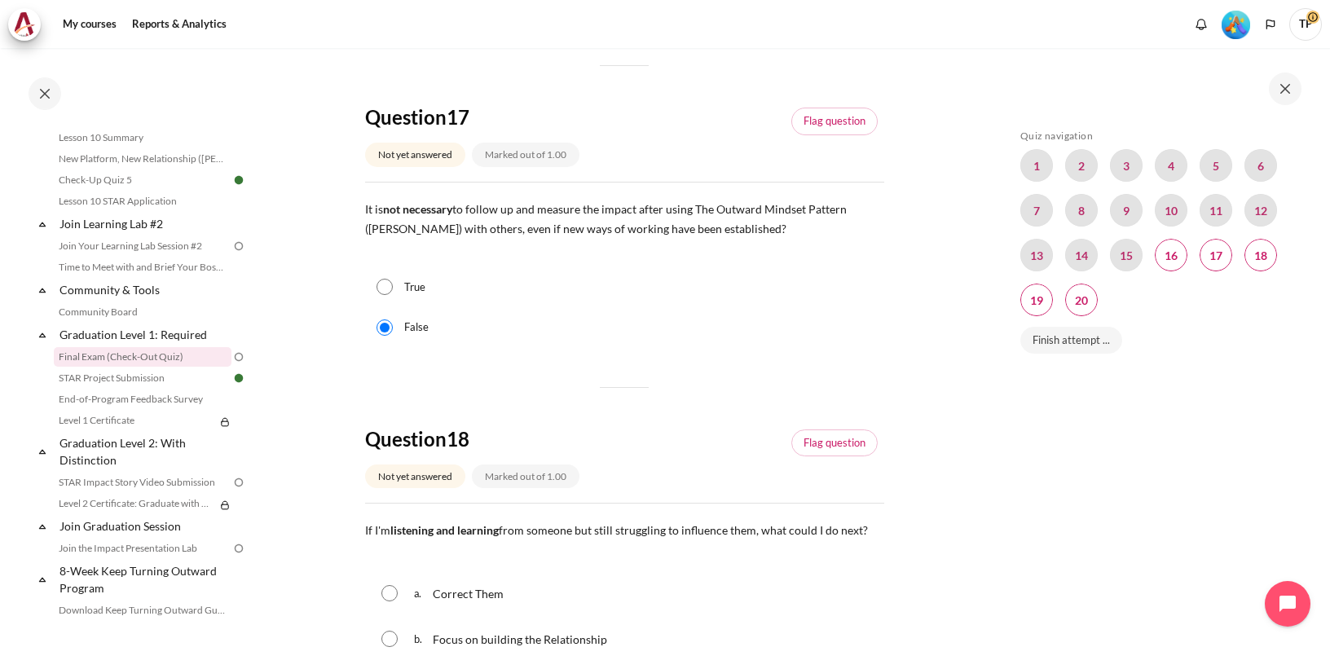
scroll to position [783, 0]
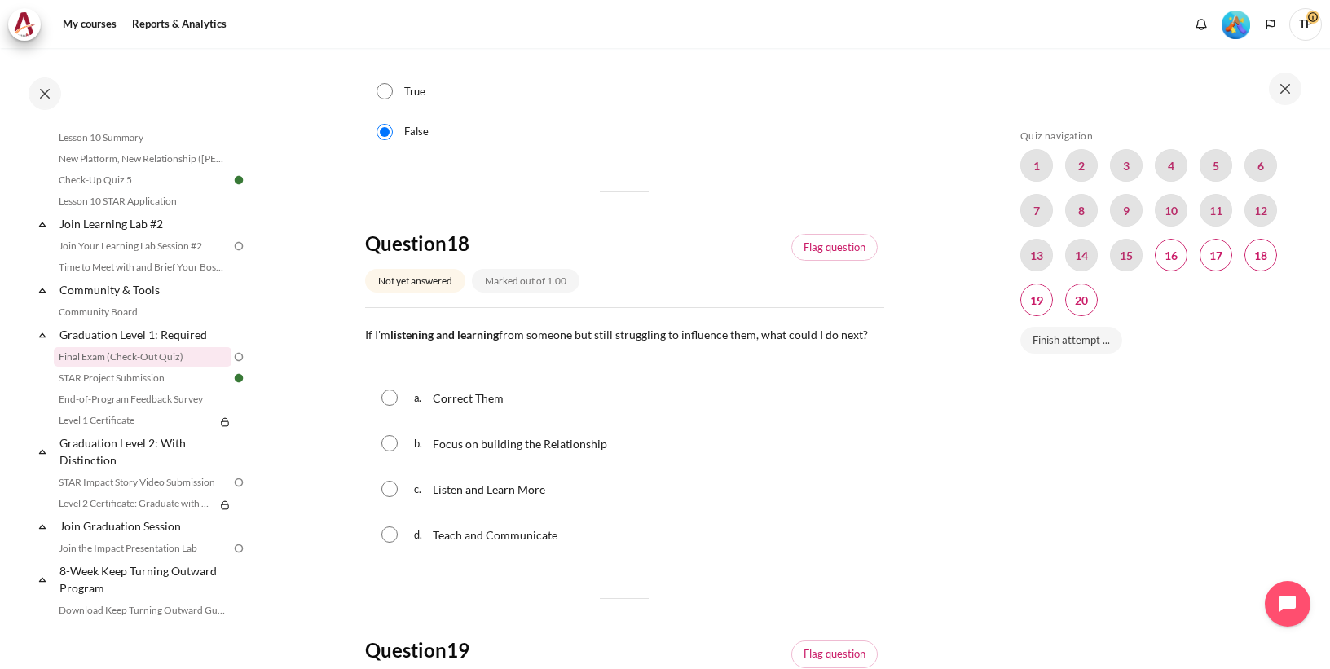
click at [386, 491] on input "Content" at bounding box center [389, 489] width 16 height 16
radio input "true"
click at [388, 441] on input "Content" at bounding box center [389, 443] width 16 height 16
radio input "true"
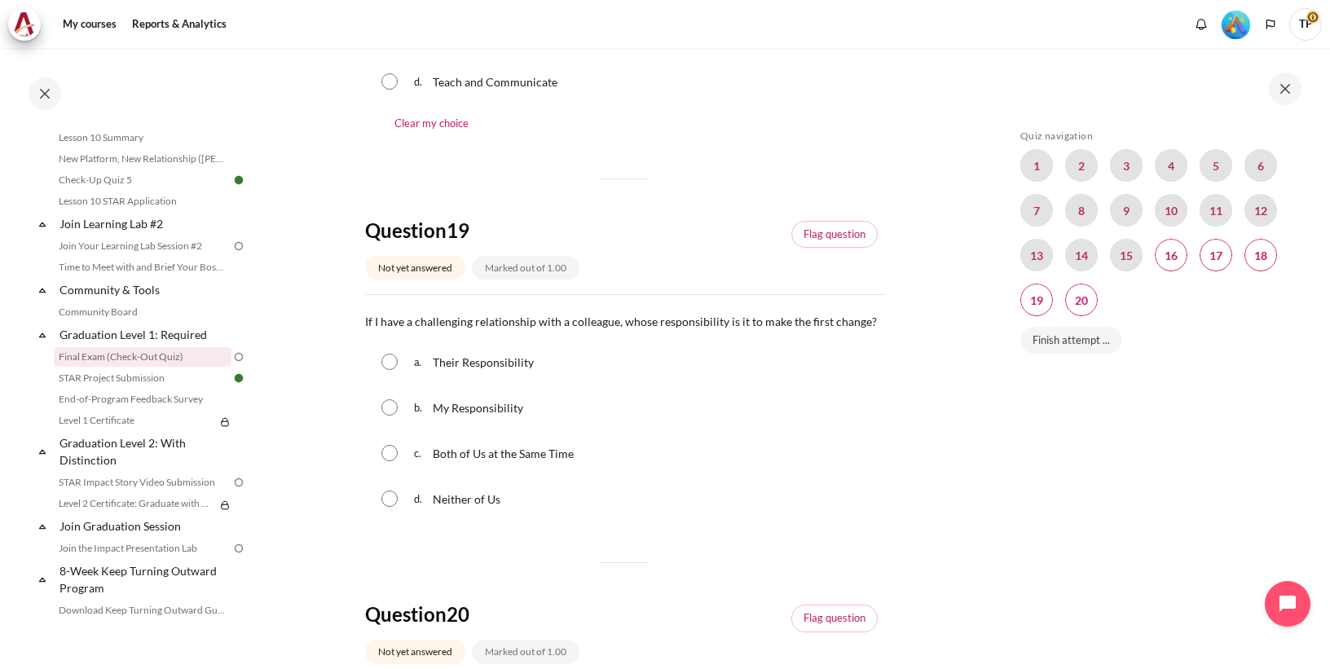
scroll to position [1239, 0]
click at [391, 406] on input "Content" at bounding box center [389, 404] width 16 height 16
radio input "true"
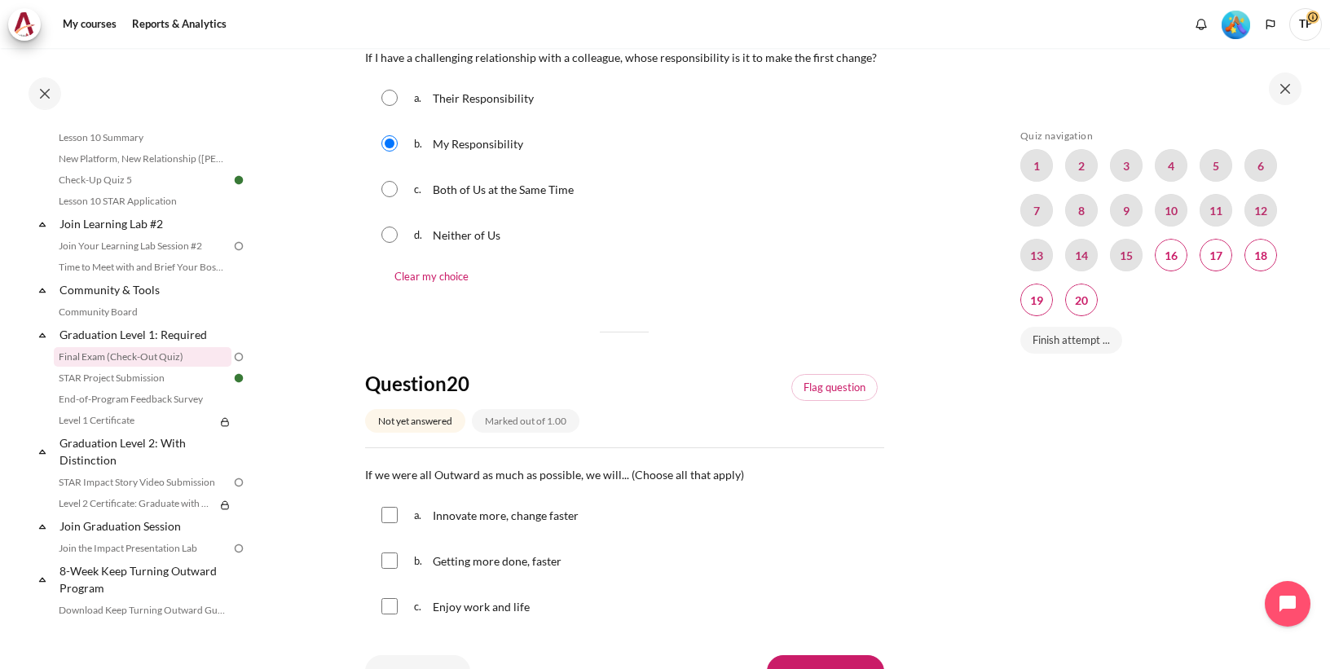
scroll to position [1565, 0]
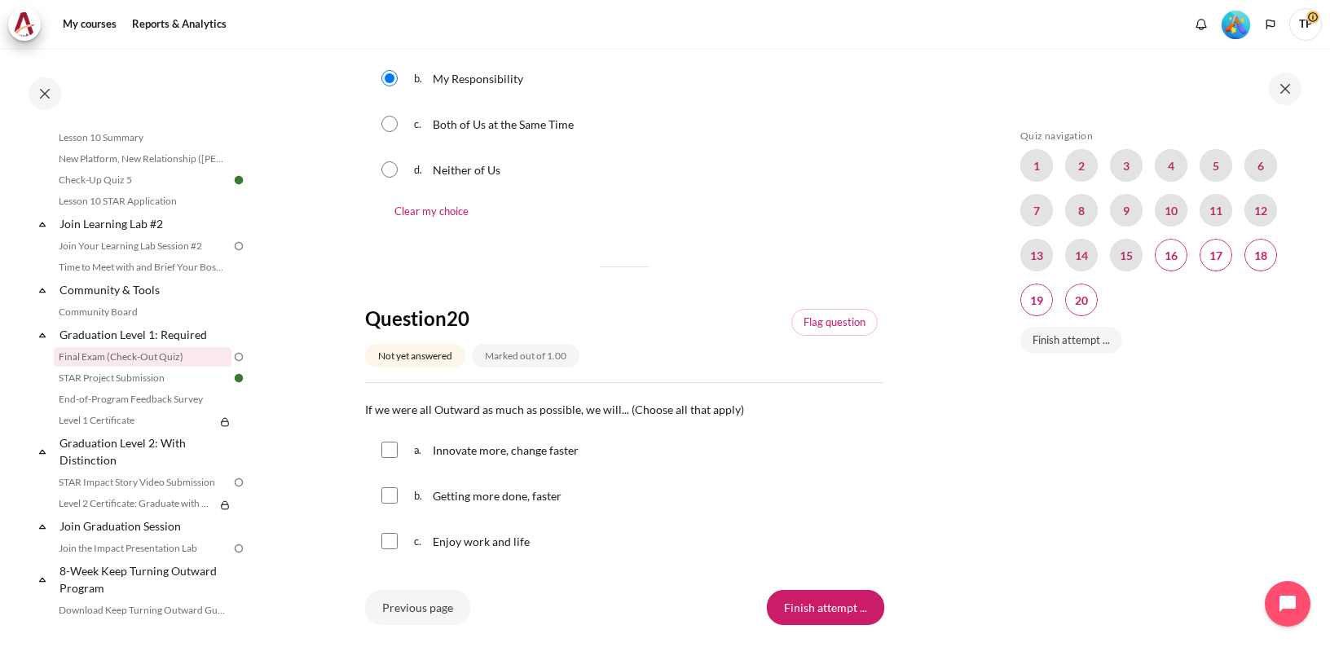
click at [386, 543] on input "Content" at bounding box center [389, 541] width 16 height 16
checkbox input "true"
click at [401, 443] on div "a. Innovate more, change faster" at bounding box center [624, 450] width 519 height 42
click at [391, 443] on input "Content" at bounding box center [389, 450] width 16 height 16
checkbox input "true"
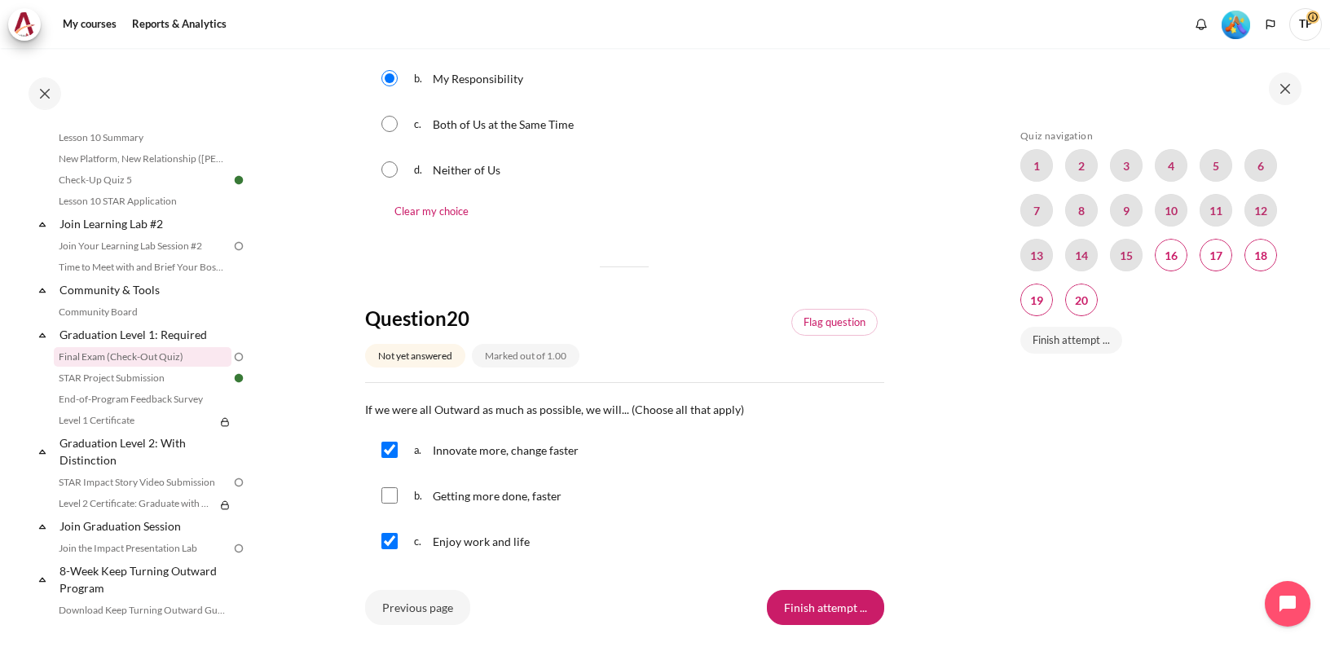
click at [391, 495] on input "Content" at bounding box center [389, 495] width 16 height 16
checkbox input "true"
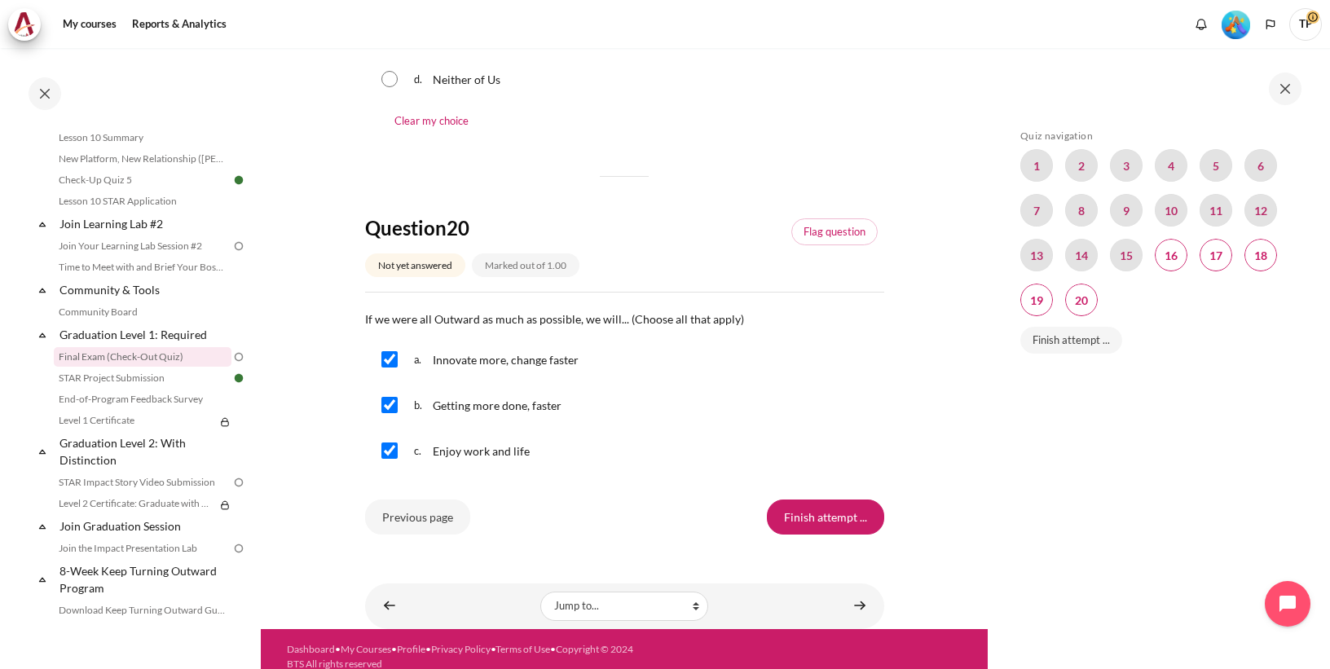
scroll to position [1668, 0]
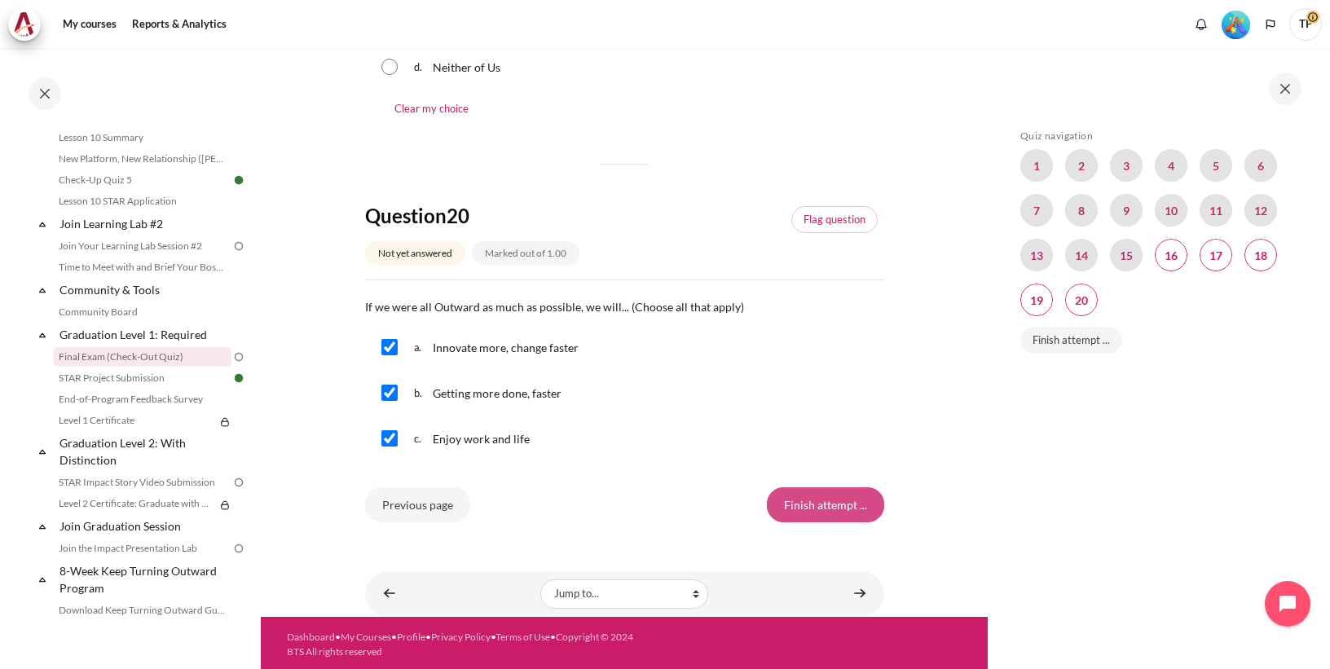
click at [847, 502] on input "Finish attempt ..." at bounding box center [825, 504] width 117 height 34
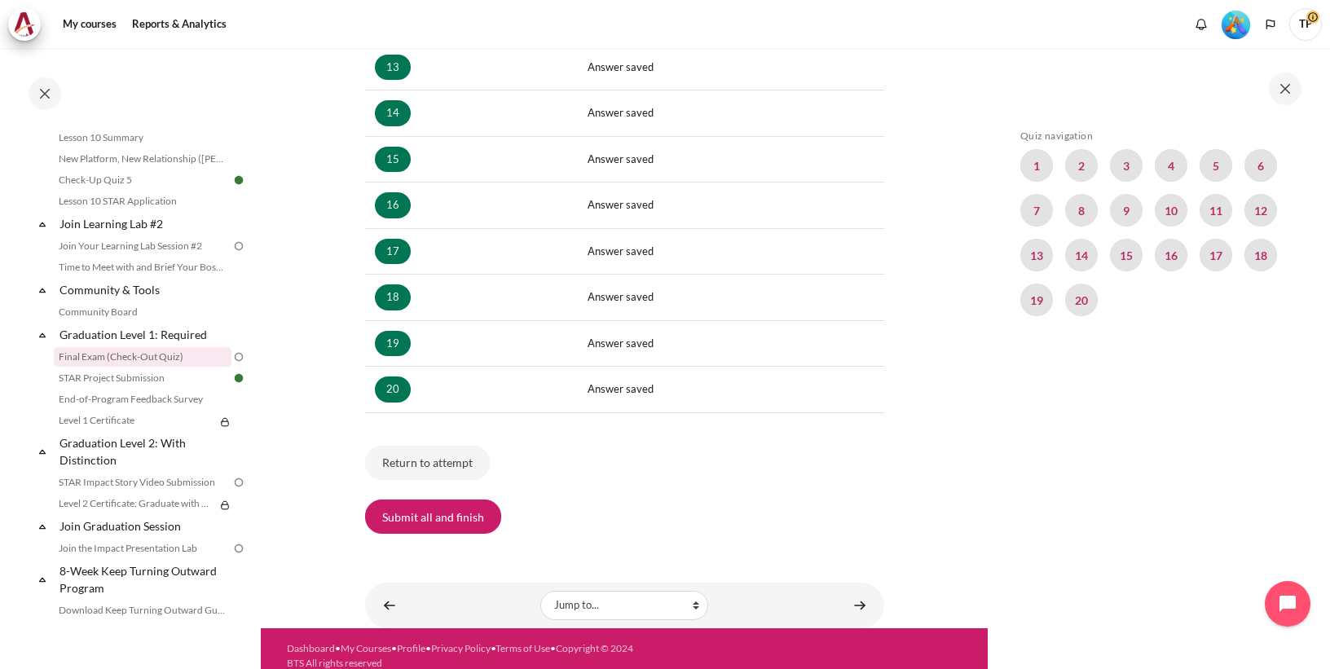
scroll to position [867, 0]
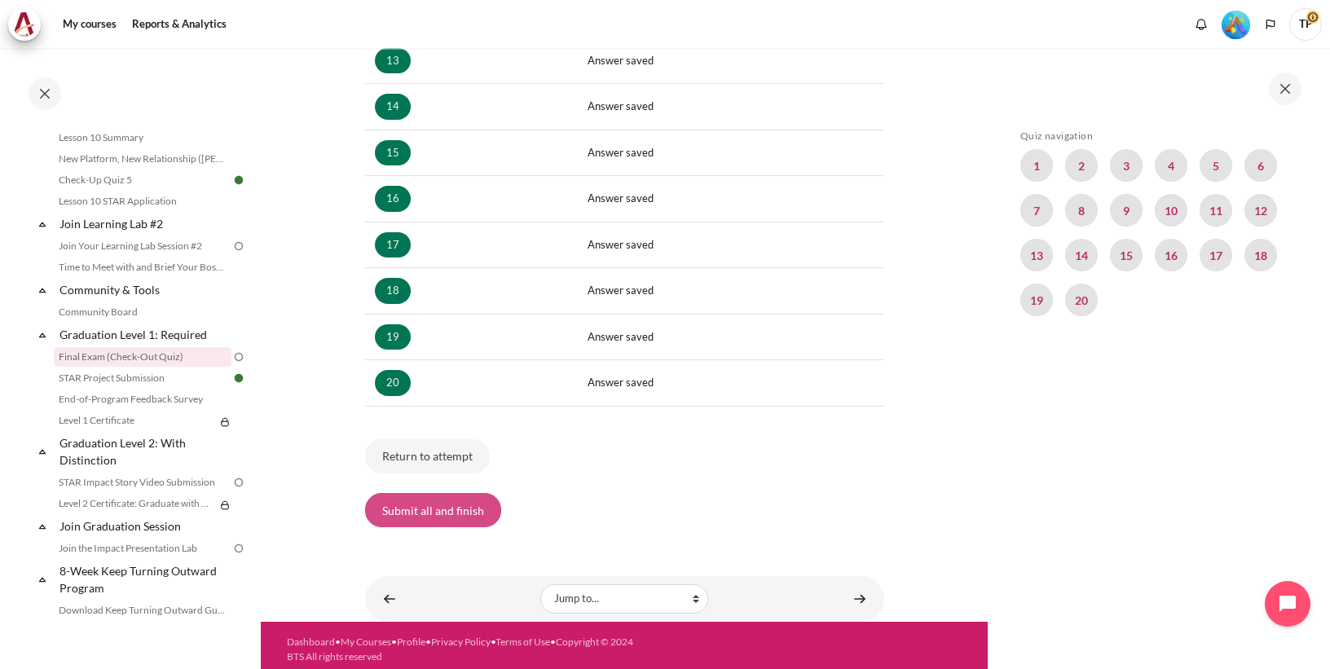
click at [452, 509] on button "Submit all and finish" at bounding box center [433, 510] width 136 height 34
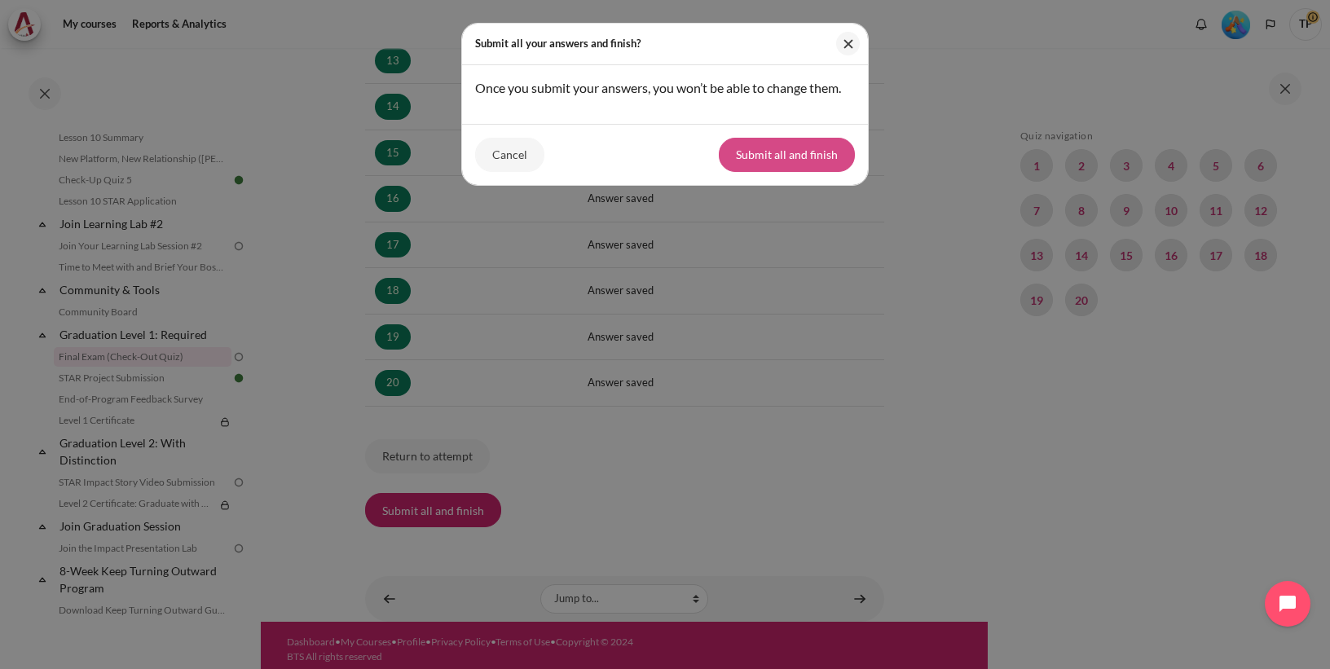
click at [818, 159] on button "Submit all and finish" at bounding box center [787, 155] width 136 height 34
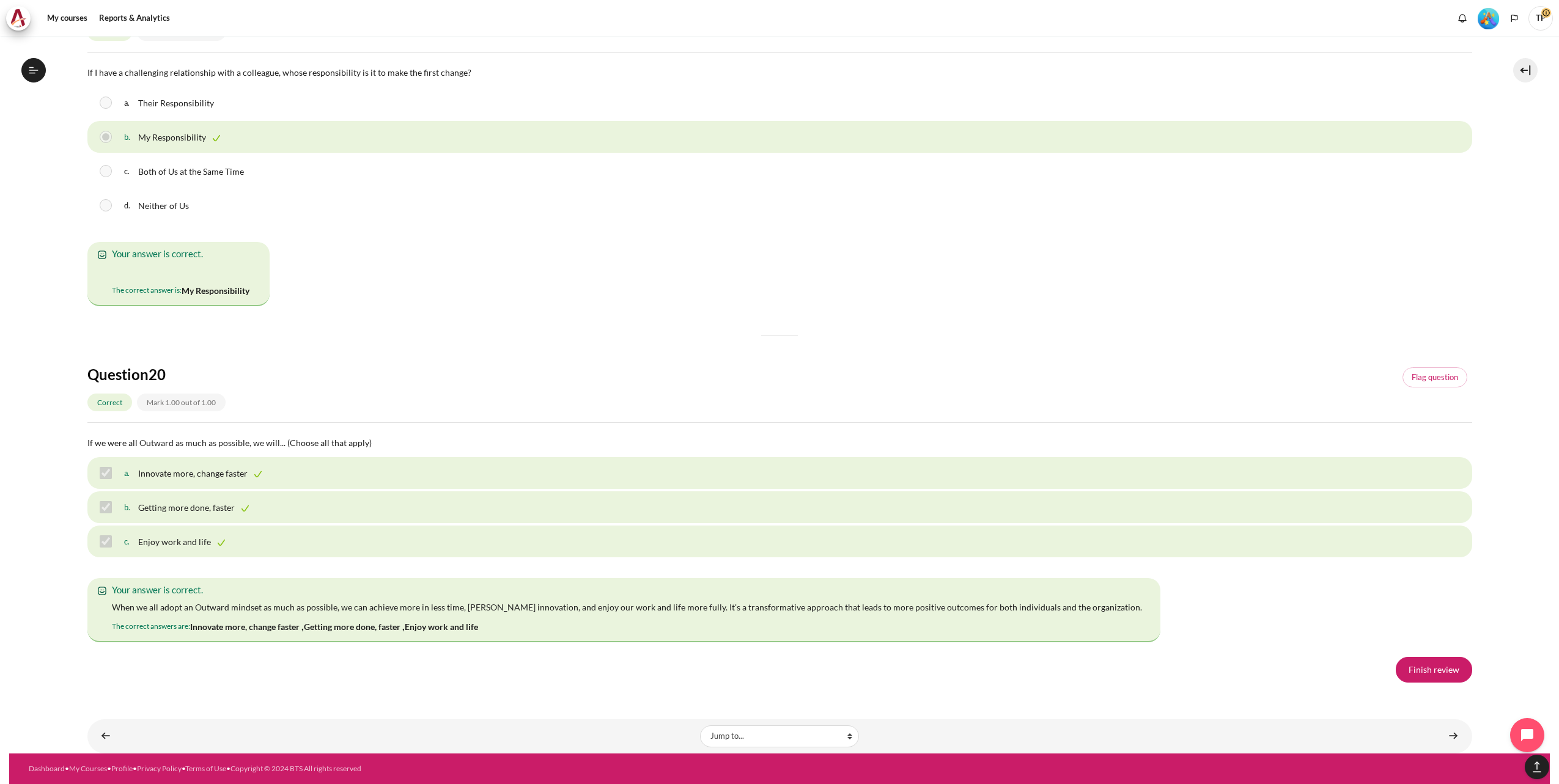
scroll to position [8459, 0]
click at [997, 501] on link "Finish review" at bounding box center [1434, 669] width 76 height 25
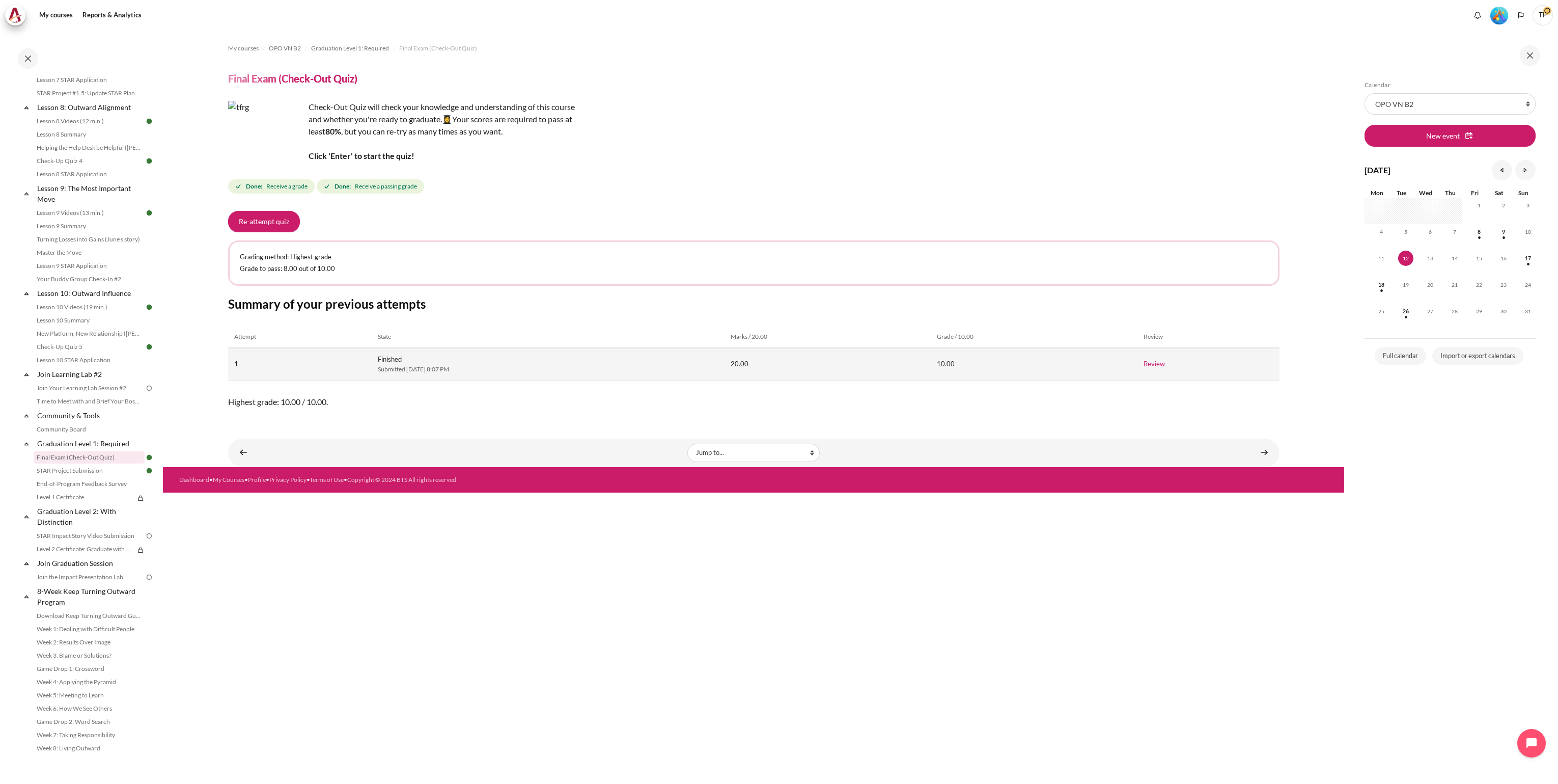
scroll to position [800, 0]
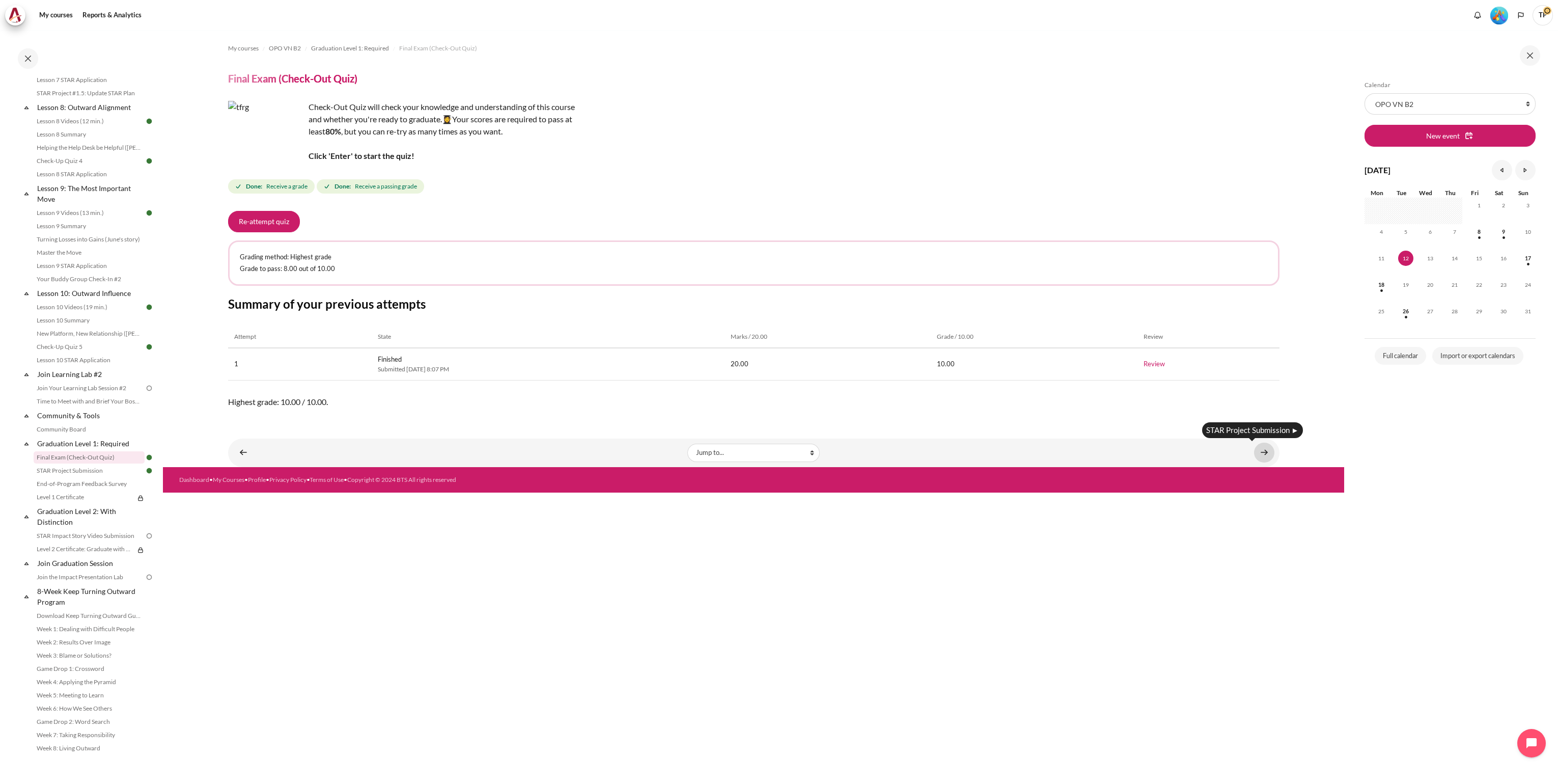
click at [1258, 448] on link "Content" at bounding box center [1264, 452] width 21 height 20
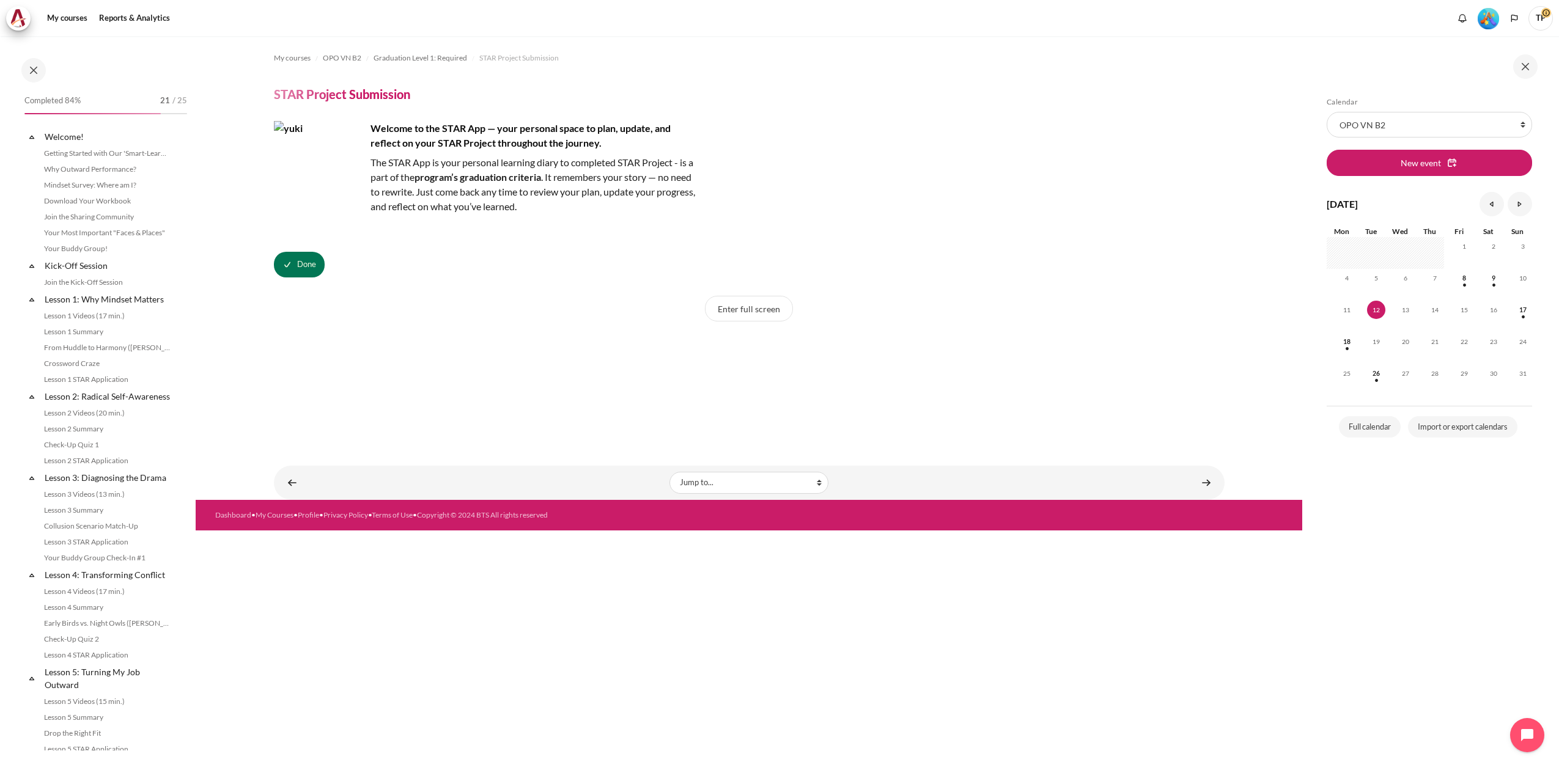
scroll to position [1079, 0]
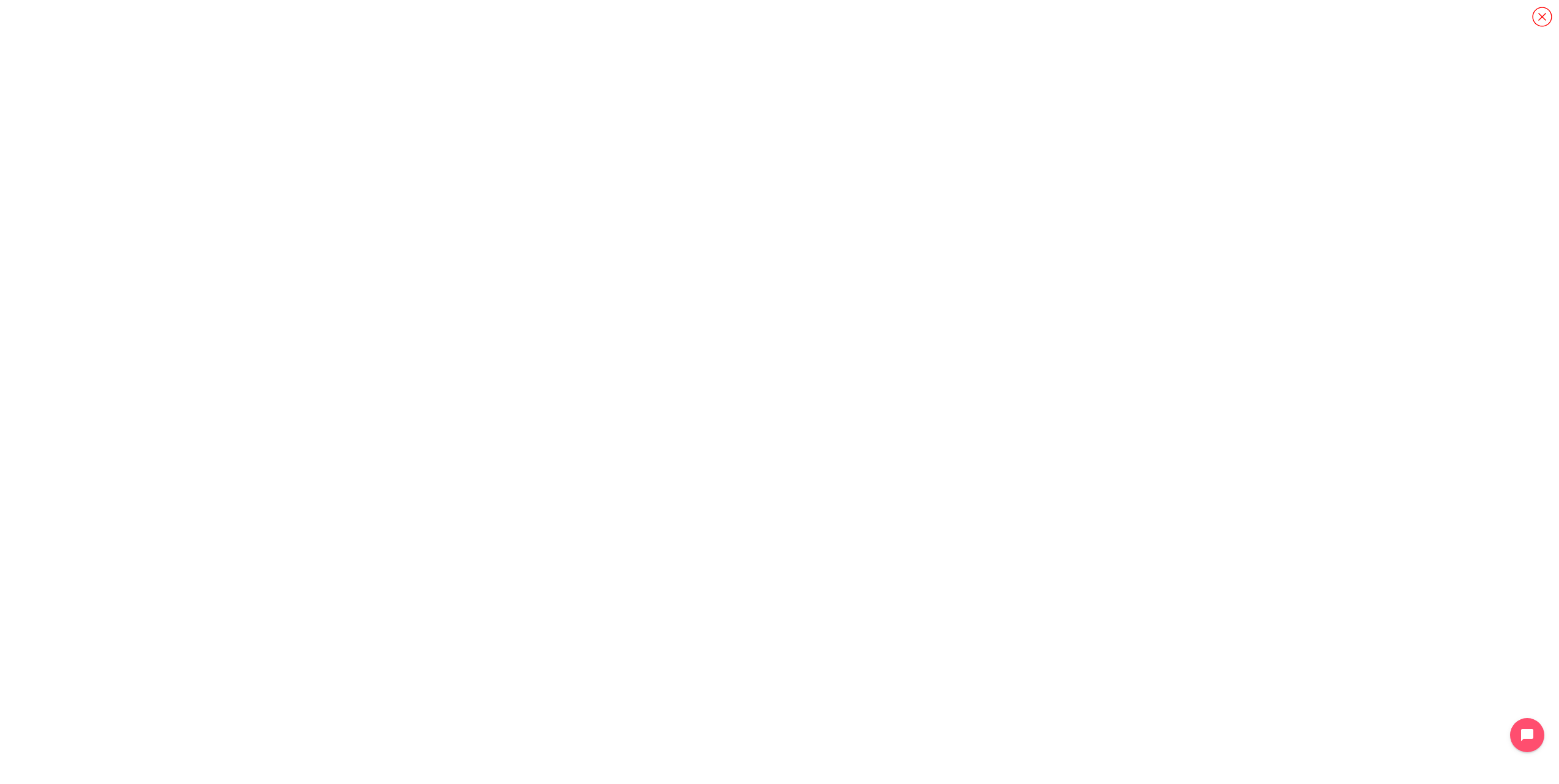
click at [1543, 18] on icon "Content" at bounding box center [1542, 16] width 22 height 22
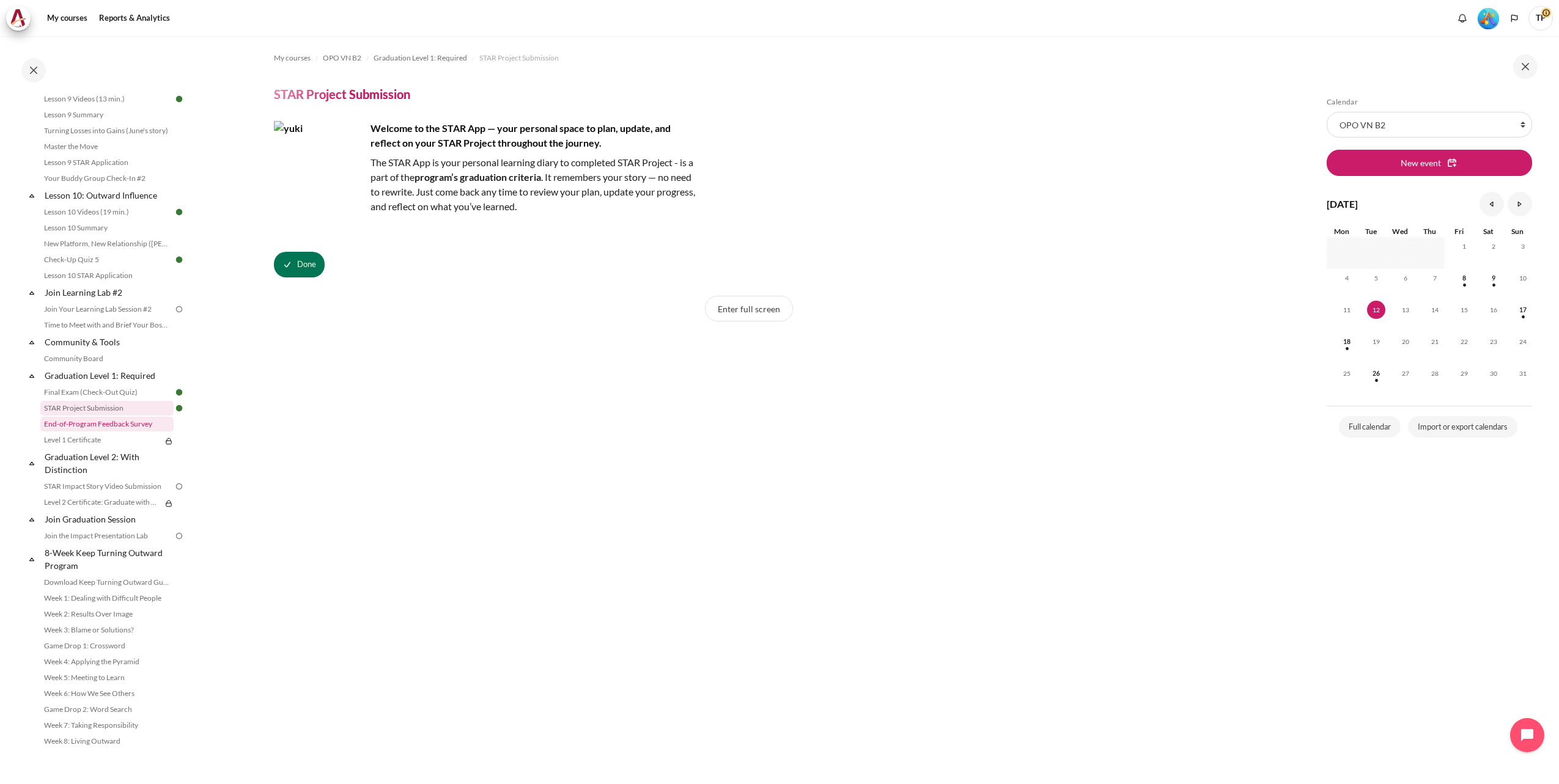
click at [134, 431] on link "End-of-Program Feedback Survey" at bounding box center [107, 424] width 133 height 15
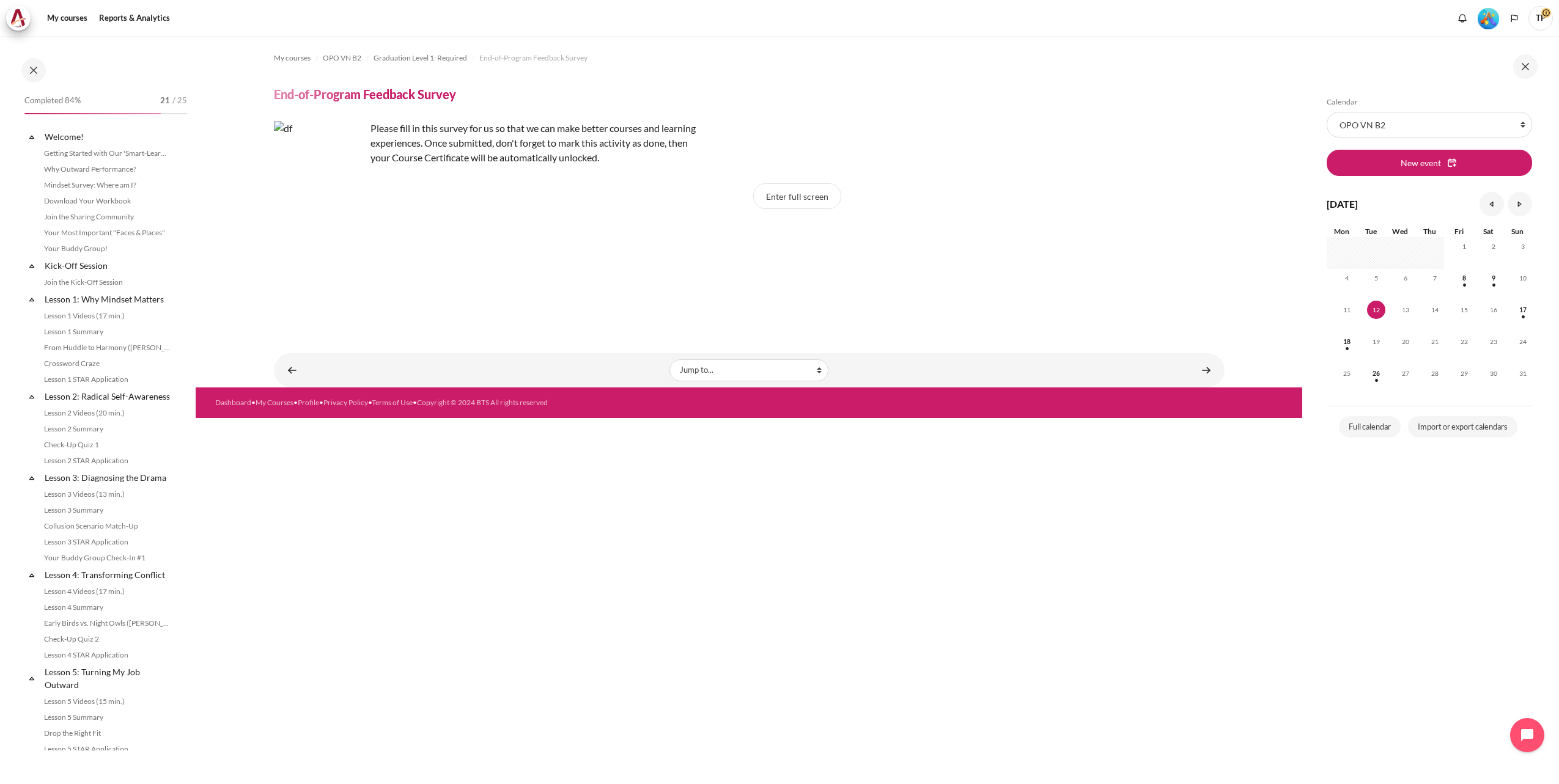
scroll to position [1092, 0]
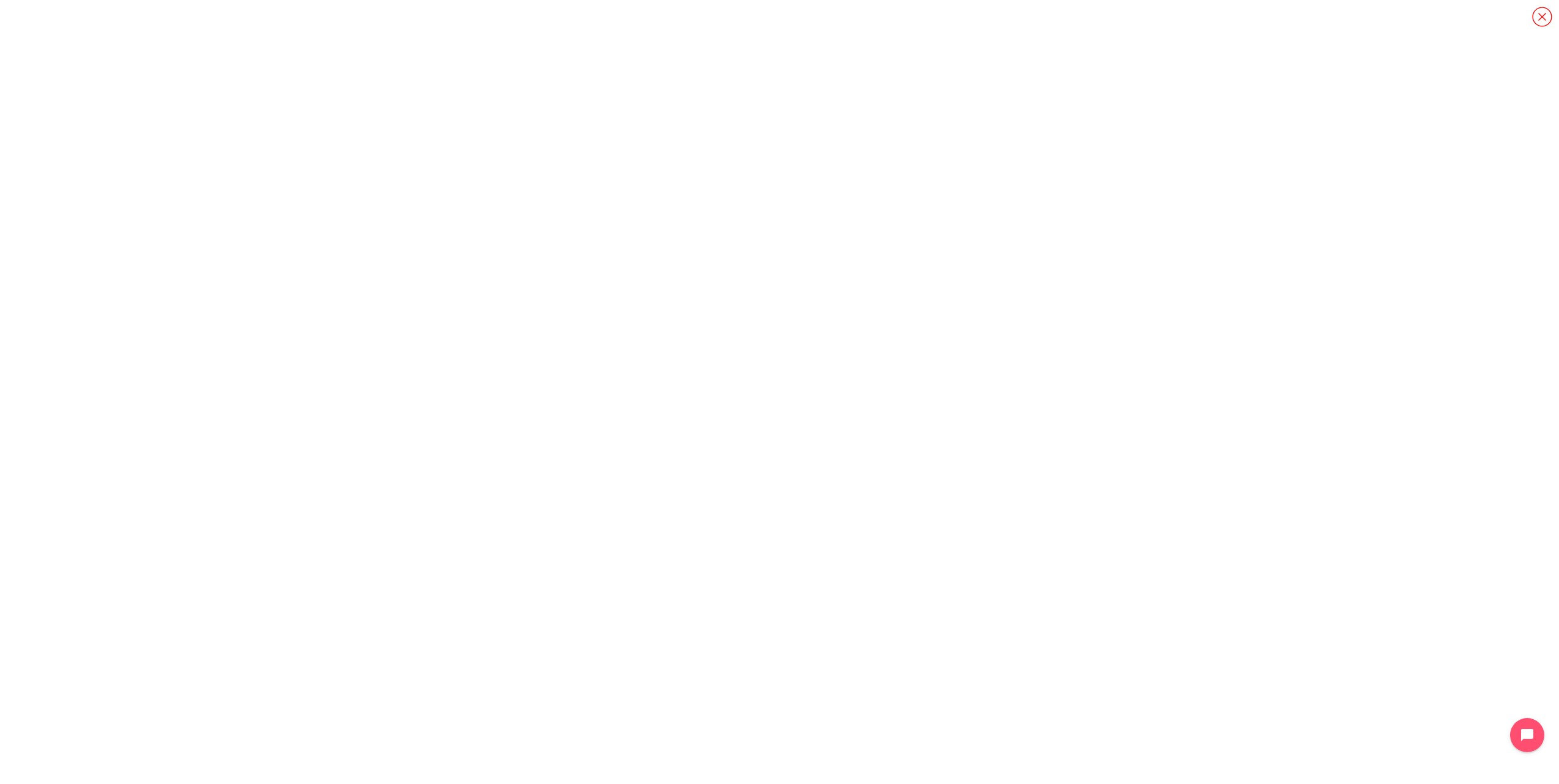
click at [1543, 19] on icon "Content" at bounding box center [1542, 16] width 22 height 22
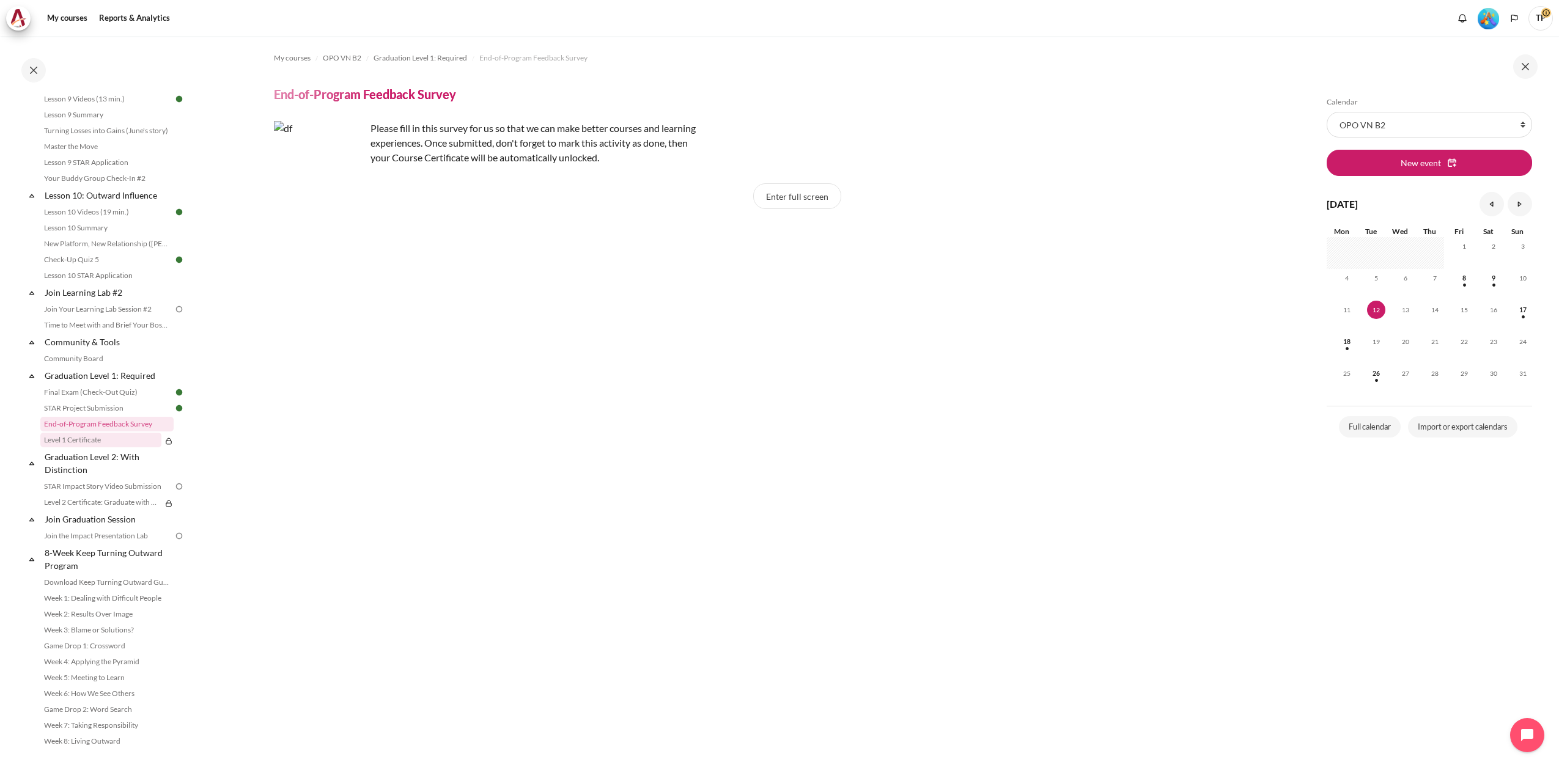
click at [79, 438] on link "Level 1 Certificate" at bounding box center [100, 440] width 121 height 15
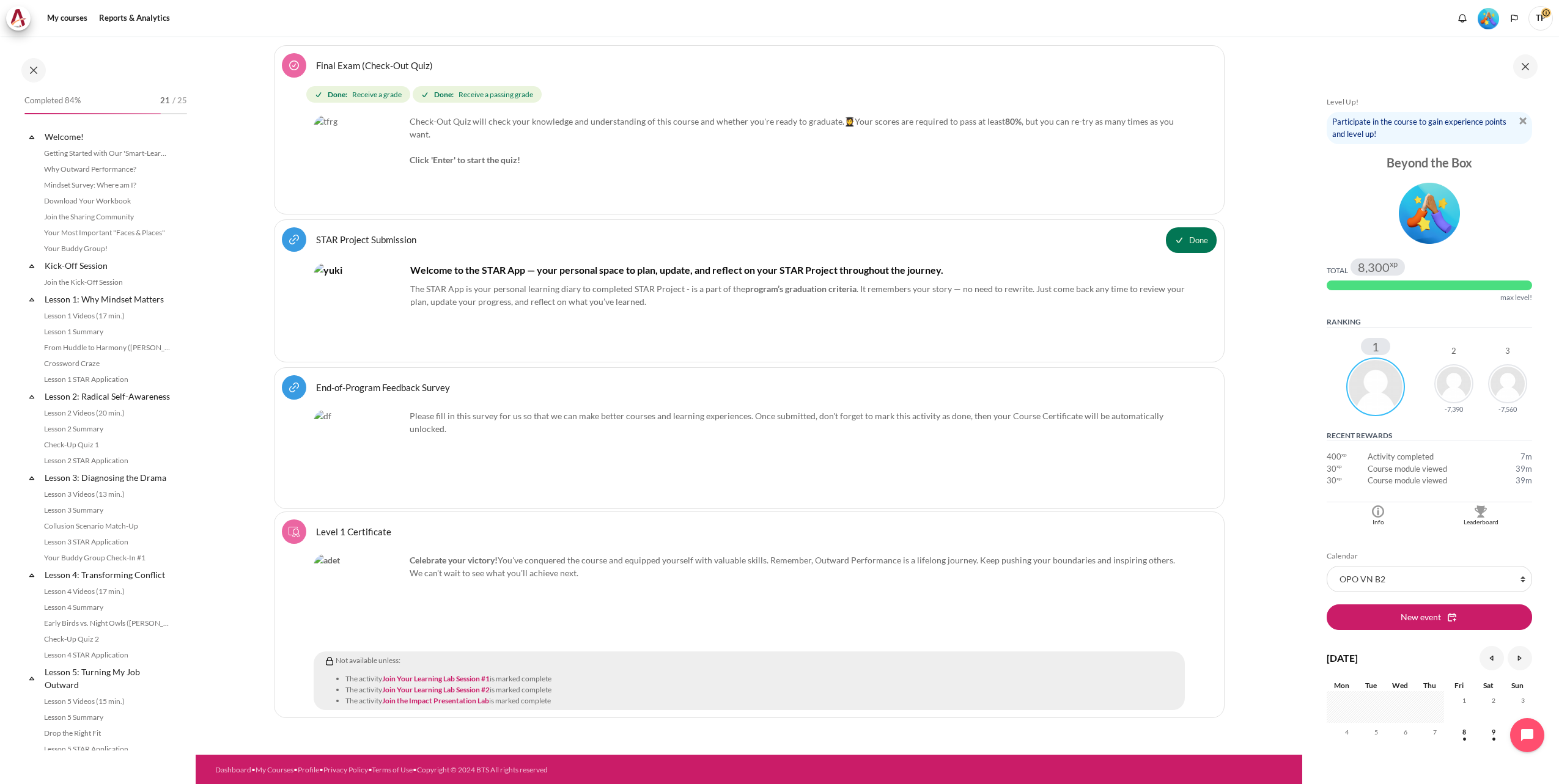
scroll to position [1092, 0]
click at [448, 678] on link "Join Your Learning Lab Session #1" at bounding box center [435, 678] width 107 height 9
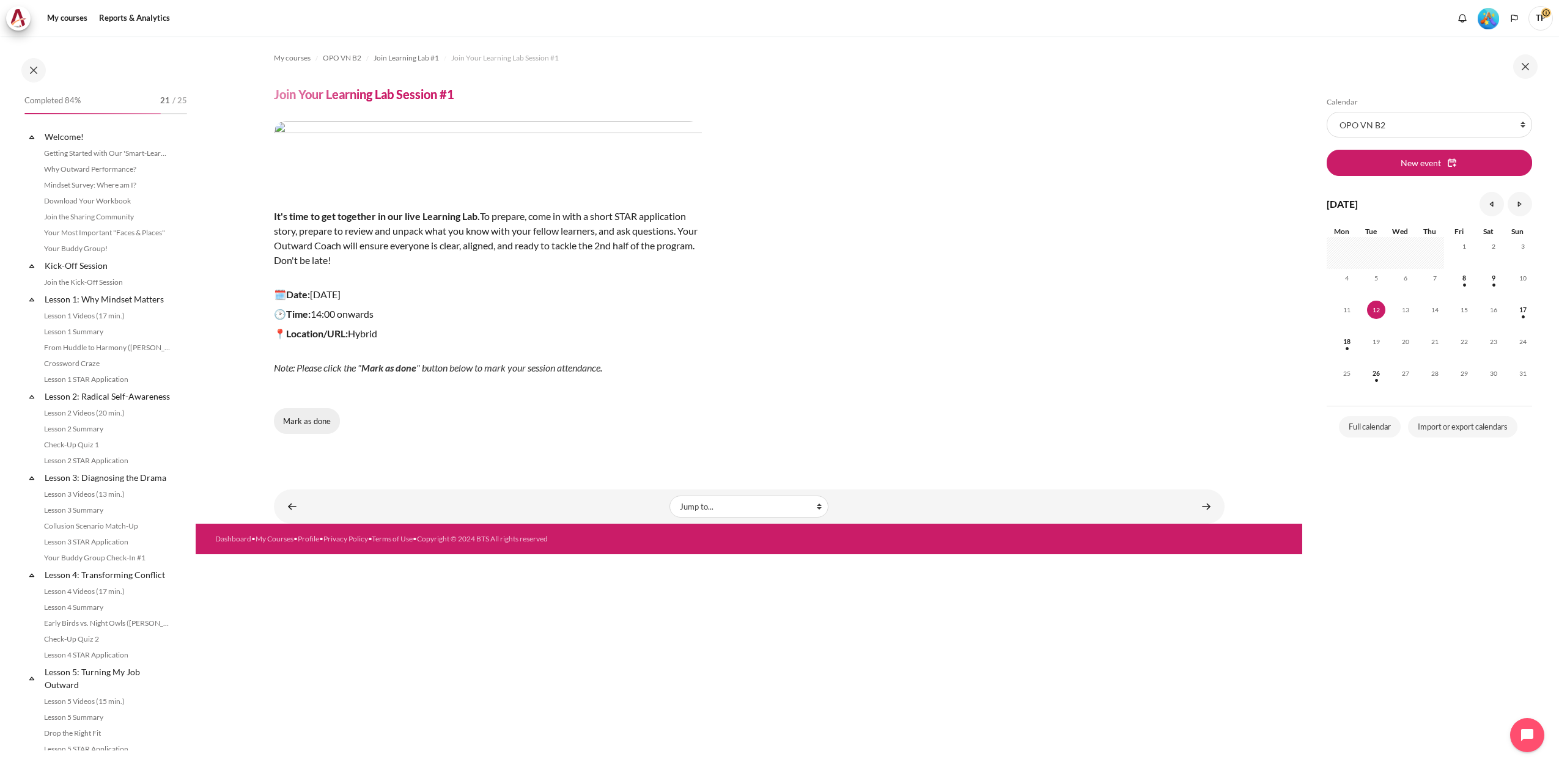
scroll to position [375, 0]
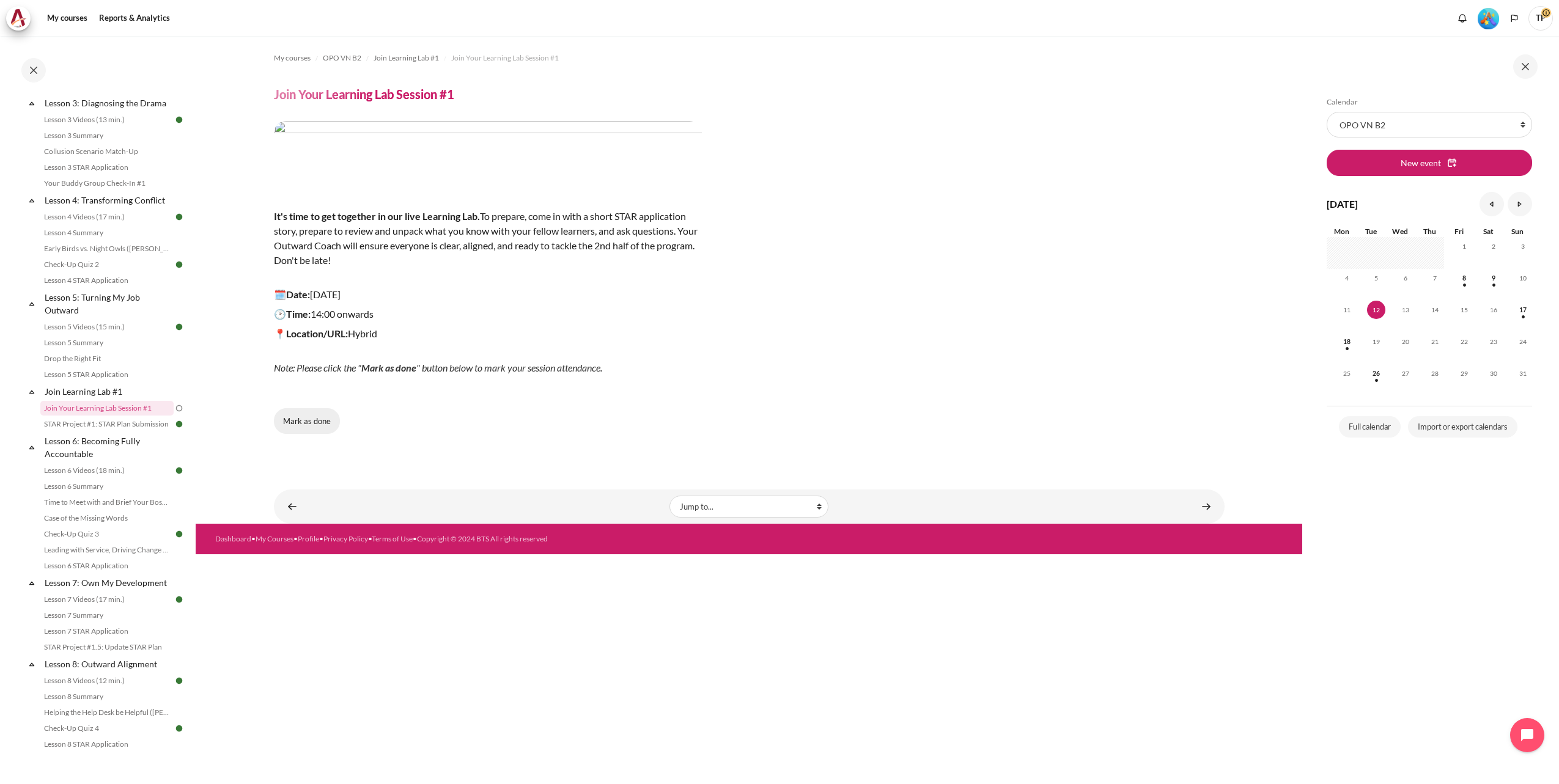
click at [308, 424] on button "Mark as done" at bounding box center [307, 421] width 66 height 25
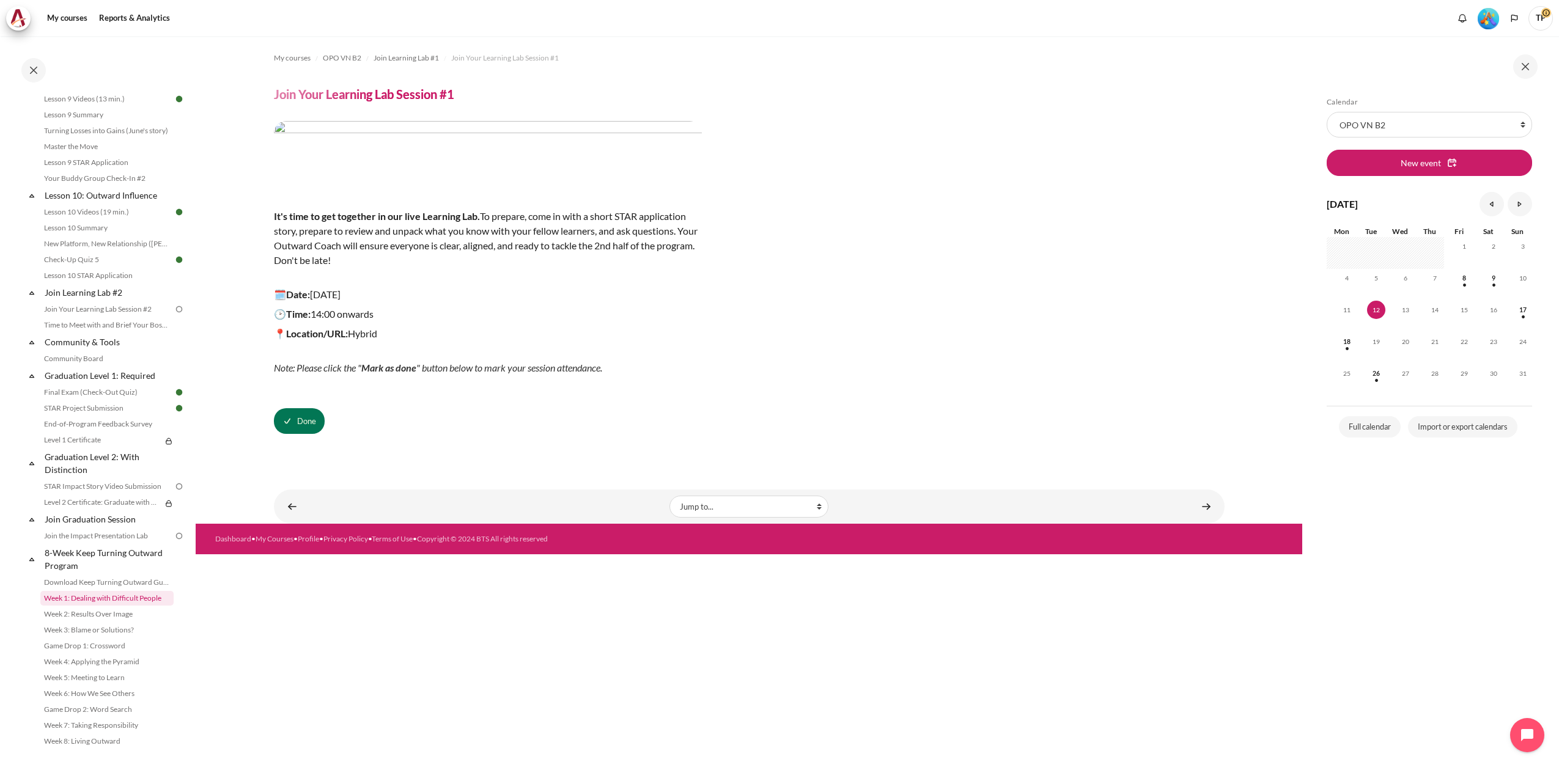
scroll to position [786, 0]
click at [1493, 22] on img "Level #5" at bounding box center [1488, 19] width 22 height 22
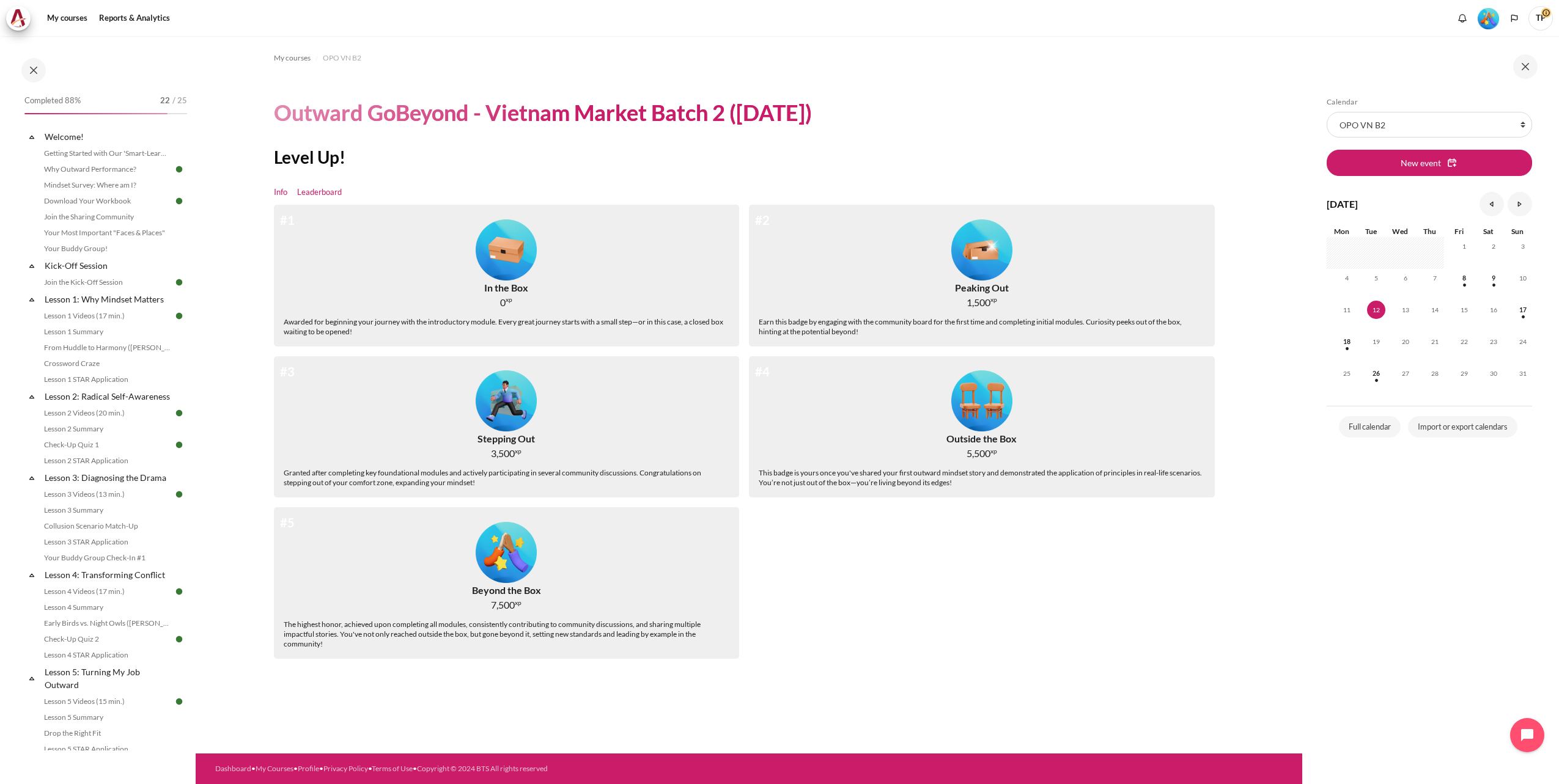
click at [316, 190] on link "Leaderboard" at bounding box center [319, 193] width 45 height 12
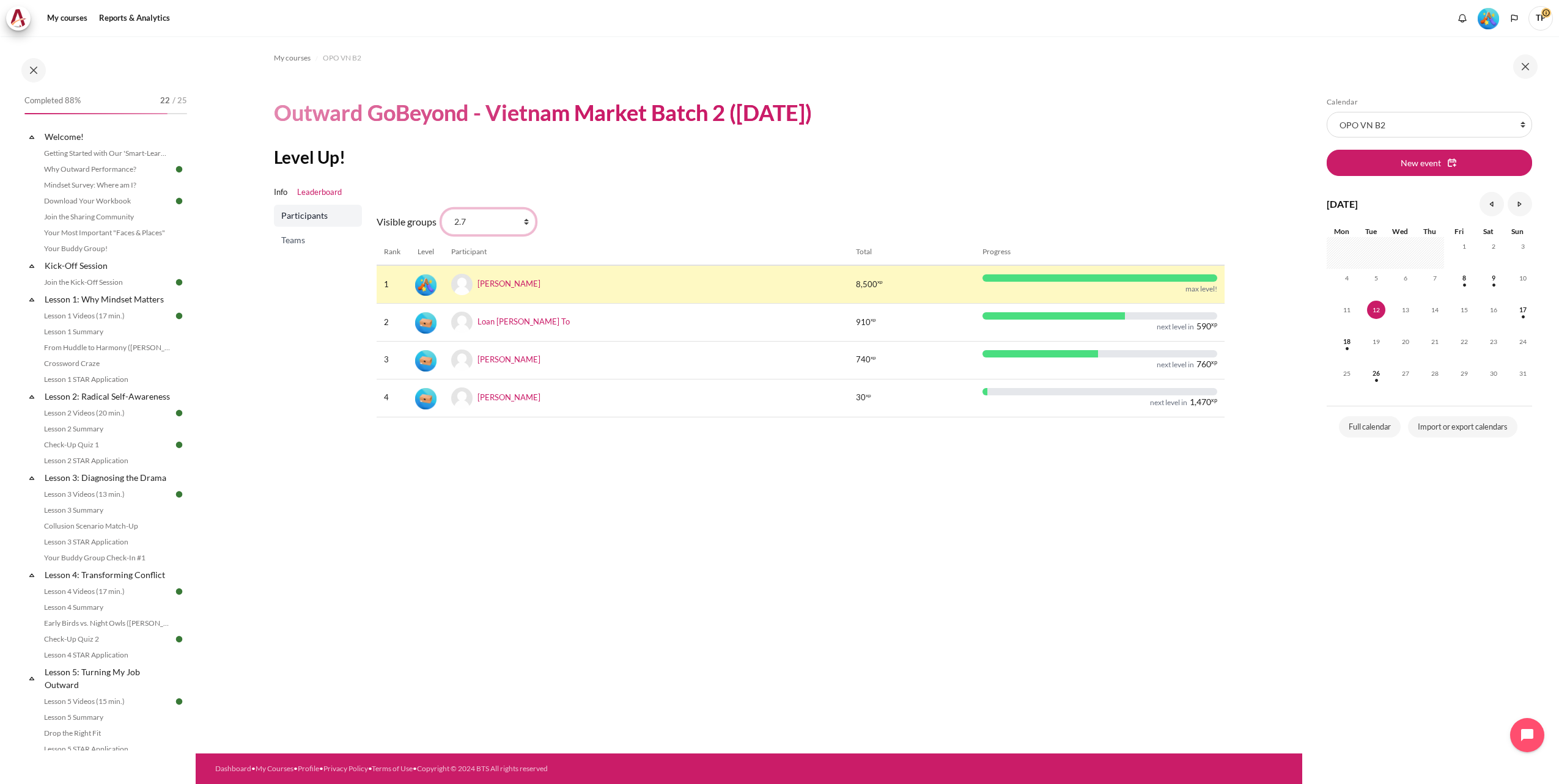
click at [523, 223] on select "All participants 2.7 2.1 2.2 2.3 2.4 2.5 2.6 2.8" at bounding box center [489, 222] width 94 height 25
select select "4951"
click at [442, 209] on select "All participants 2.7 2.1 2.2 2.3 2.4 2.5 2.6 2.8" at bounding box center [489, 222] width 94 height 25
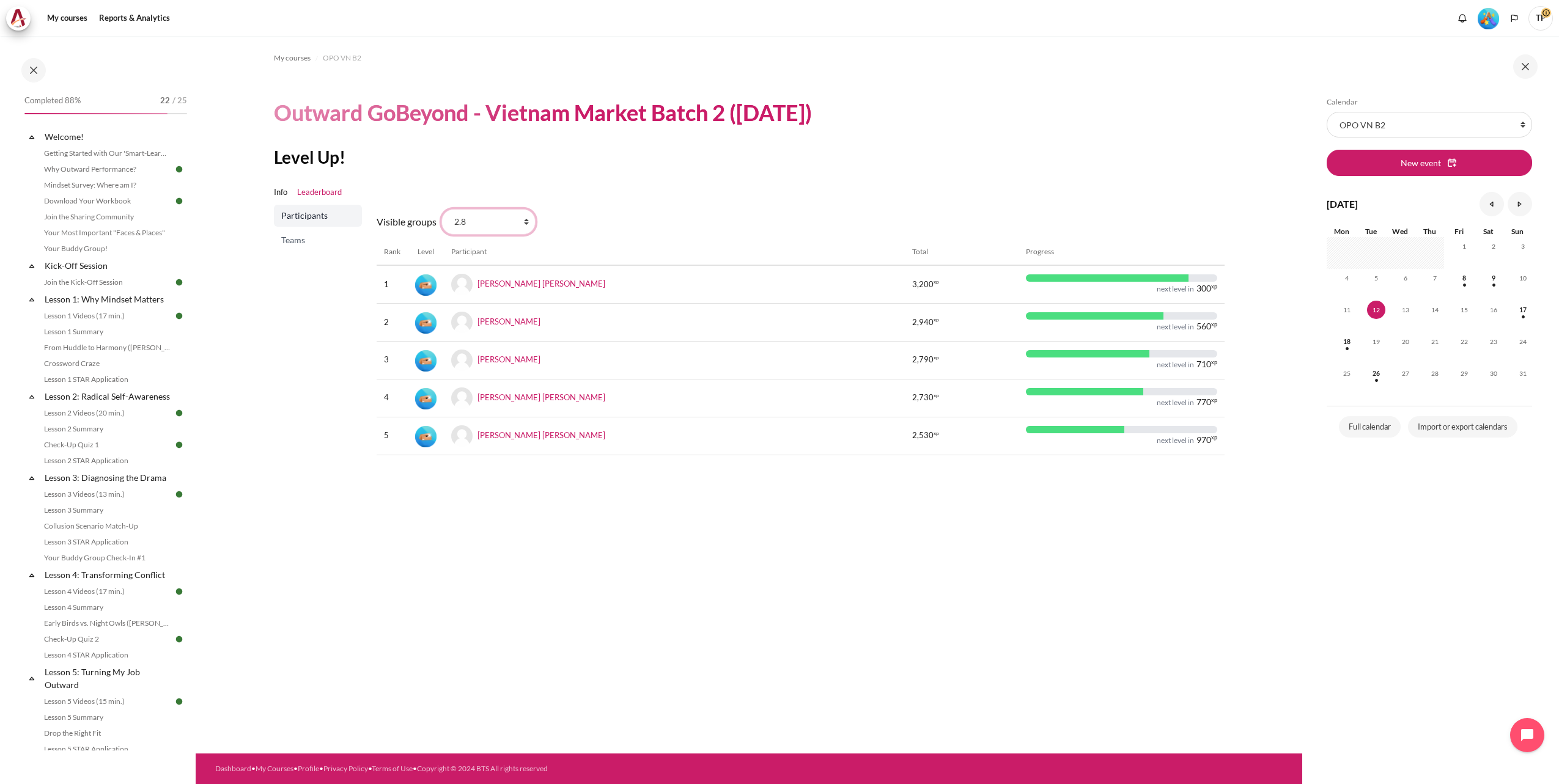
click at [522, 226] on select "All participants 2.7 2.1 2.2 2.3 2.4 2.5 2.6 2.8" at bounding box center [489, 222] width 94 height 25
select select "4949"
click at [442, 209] on select "All participants 2.7 2.1 2.2 2.3 2.4 2.5 2.6 2.8" at bounding box center [489, 222] width 94 height 25
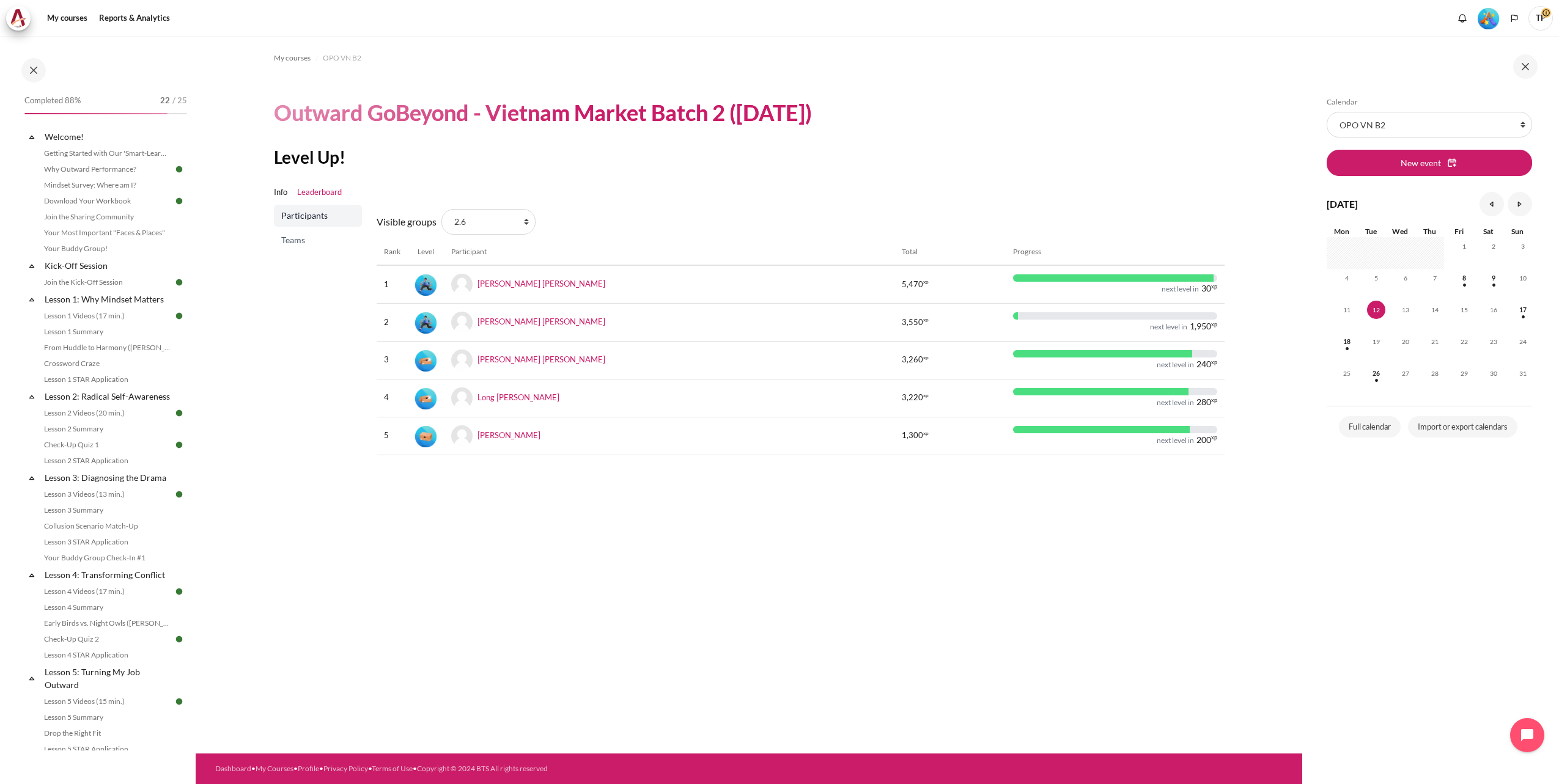
click at [296, 240] on span "Teams" at bounding box center [319, 240] width 76 height 12
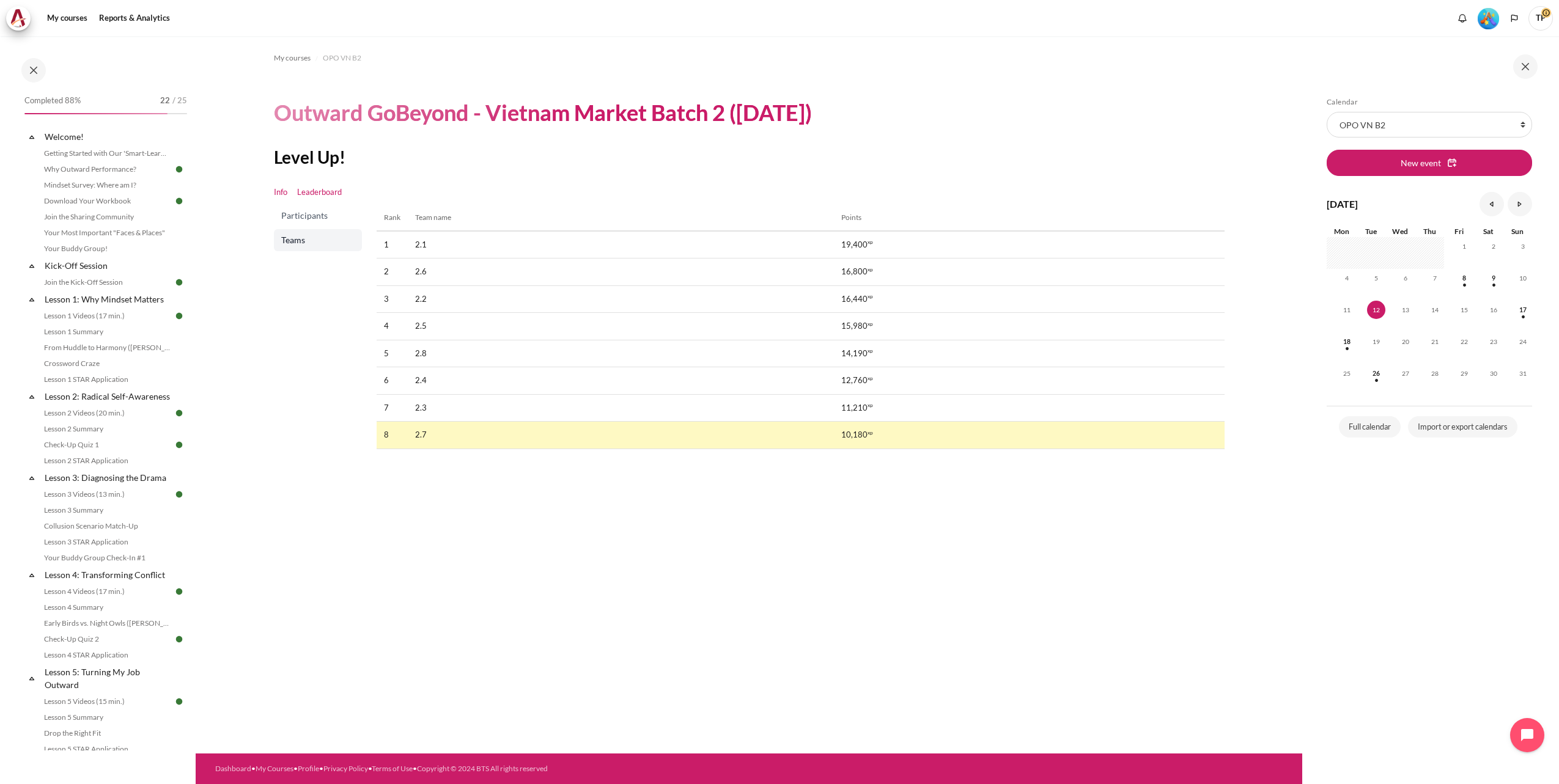
click at [278, 189] on link "Info" at bounding box center [280, 193] width 13 height 12
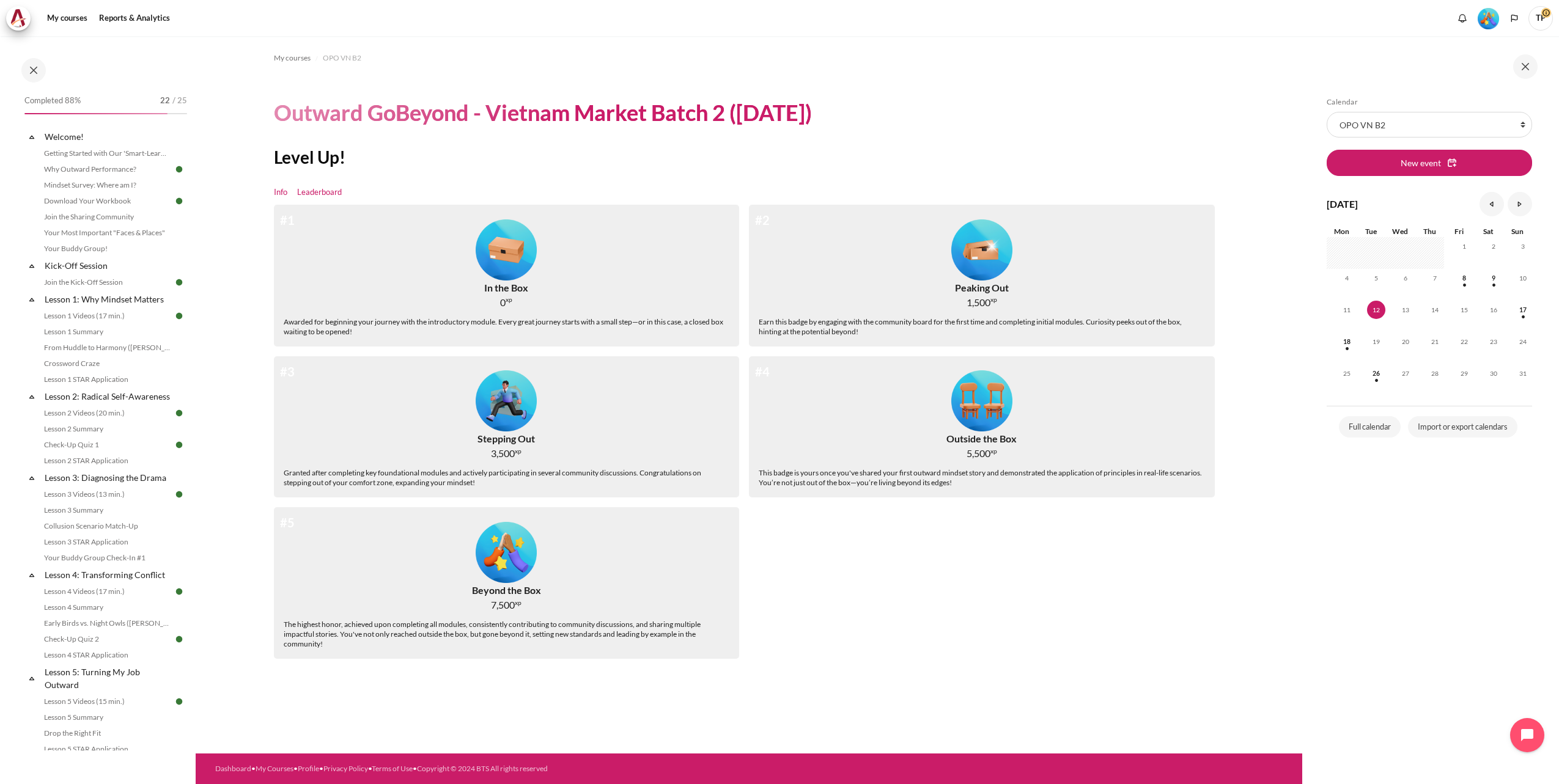
click at [330, 187] on link "Leaderboard" at bounding box center [319, 193] width 45 height 12
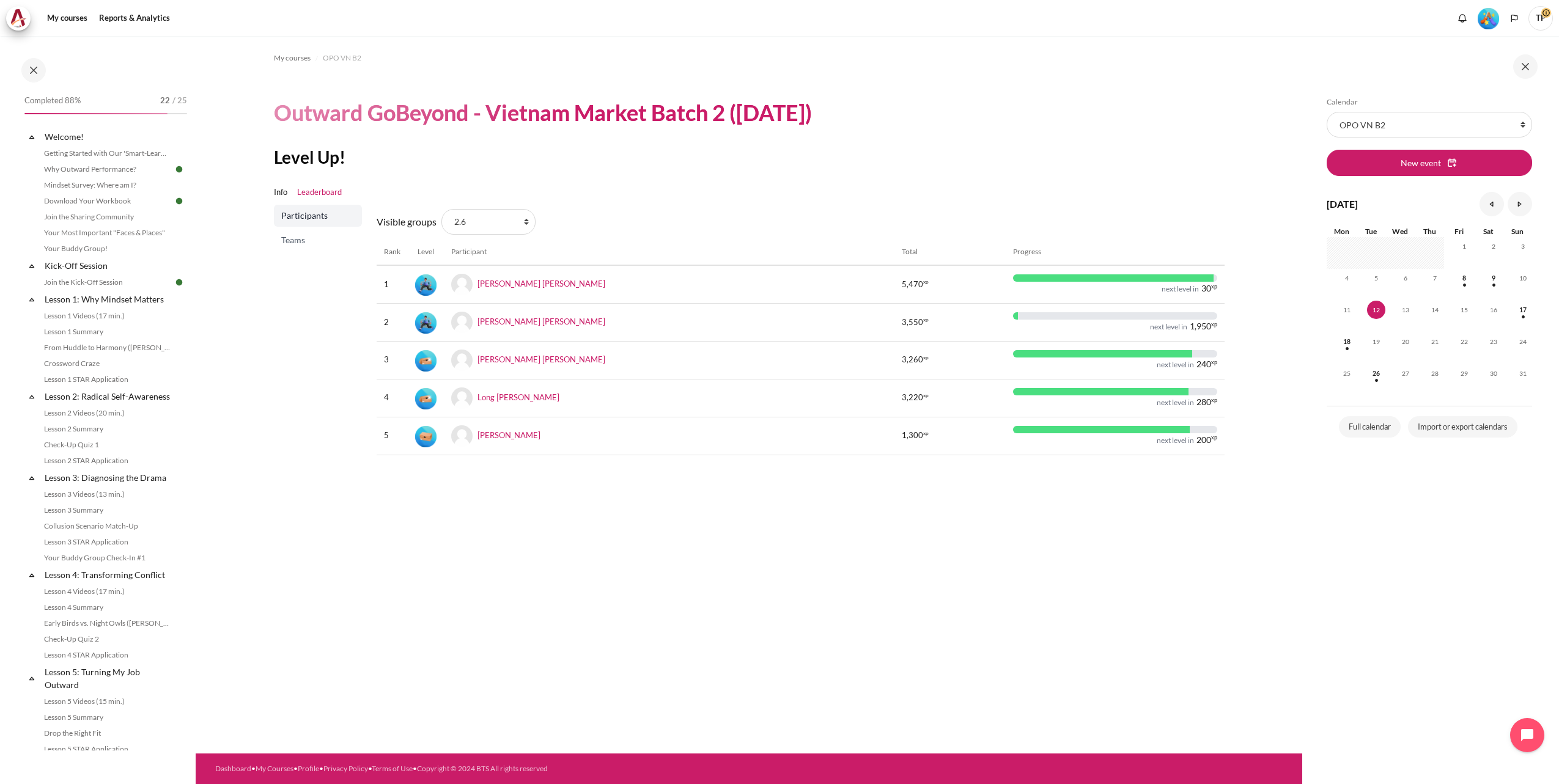
click at [289, 240] on span "Teams" at bounding box center [319, 240] width 76 height 12
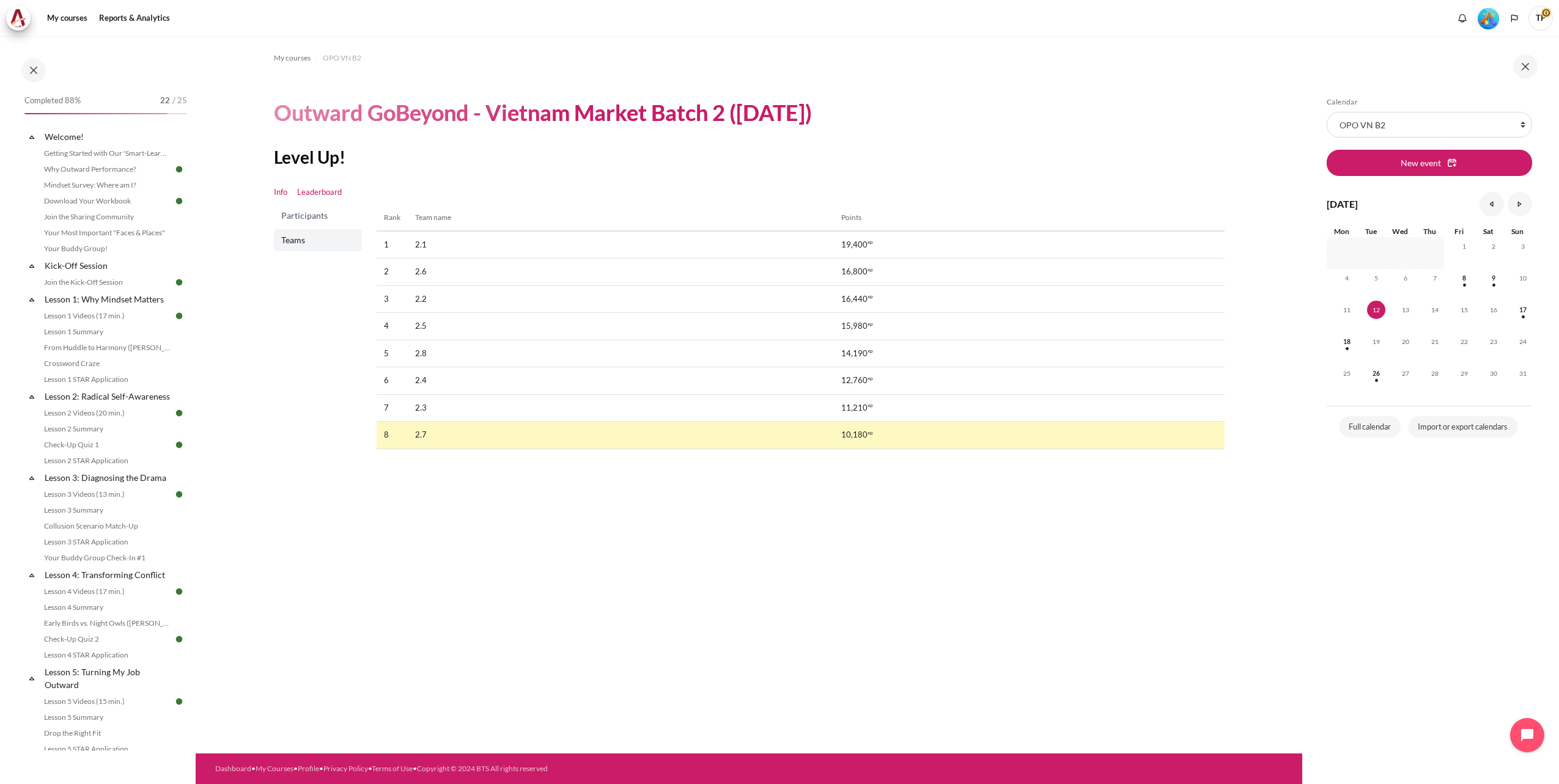
click at [280, 193] on link "Info" at bounding box center [280, 193] width 13 height 12
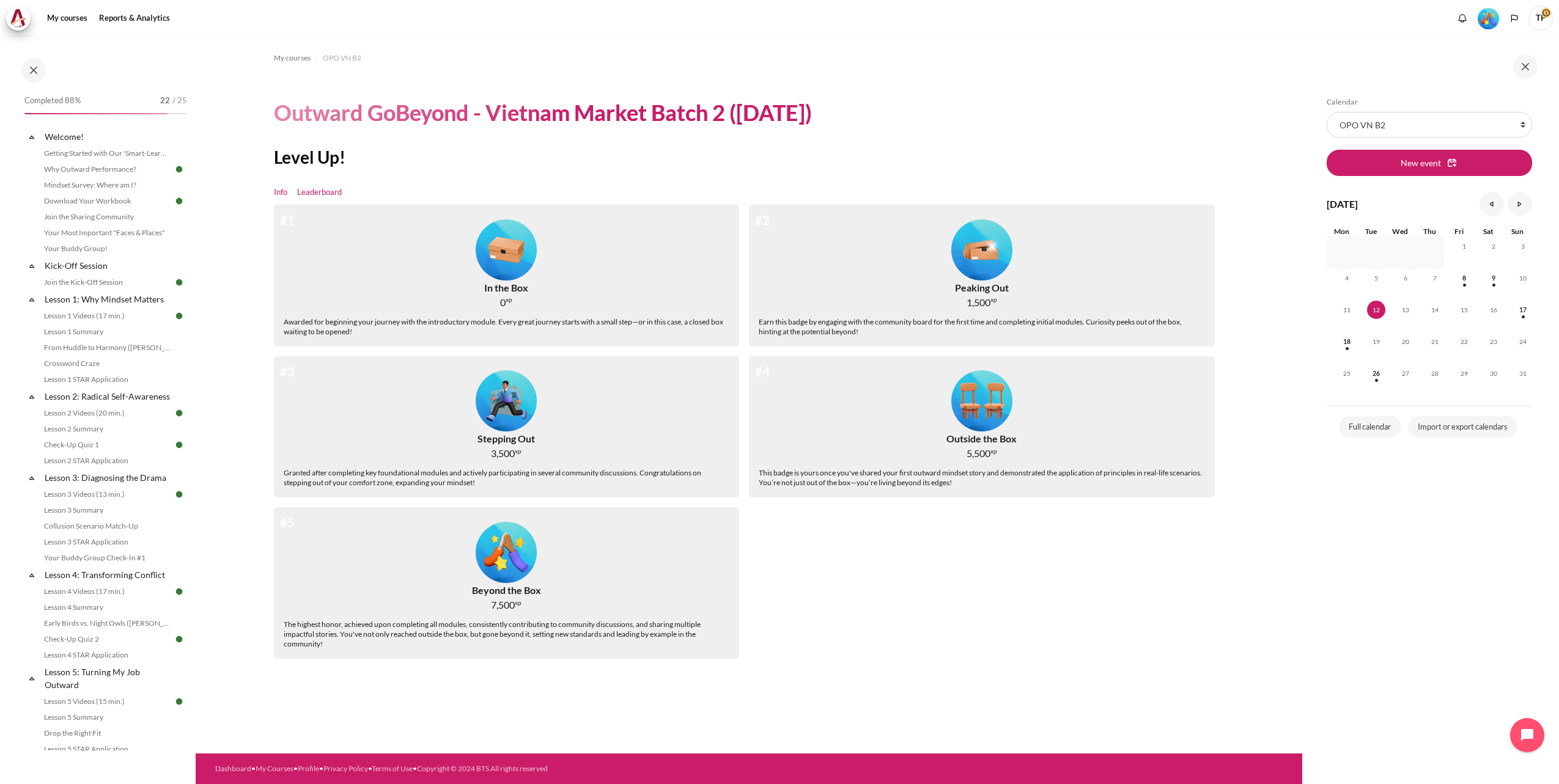
click at [324, 187] on link "Leaderboard" at bounding box center [319, 193] width 45 height 12
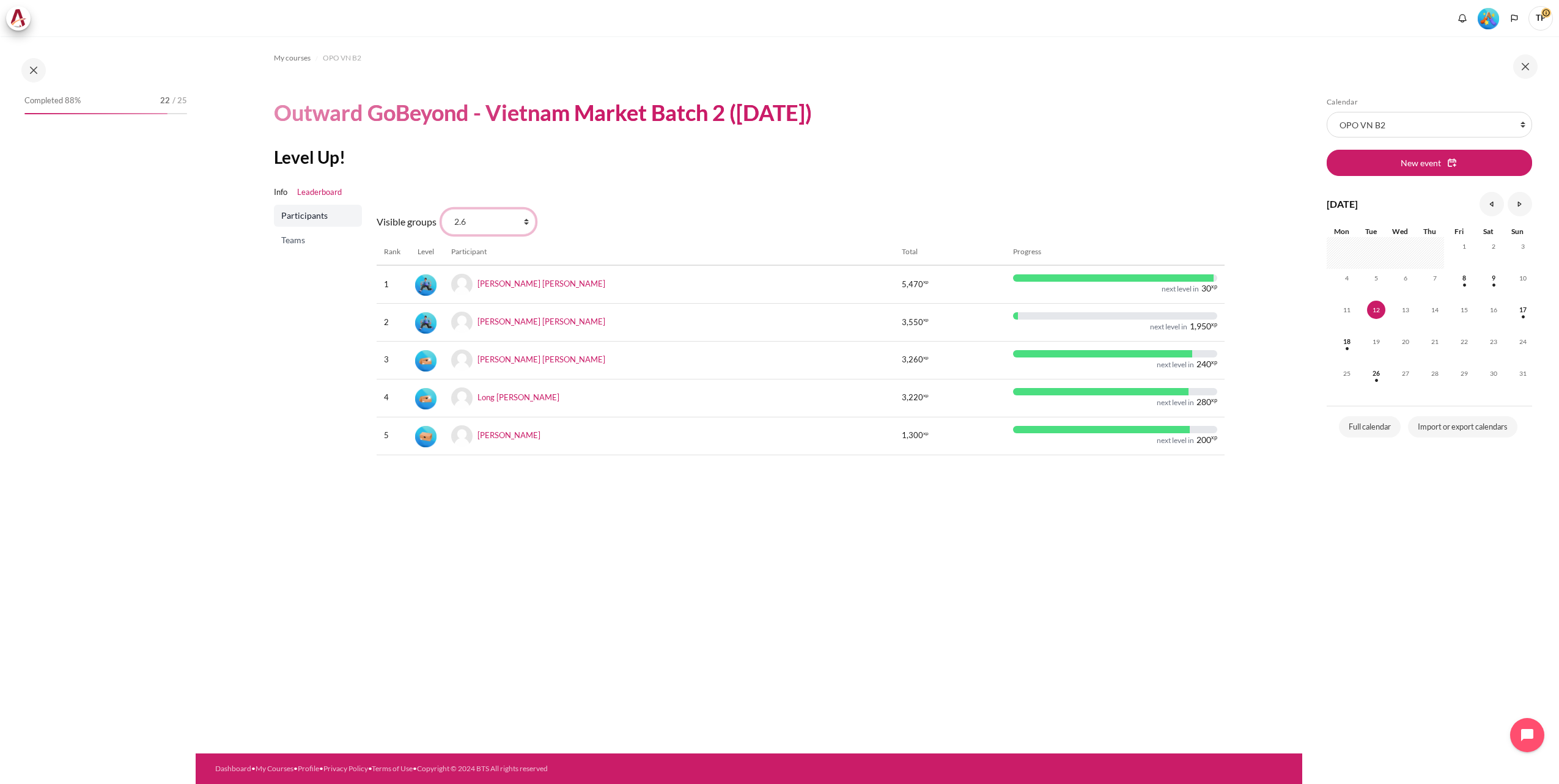
click at [523, 226] on select "All participants 2.7 2.1 2.2 2.3 2.4 2.5 2.6 2.8" at bounding box center [489, 222] width 94 height 25
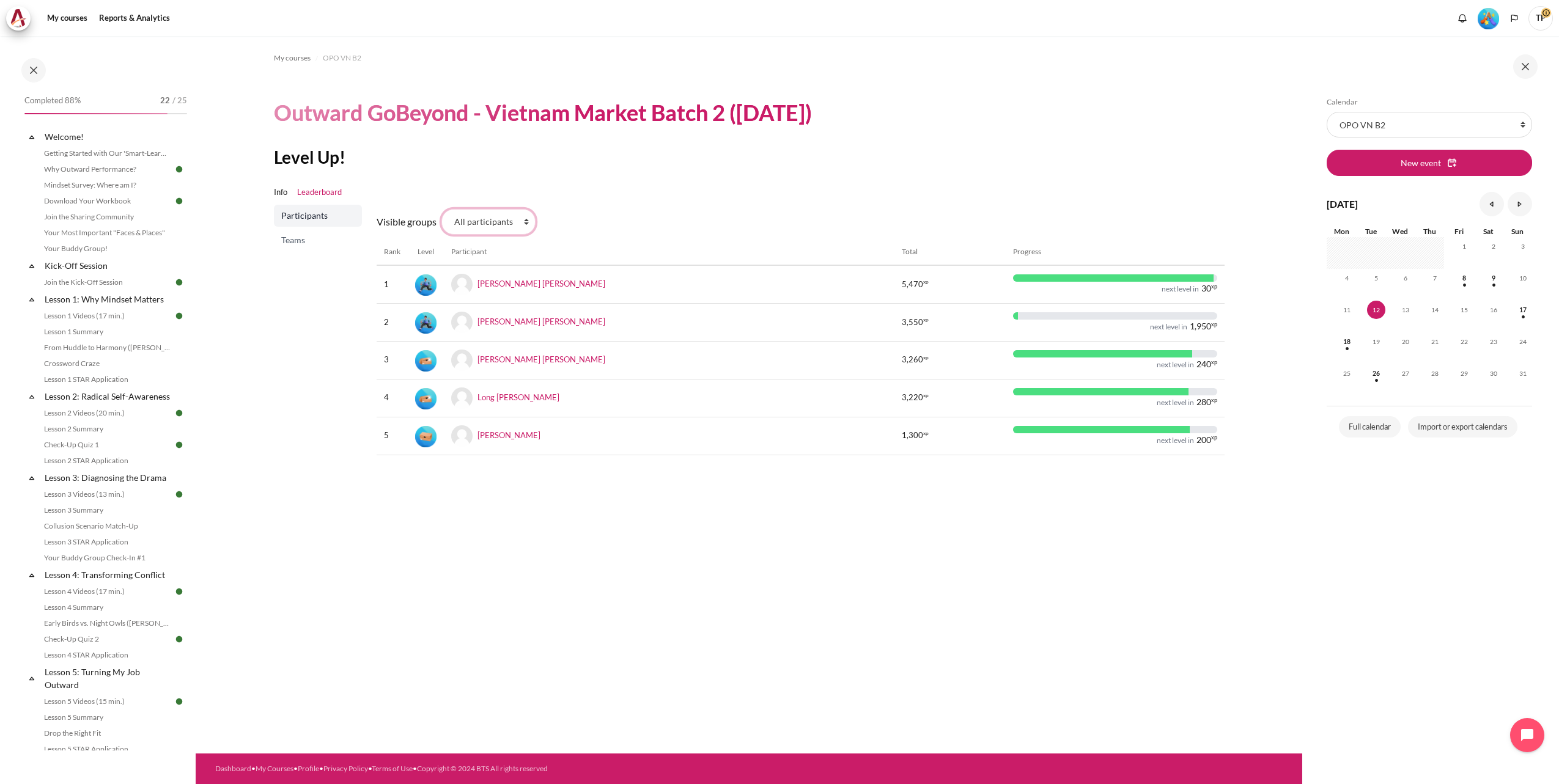
click at [442, 209] on select "All participants 2.7 2.1 2.2 2.3 2.4 2.5 2.6 2.8" at bounding box center [489, 222] width 94 height 25
click at [527, 224] on select "All participants 2.7 2.1 2.2 2.3 2.4 2.5 2.6 2.8" at bounding box center [489, 222] width 94 height 25
select select "4950"
click at [442, 209] on select "All participants 2.7 2.1 2.2 2.3 2.4 2.5 2.6 2.8" at bounding box center [489, 222] width 94 height 25
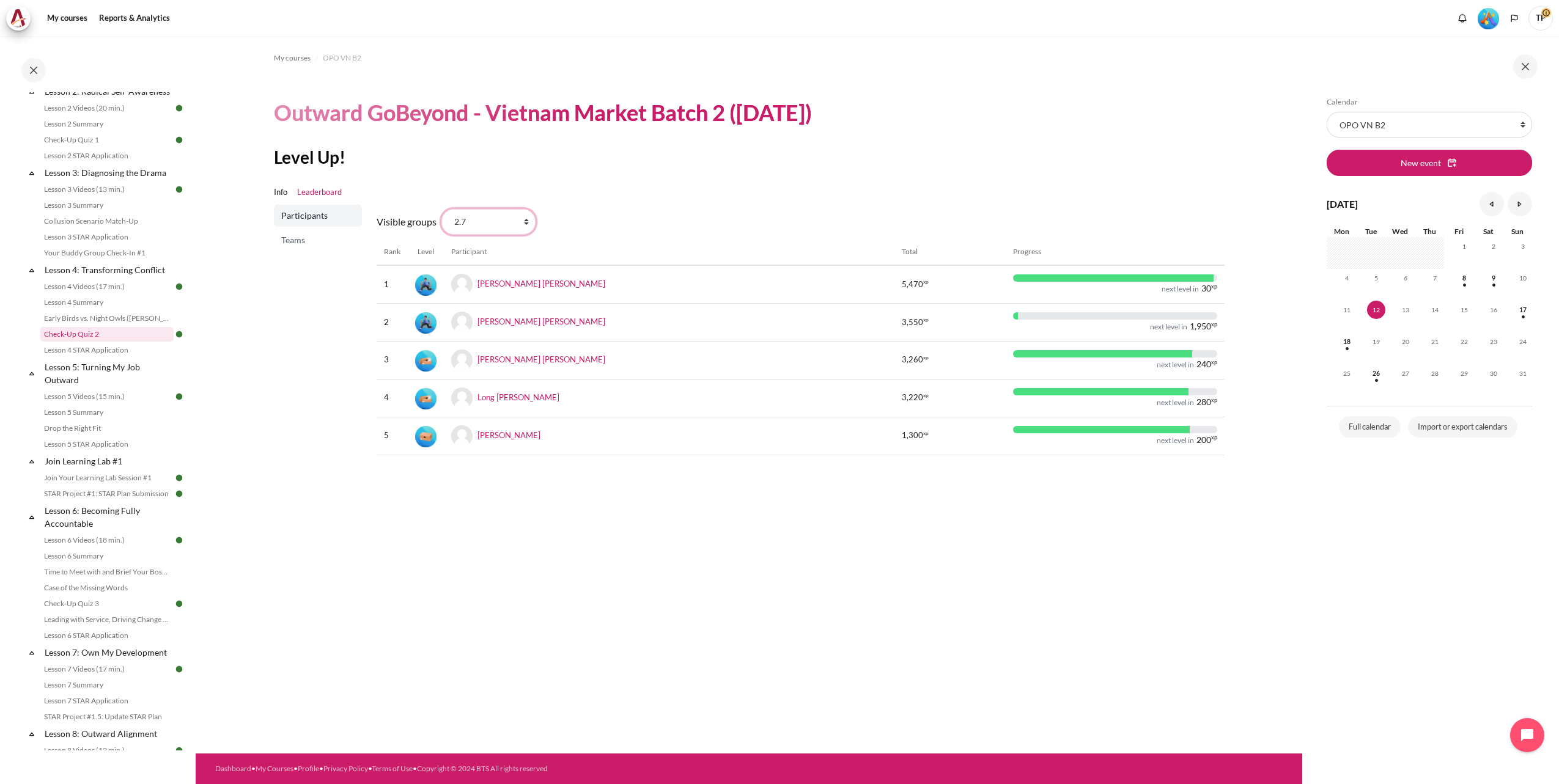
scroll to position [306, 0]
click at [193, 491] on div "Completed 88% 22 / 25 Expand Collapse Welcome! Highlighted" at bounding box center [97, 410] width 196 height 747
click at [1542, 15] on span "TP" at bounding box center [1540, 17] width 25 height 10
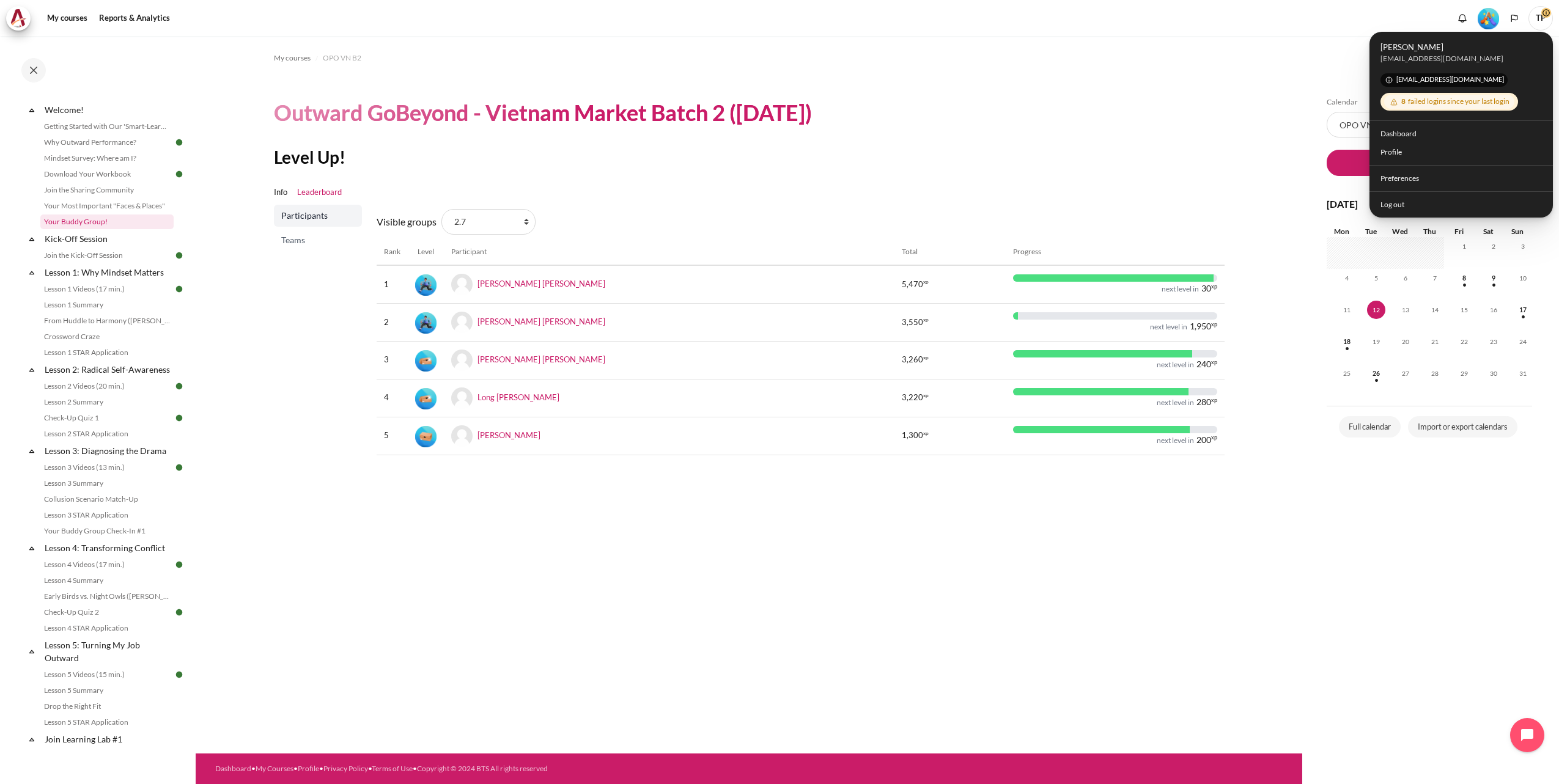
scroll to position [0, 0]
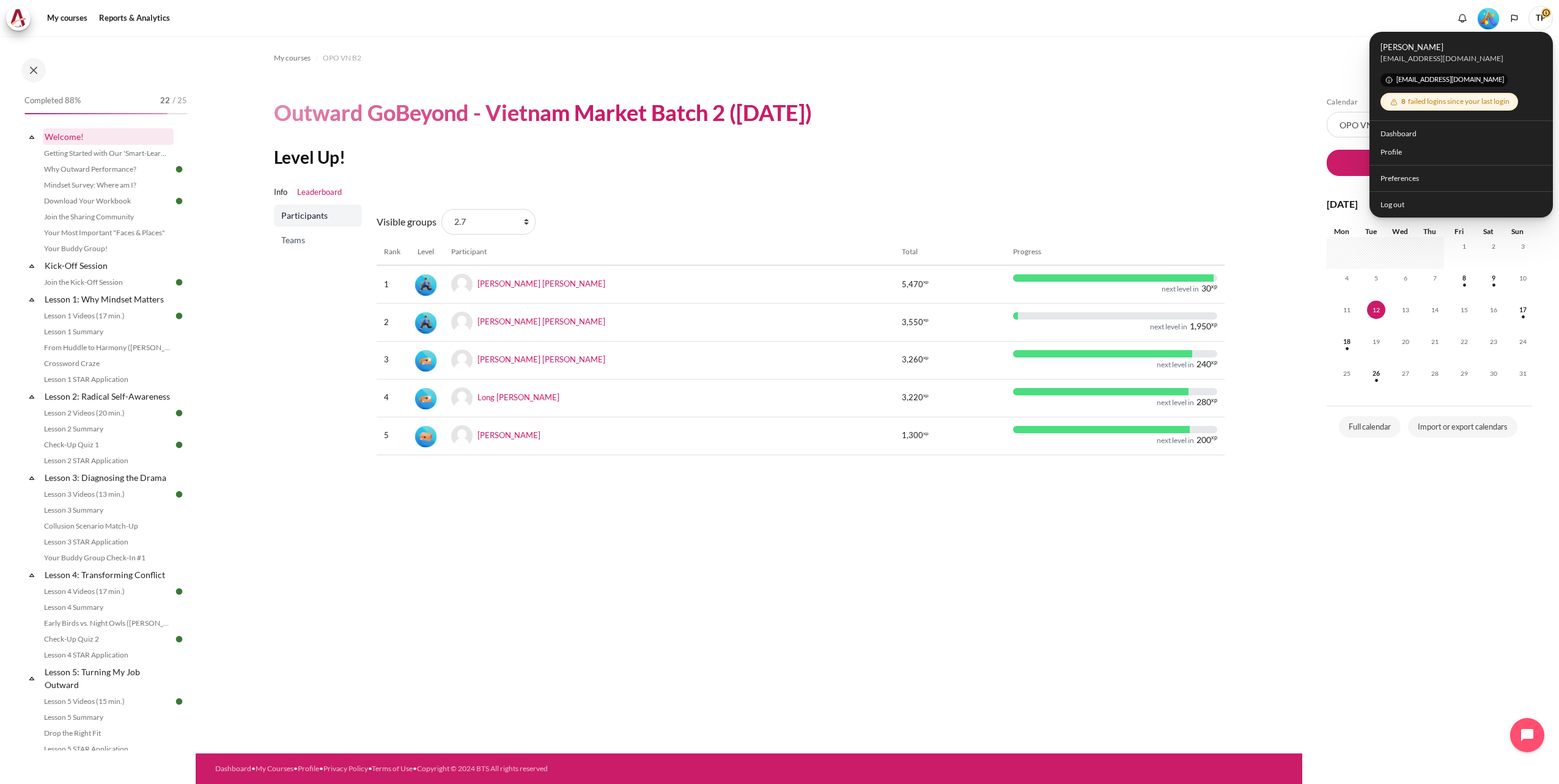
click at [65, 134] on link "Welcome!" at bounding box center [108, 136] width 130 height 16
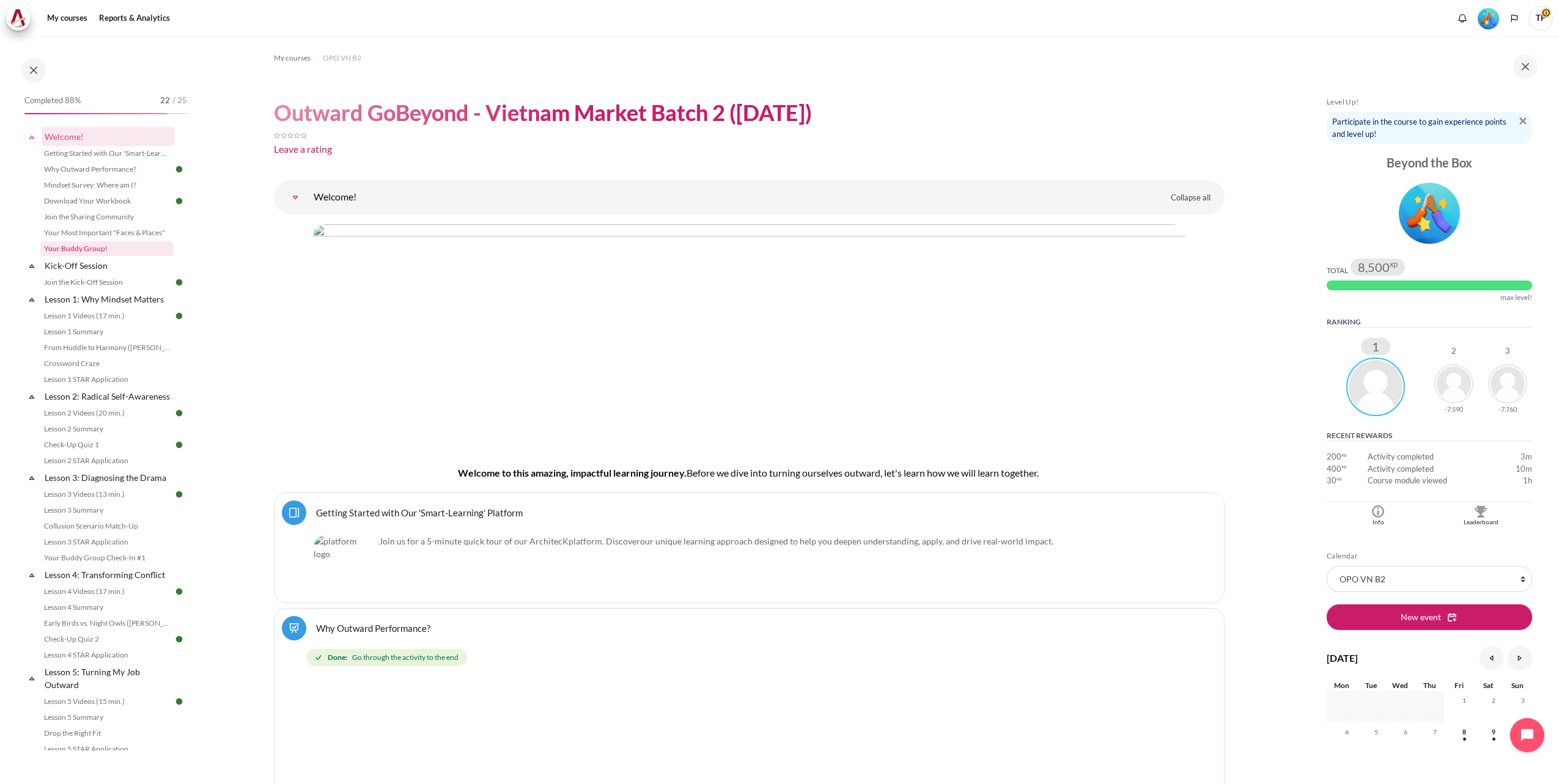
click at [65, 249] on link "Your Buddy Group!" at bounding box center [107, 249] width 133 height 15
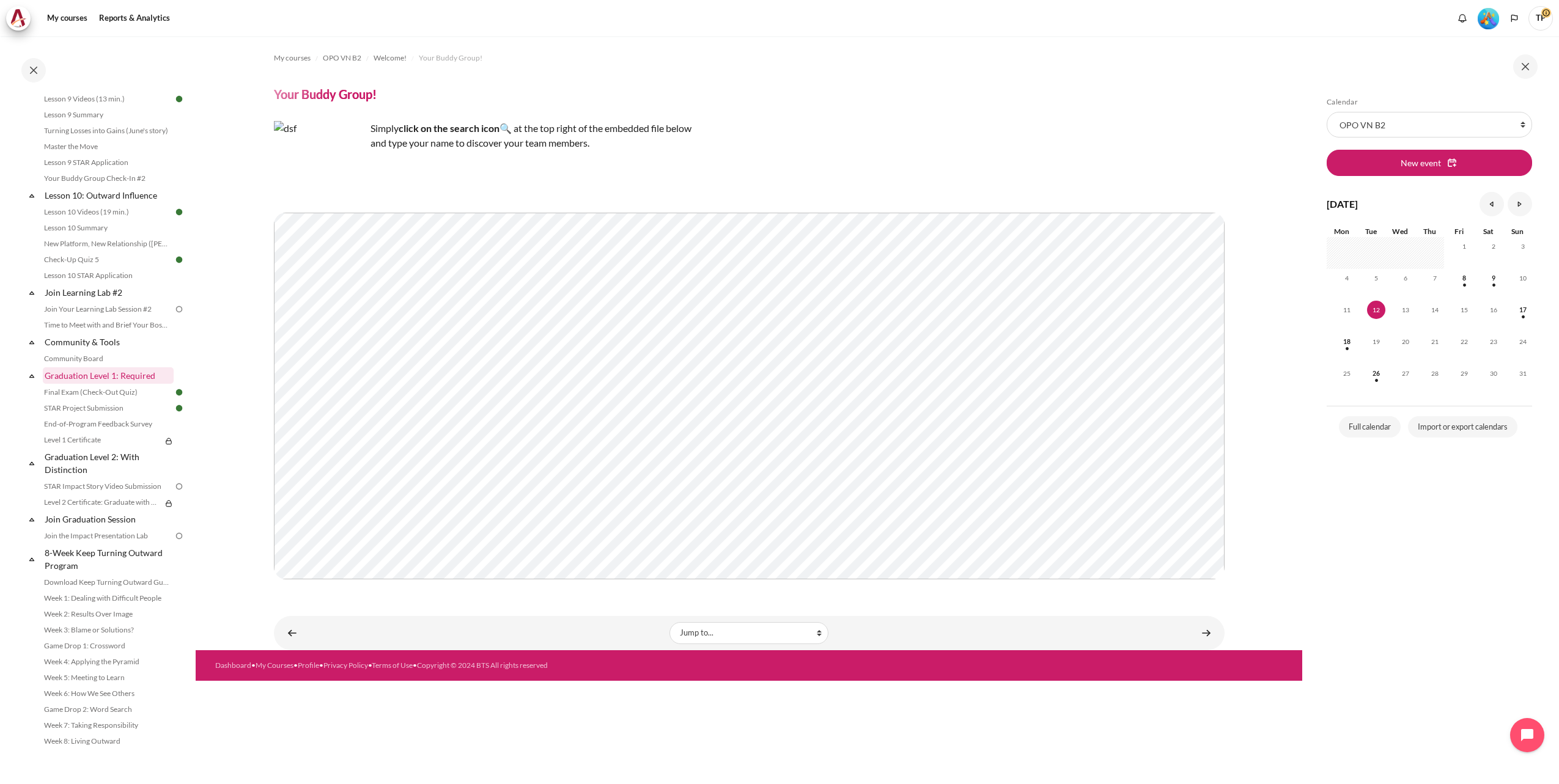
scroll to position [1092, 0]
